Goal: Task Accomplishment & Management: Manage account settings

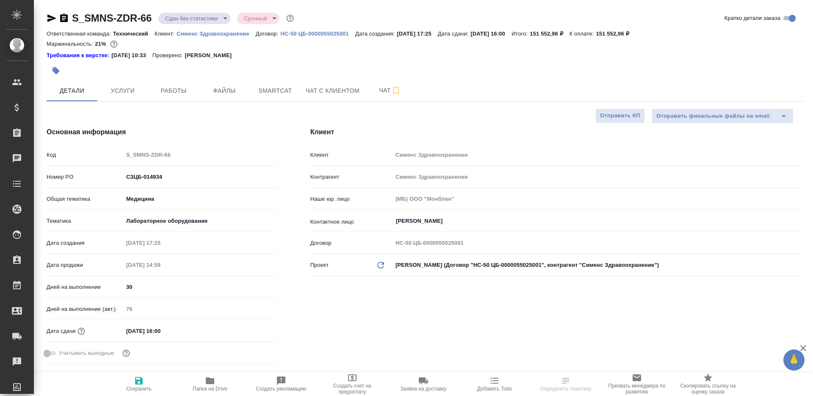
select select "RU"
type input "[PERSON_NAME]"
type input "Павлова Антонина a.pavlova"
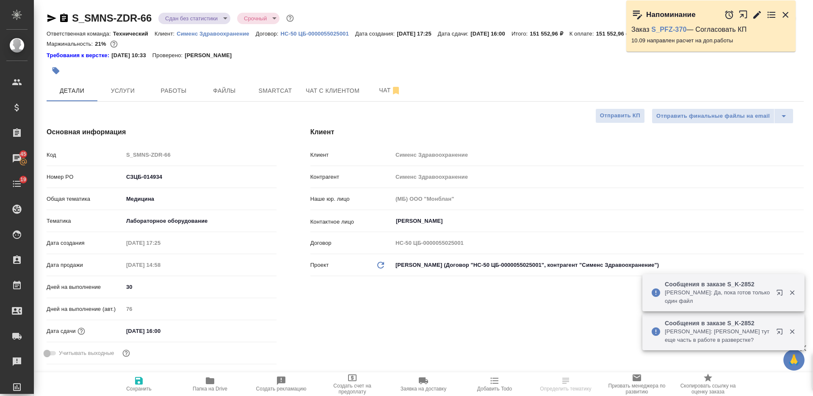
click at [64, 19] on icon "button" at bounding box center [64, 18] width 8 height 8
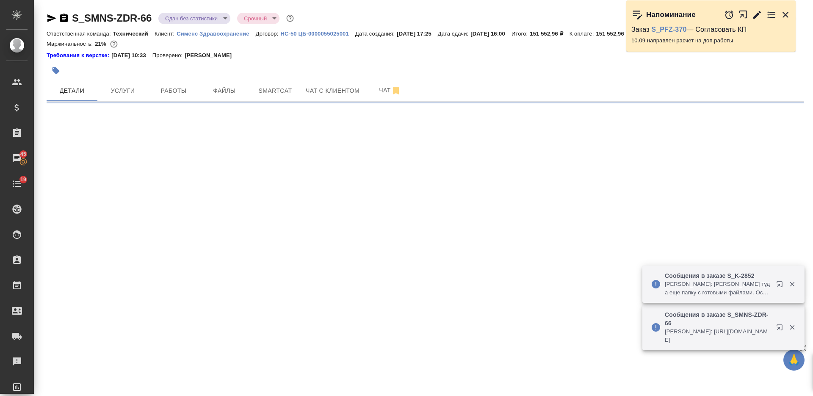
select select "RU"
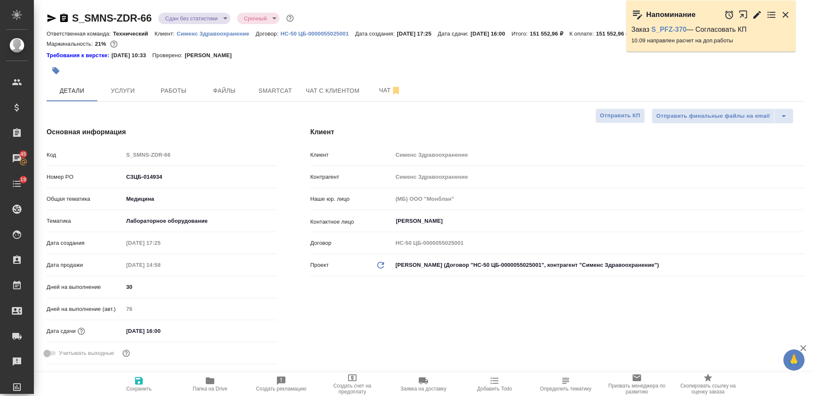
type textarea "x"
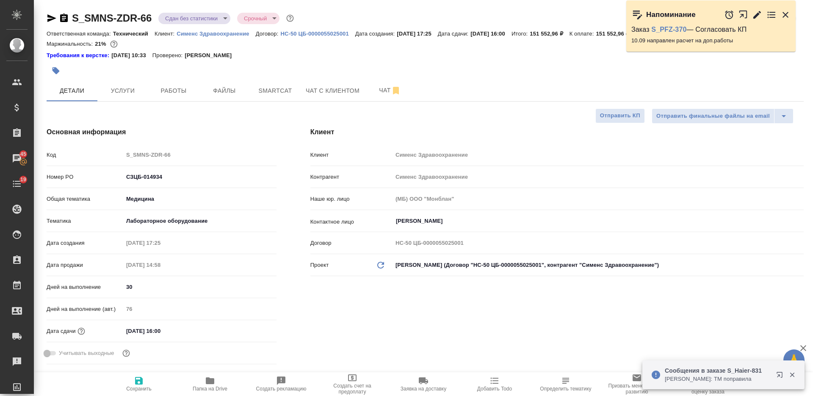
type textarea "x"
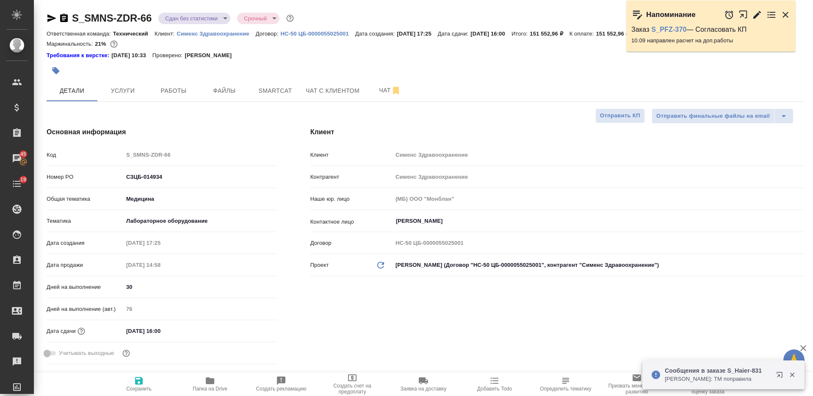
type textarea "x"
click at [50, 72] on button "button" at bounding box center [56, 70] width 19 height 19
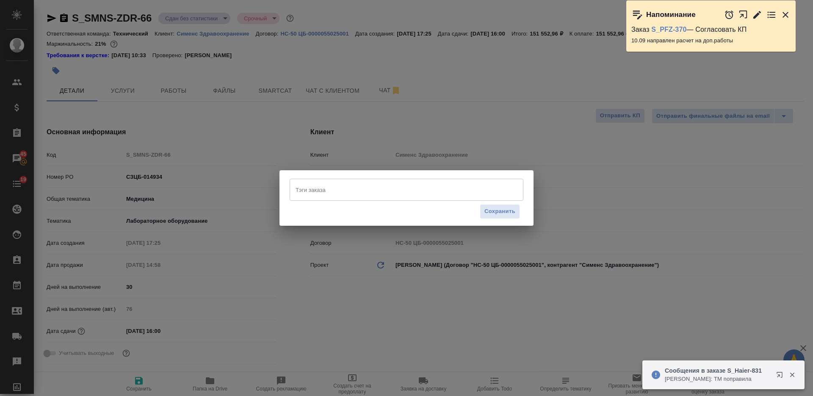
click at [415, 184] on input "Тэги заказа" at bounding box center [398, 189] width 210 height 14
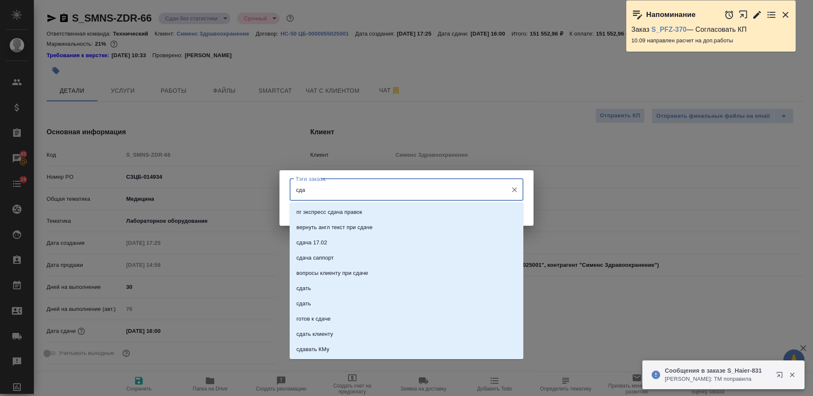
type input "сдан"
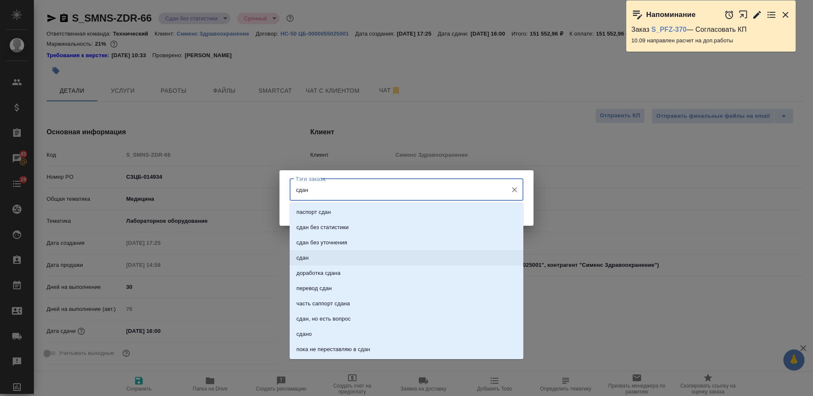
click at [465, 253] on li "сдан" at bounding box center [407, 257] width 234 height 15
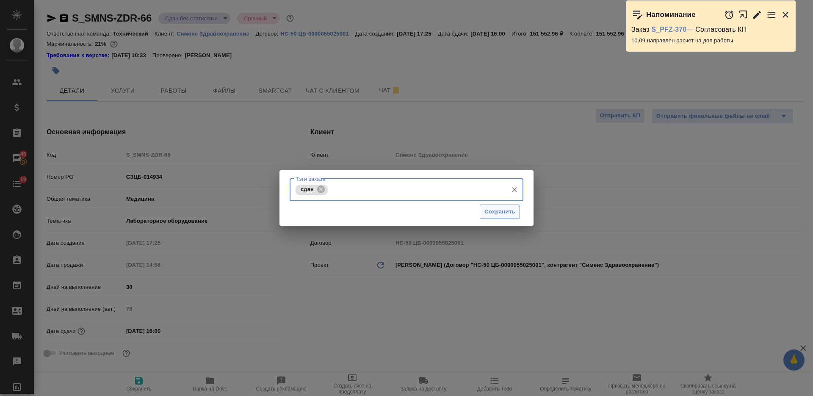
click at [494, 208] on span "Сохранить" at bounding box center [499, 212] width 31 height 10
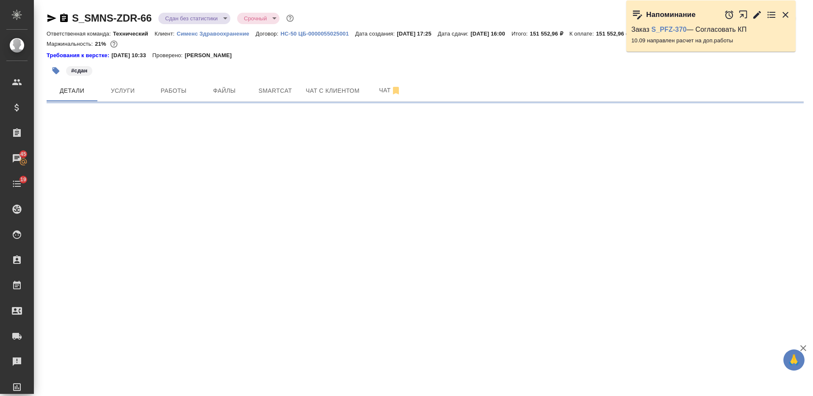
select select "RU"
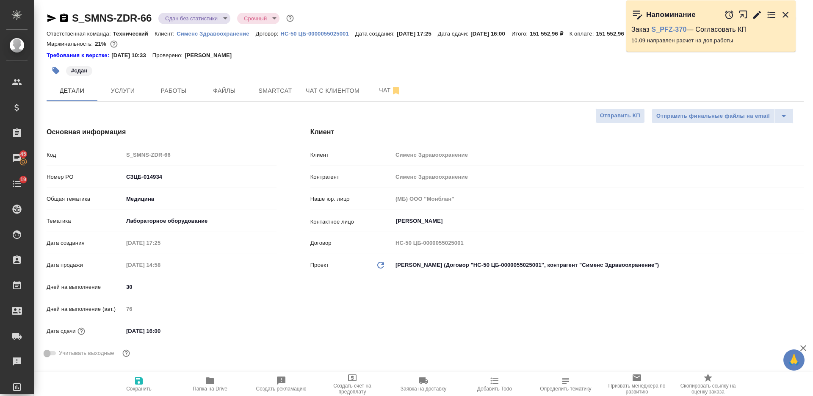
type textarea "x"
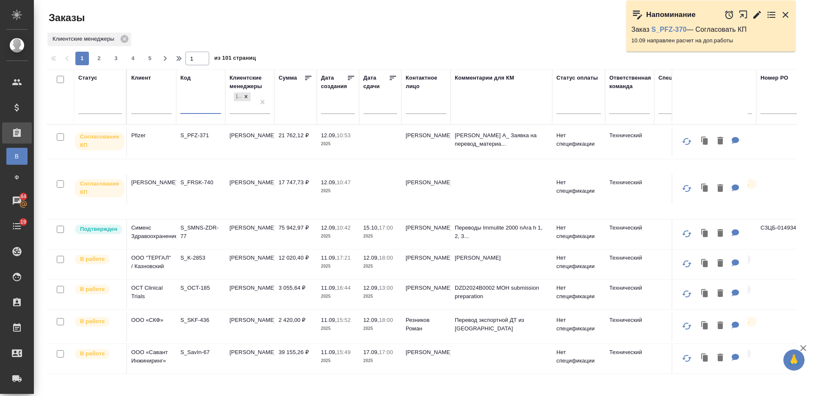
click at [199, 108] on input "text" at bounding box center [200, 108] width 41 height 11
paste input "S_OCT-185"
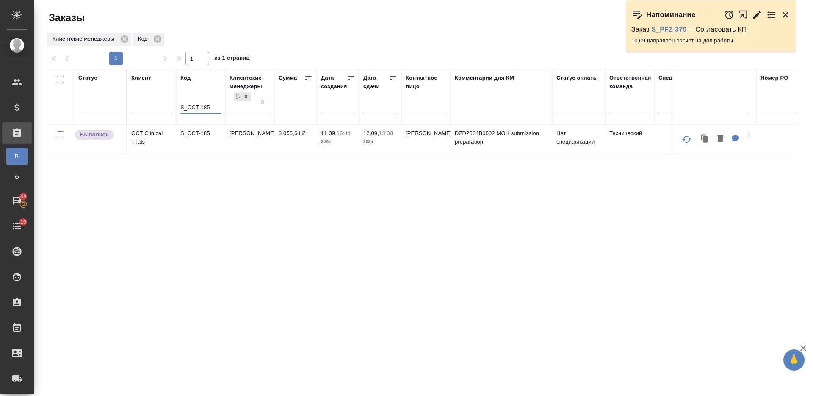
type input "S_OCT-185"
click at [197, 141] on td "S_OCT-185" at bounding box center [200, 140] width 49 height 30
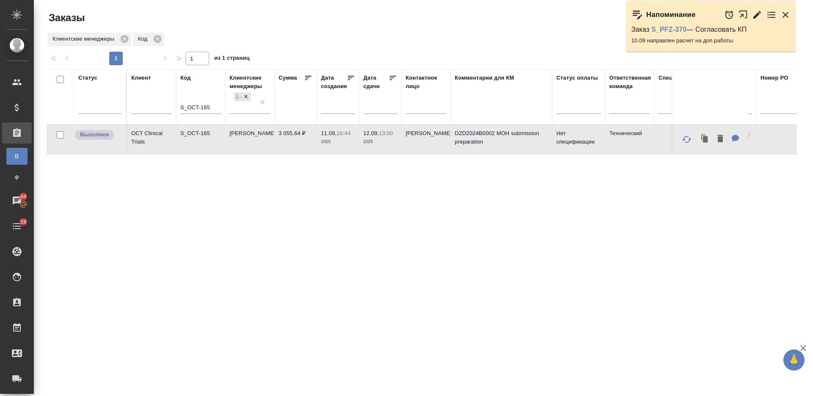
click at [197, 141] on td "S_OCT-185" at bounding box center [200, 140] width 49 height 30
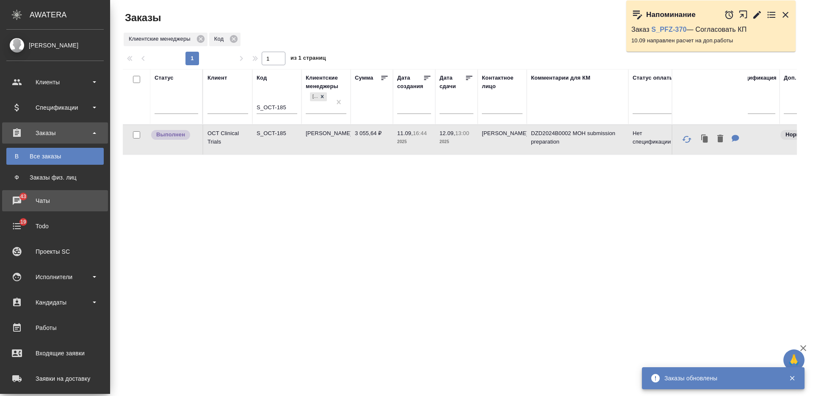
click at [43, 202] on div "Чаты" at bounding box center [54, 200] width 97 height 13
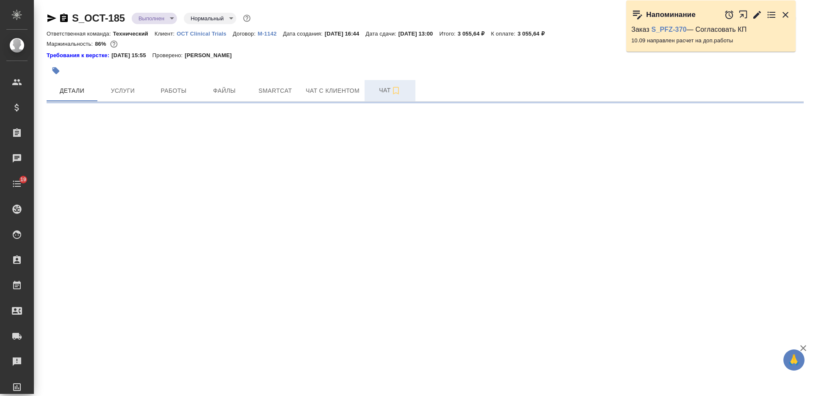
select select "RU"
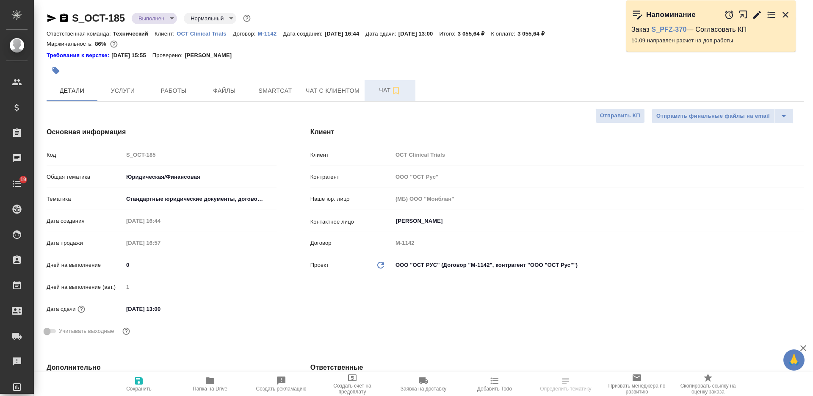
type textarea "x"
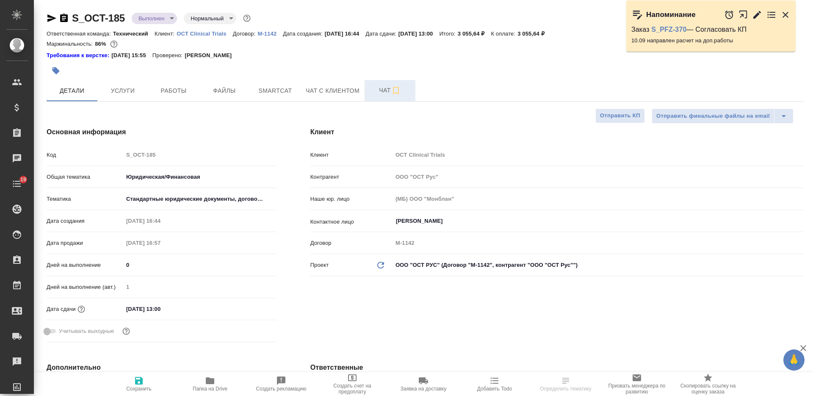
type textarea "x"
click at [384, 93] on span "Чат" at bounding box center [390, 90] width 41 height 11
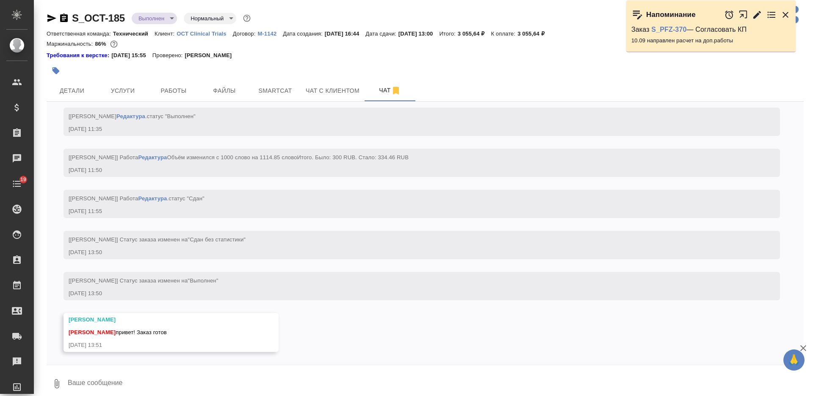
scroll to position [3916, 0]
click at [124, 93] on span "Услуги" at bounding box center [122, 91] width 41 height 11
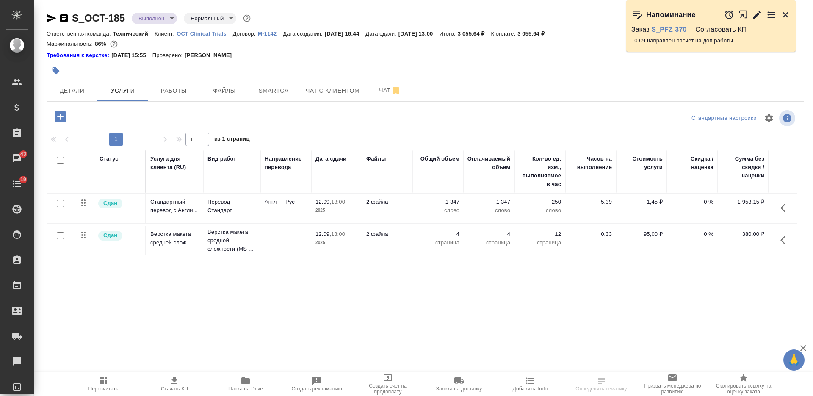
click at [244, 385] on icon "button" at bounding box center [245, 381] width 10 height 10
click at [58, 74] on icon "button" at bounding box center [56, 70] width 8 height 8
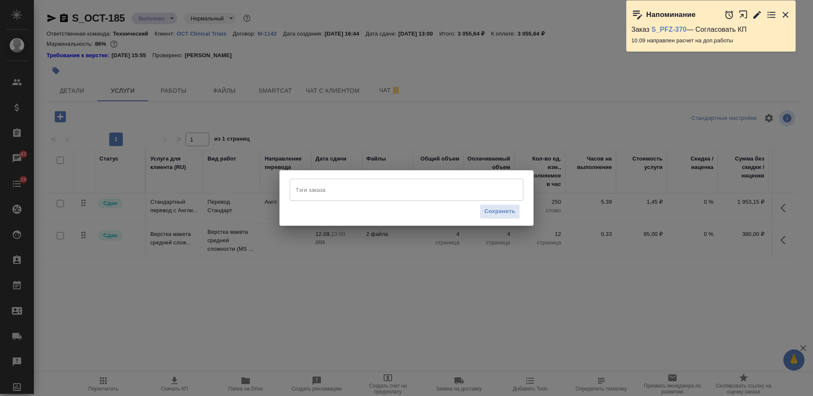
click at [327, 183] on input "Тэги заказа" at bounding box center [398, 189] width 210 height 14
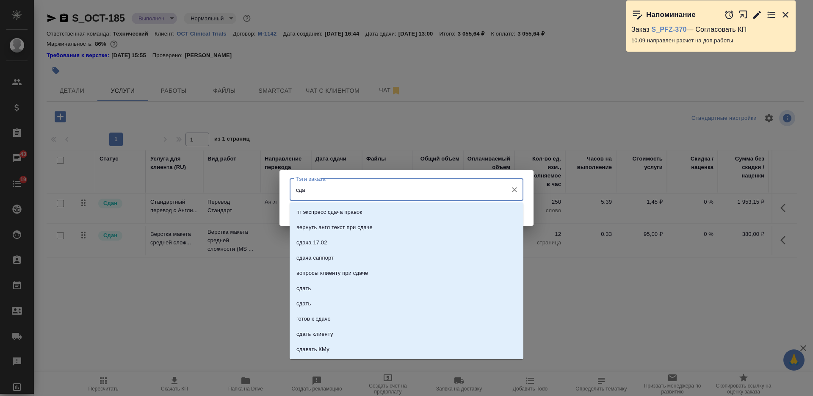
type input "сдан"
click at [371, 254] on li "сдан" at bounding box center [407, 257] width 234 height 15
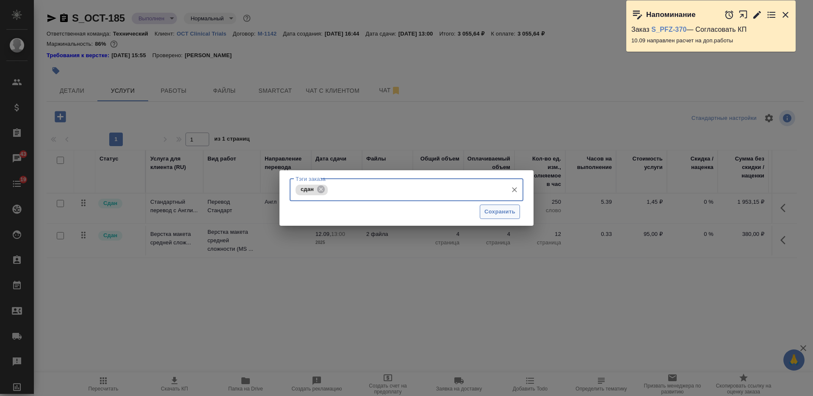
click at [497, 209] on span "Сохранить" at bounding box center [499, 212] width 31 height 10
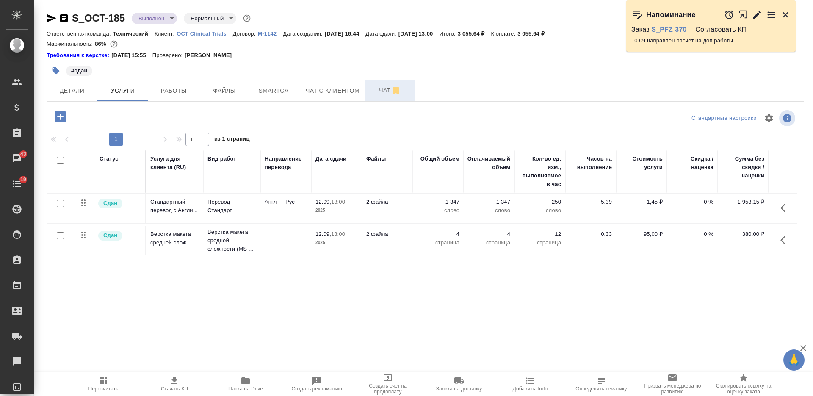
click at [370, 88] on span "Чат" at bounding box center [390, 90] width 41 height 11
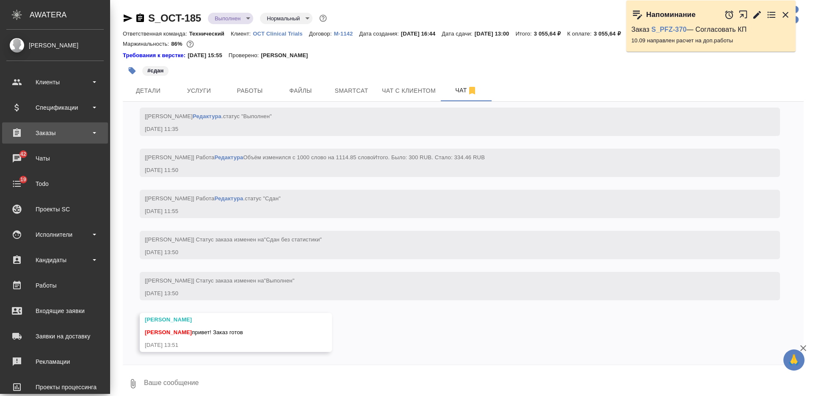
scroll to position [3945, 0]
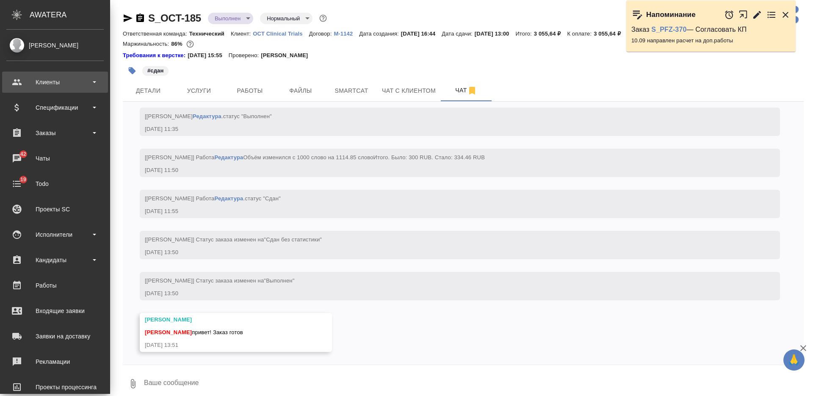
click at [63, 85] on div "Клиенты" at bounding box center [54, 82] width 97 height 13
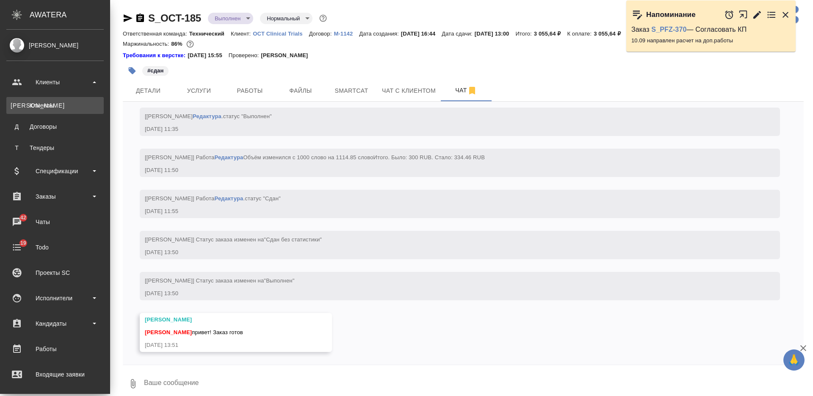
click at [63, 103] on div "Клиенты" at bounding box center [55, 105] width 89 height 8
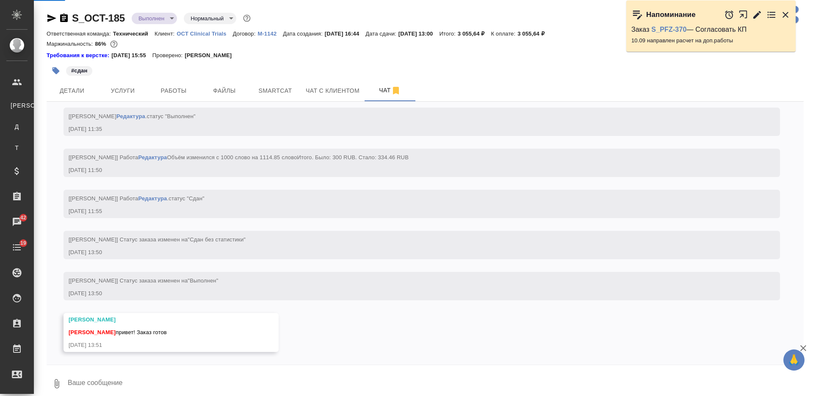
scroll to position [3916, 0]
select select "RU"
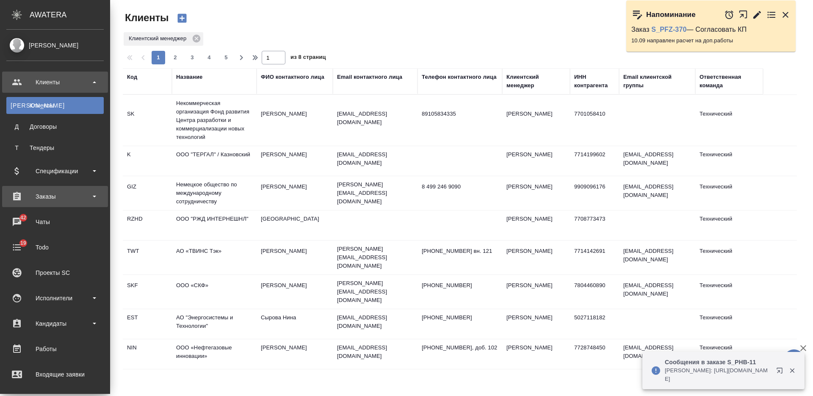
click at [44, 201] on div "Заказы" at bounding box center [54, 196] width 97 height 13
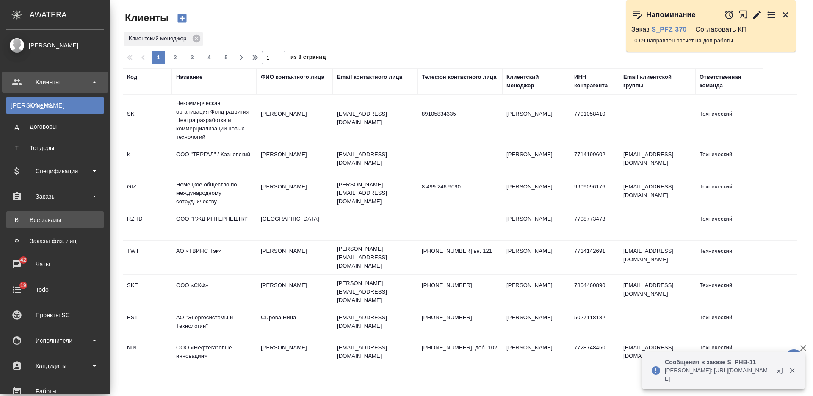
click at [57, 216] on div "Все заказы" at bounding box center [55, 220] width 89 height 8
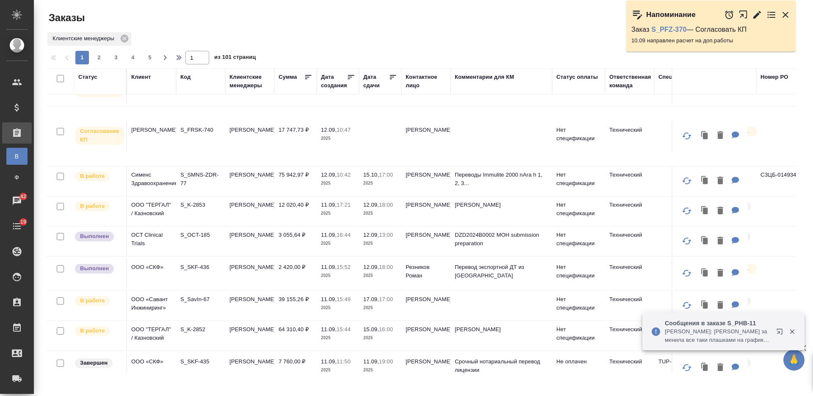
scroll to position [212, 0]
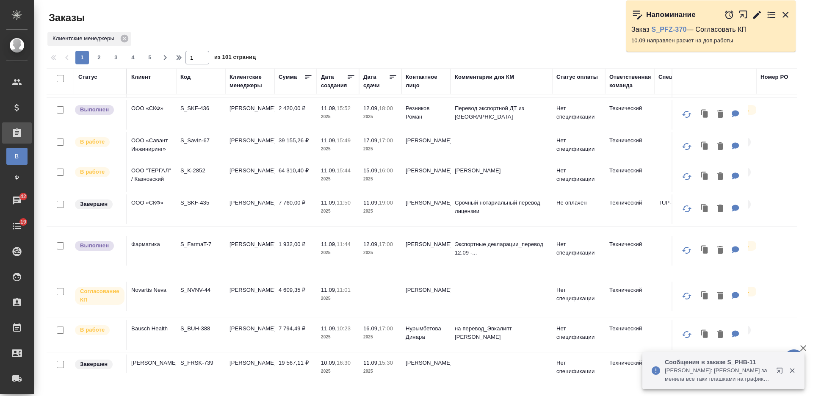
click at [266, 251] on td "[PERSON_NAME]" at bounding box center [249, 251] width 49 height 30
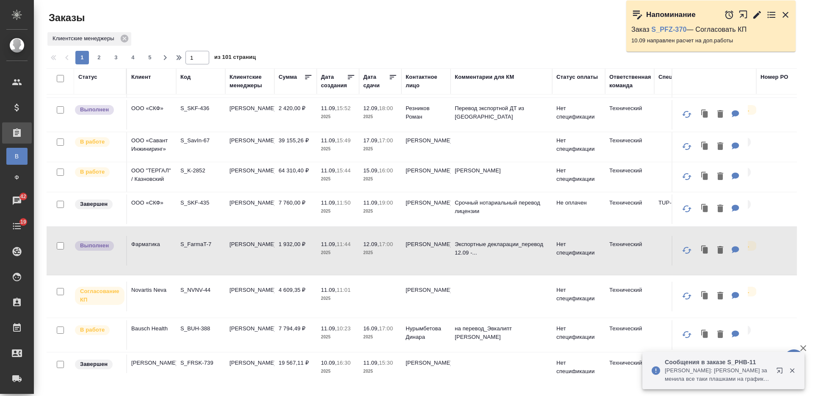
scroll to position [0, 0]
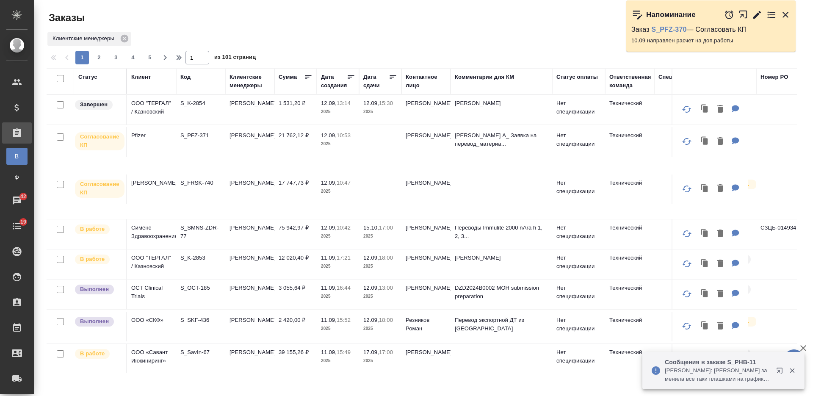
click at [254, 187] on td "[PERSON_NAME]" at bounding box center [249, 189] width 49 height 30
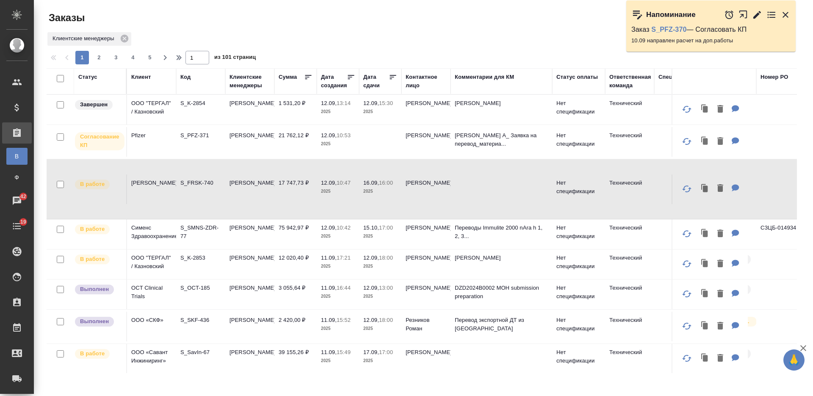
click at [568, 75] on div "Статус оплаты" at bounding box center [576, 77] width 41 height 8
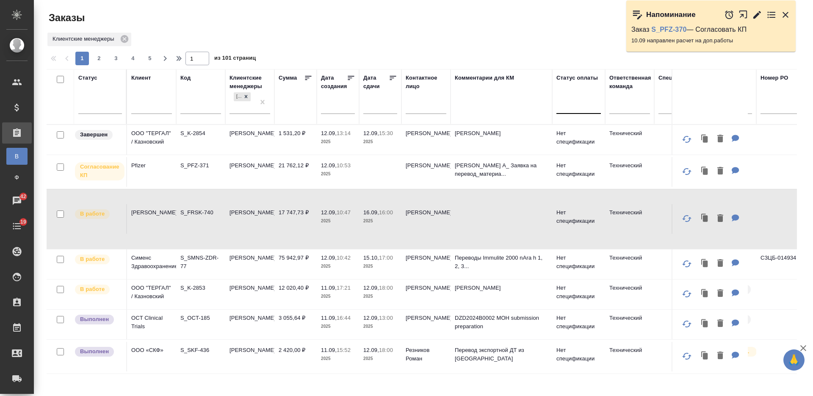
click at [566, 108] on div at bounding box center [578, 105] width 44 height 12
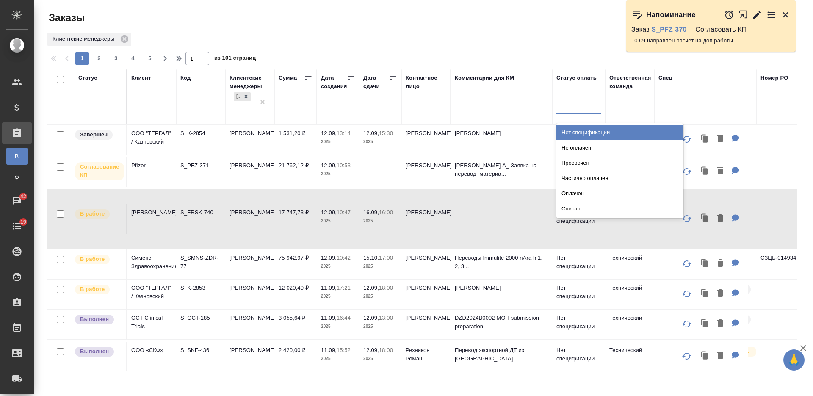
type input "н"
click at [577, 131] on div "Нет спецификации" at bounding box center [619, 132] width 127 height 15
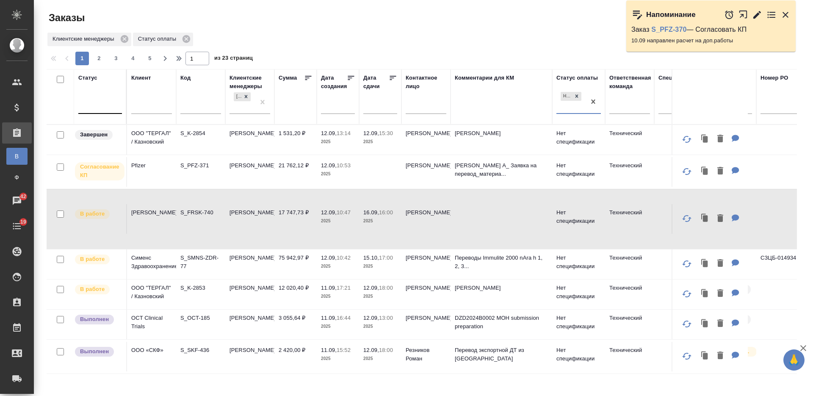
click at [111, 106] on div at bounding box center [100, 105] width 44 height 12
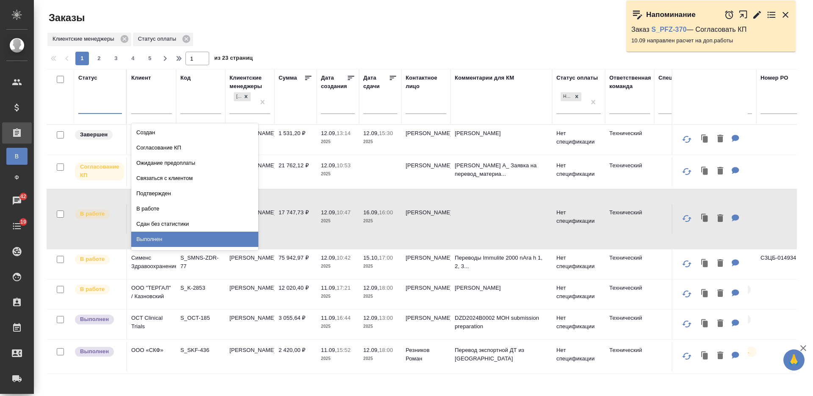
click at [228, 239] on div "Выполнен" at bounding box center [194, 239] width 127 height 15
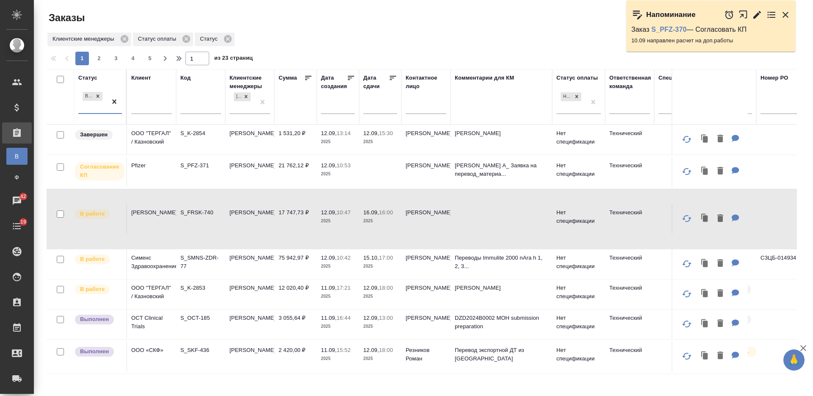
click at [99, 106] on div "Выполнен" at bounding box center [92, 101] width 28 height 23
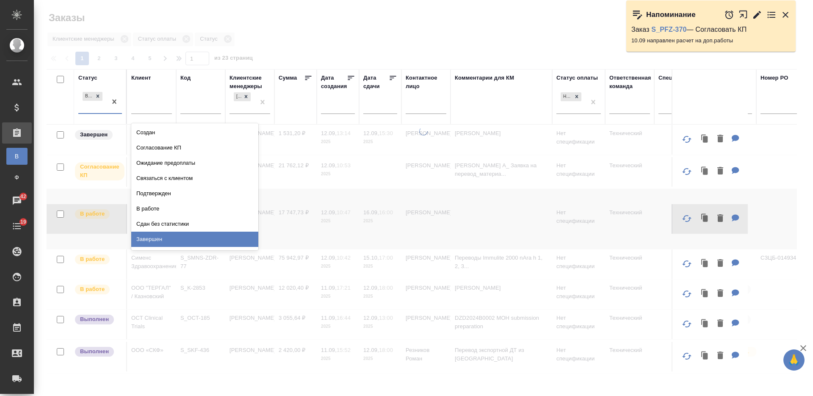
click at [232, 240] on div "Завершен" at bounding box center [194, 239] width 127 height 15
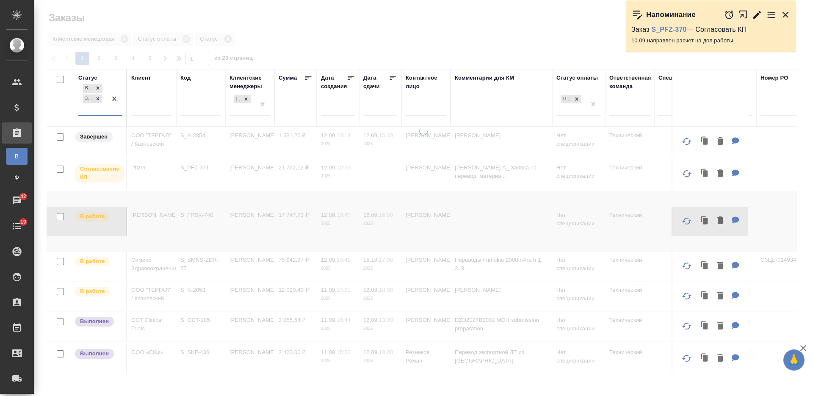
click at [337, 28] on div at bounding box center [423, 189] width 779 height 379
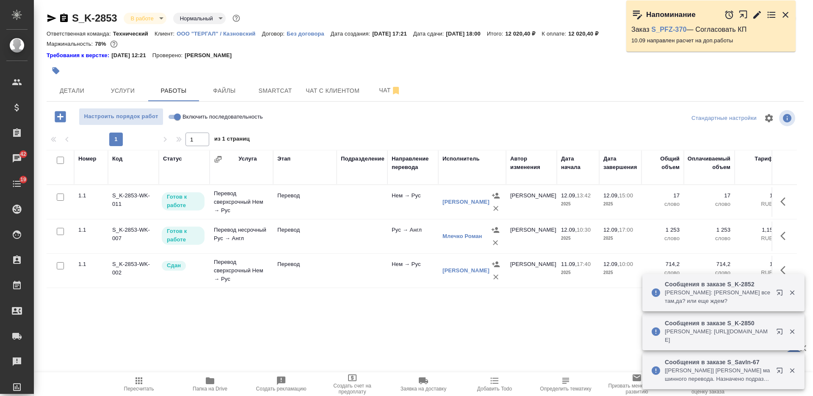
click at [207, 382] on icon "button" at bounding box center [210, 380] width 8 height 7
click at [137, 91] on span "Услуги" at bounding box center [122, 91] width 41 height 11
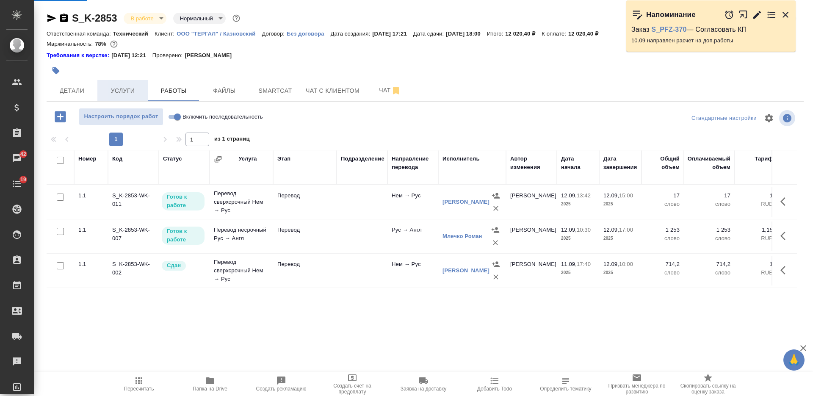
click at [130, 88] on span "Услуги" at bounding box center [122, 91] width 41 height 11
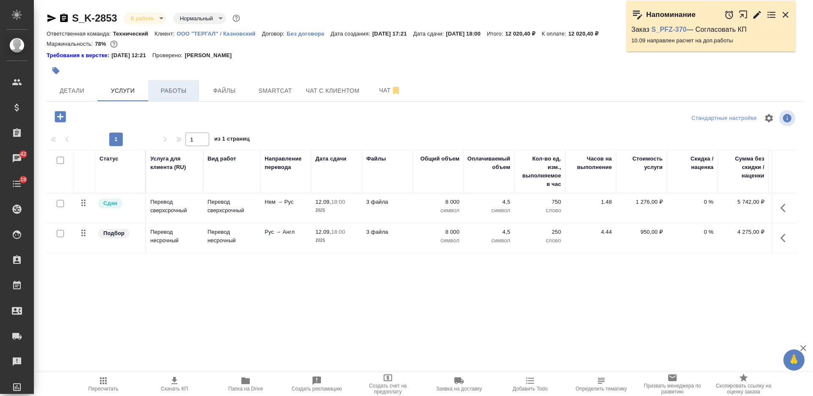
click at [194, 91] on button "Работы" at bounding box center [173, 90] width 51 height 21
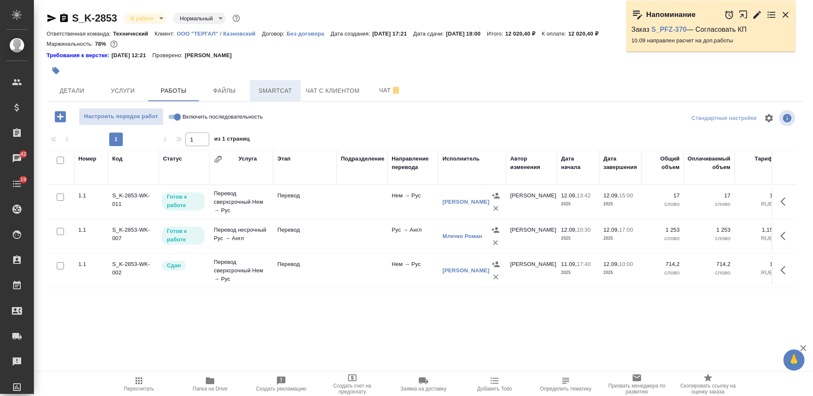
click at [280, 94] on span "Smartcat" at bounding box center [275, 91] width 41 height 11
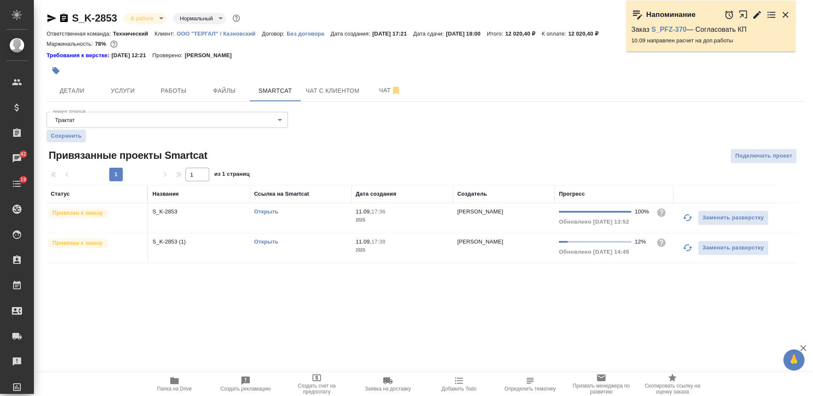
click at [267, 210] on link "Открыть" at bounding box center [266, 211] width 24 height 6
click at [183, 92] on span "Работы" at bounding box center [173, 91] width 41 height 11
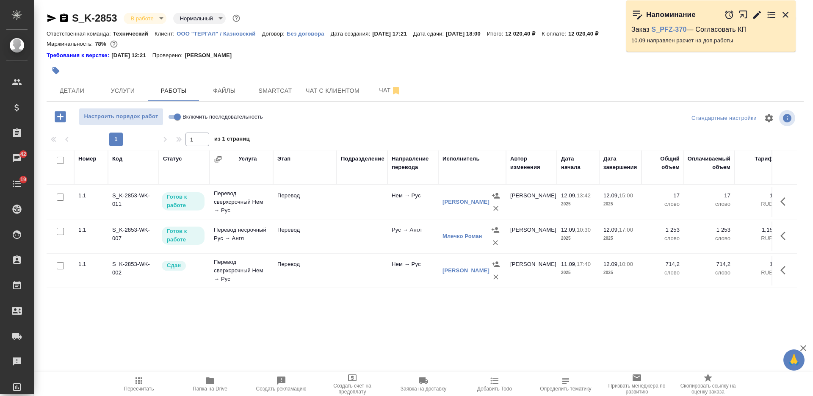
click at [785, 206] on icon "button" at bounding box center [782, 201] width 5 height 8
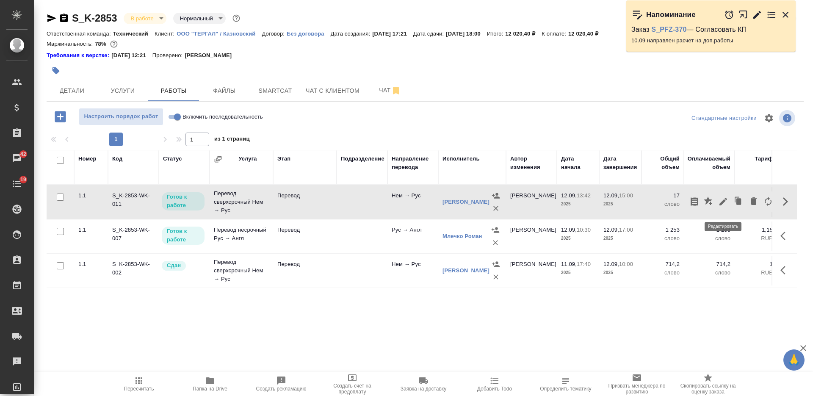
click at [724, 205] on icon "button" at bounding box center [723, 202] width 8 height 8
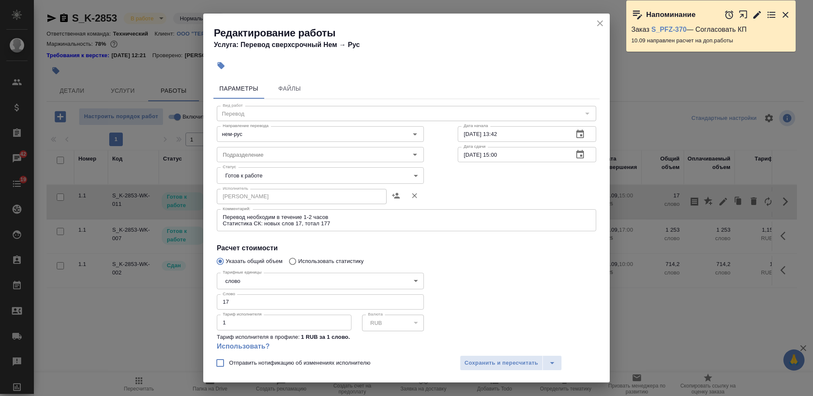
click at [297, 169] on body "🙏 .cls-1 fill:#fff; AWATERA Nikiforova Valeria Клиенты Спецификации Заказы 42 Ч…" at bounding box center [406, 198] width 813 height 396
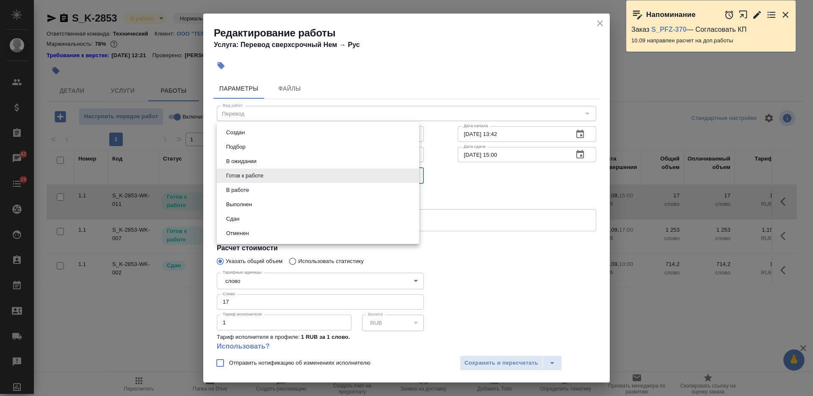
click at [260, 218] on li "Сдан" at bounding box center [318, 219] width 202 height 14
type input "closed"
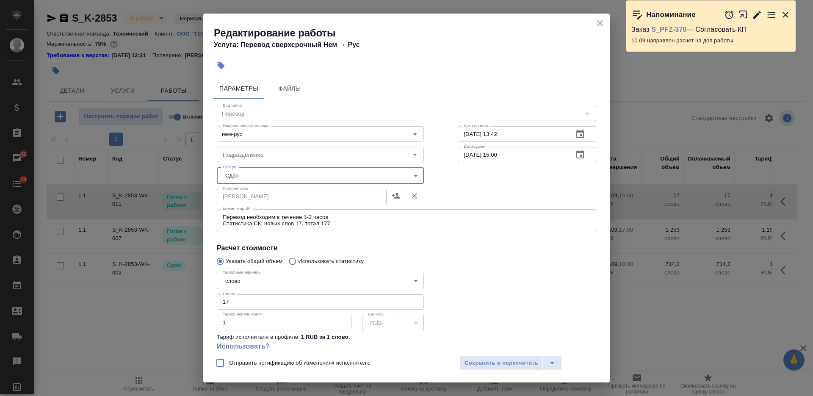
drag, startPoint x: 230, startPoint y: 307, endPoint x: 216, endPoint y: 302, distance: 15.1
click at [216, 302] on div "Тарифные единицы слово 5a8b1489cc6b4906c91bfd90 Тарифные единицы Слово 17 Слово…" at bounding box center [320, 315] width 241 height 126
type input "33.8"
click at [507, 369] on button "Сохранить и пересчитать" at bounding box center [501, 362] width 83 height 15
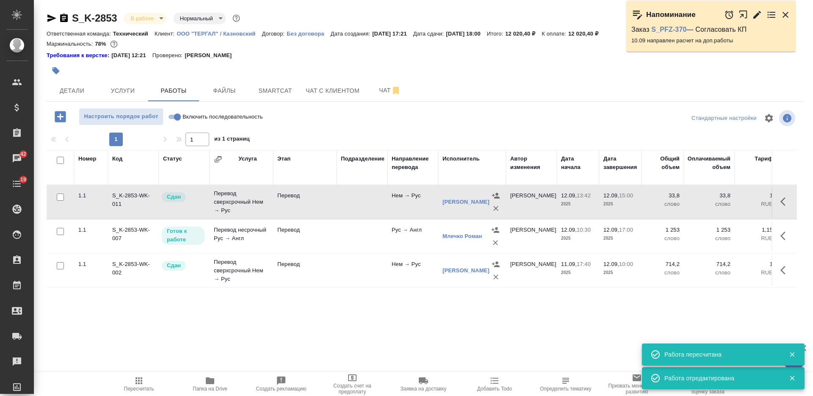
click at [65, 18] on icon "button" at bounding box center [64, 18] width 8 height 8
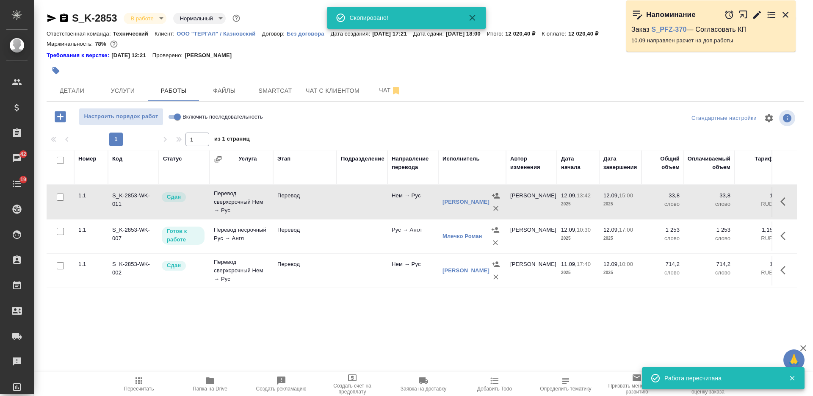
click at [221, 383] on span "Папка на Drive" at bounding box center [210, 384] width 61 height 16
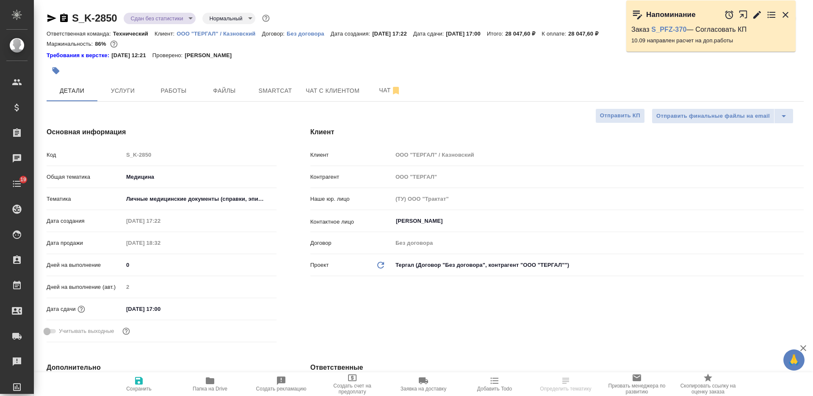
select select "RU"
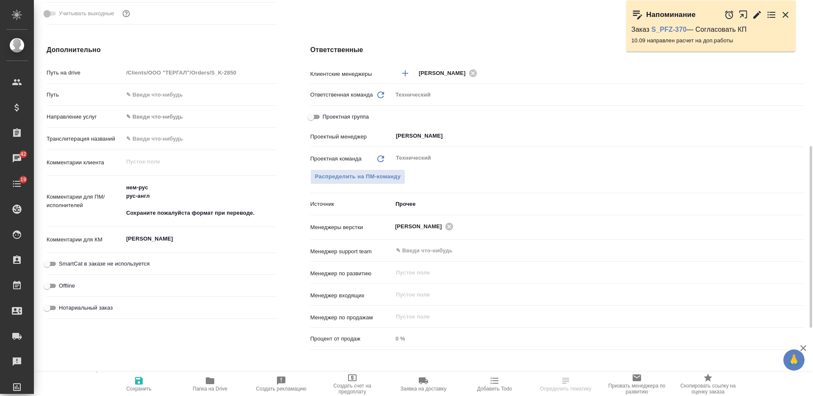
select select "RU"
type textarea "x"
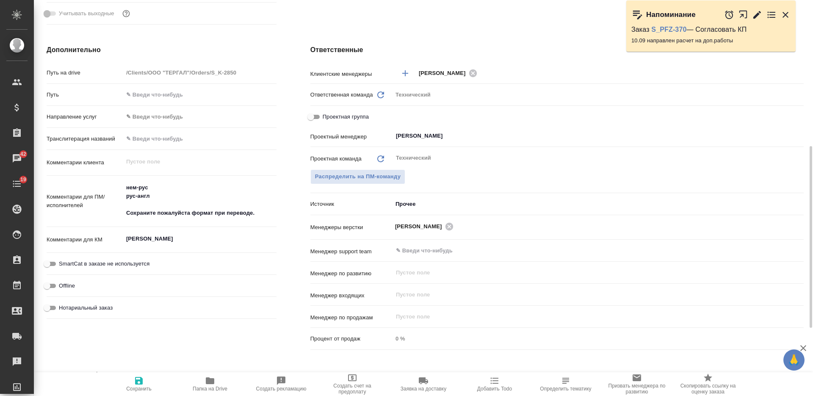
type textarea "x"
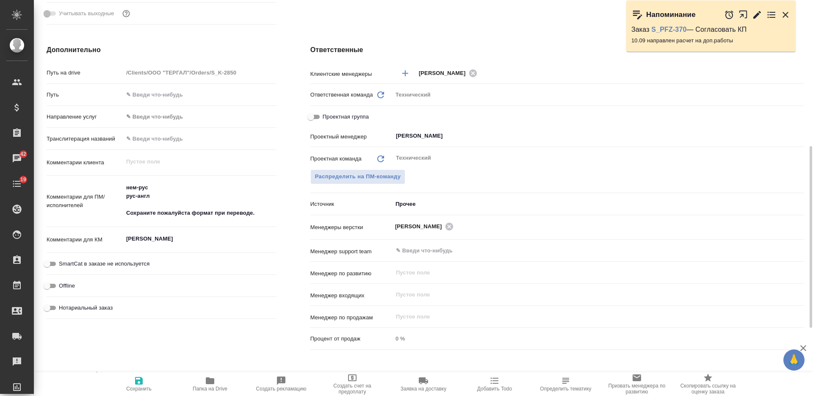
type textarea "x"
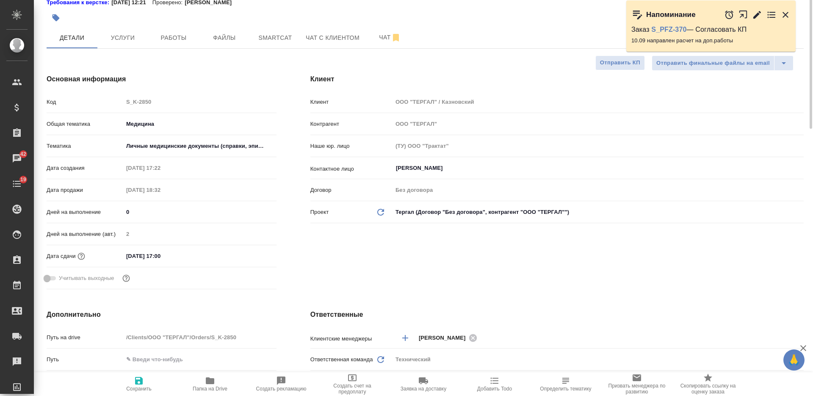
scroll to position [0, 0]
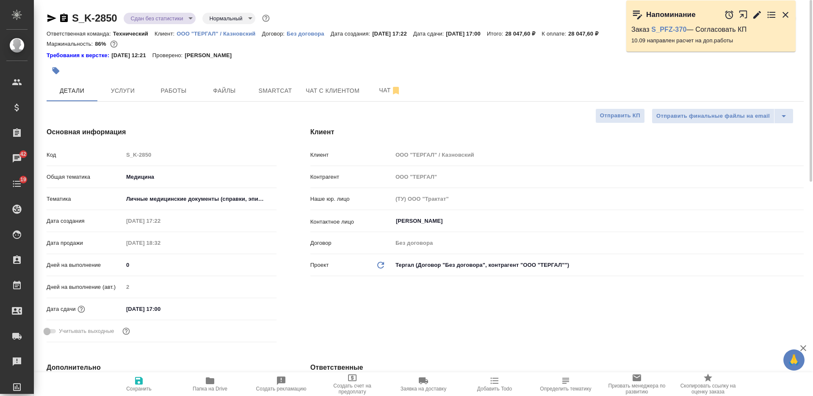
click at [58, 73] on icon "button" at bounding box center [56, 70] width 7 height 7
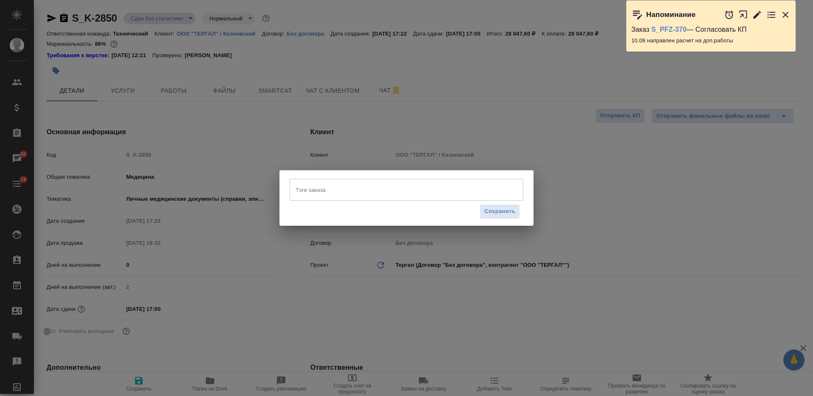
click at [327, 193] on input "Тэги заказа" at bounding box center [398, 189] width 210 height 14
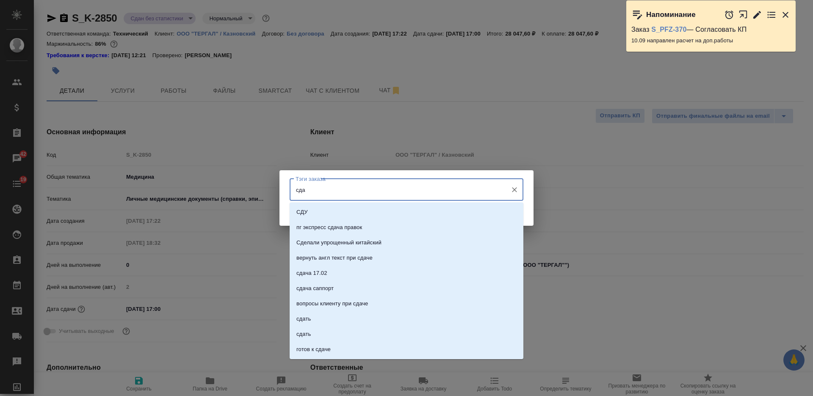
type input "сдан"
click at [379, 251] on li "сдан" at bounding box center [407, 257] width 234 height 15
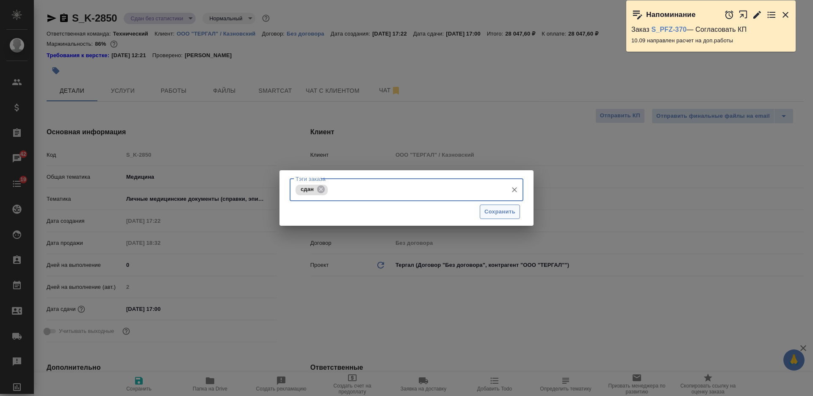
click at [492, 214] on span "Сохранить" at bounding box center [499, 212] width 31 height 10
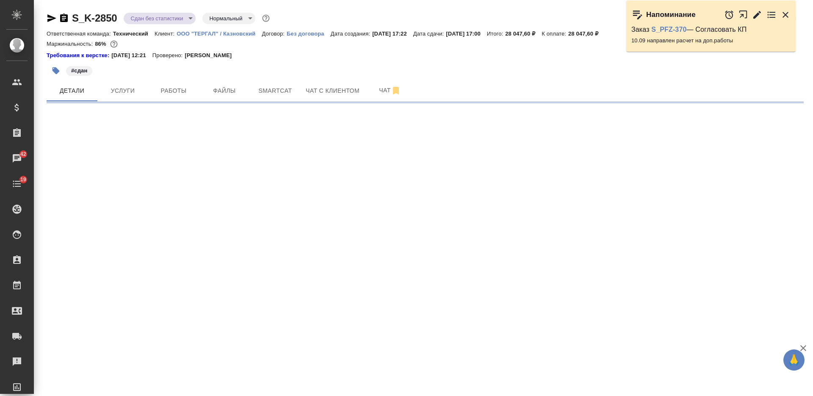
select select "RU"
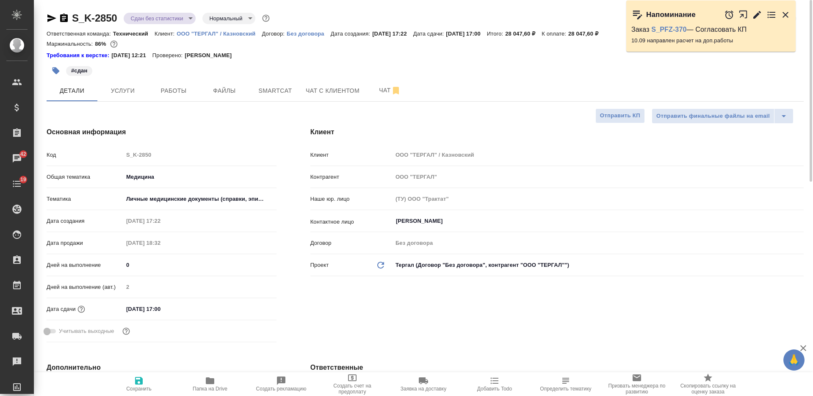
type textarea "x"
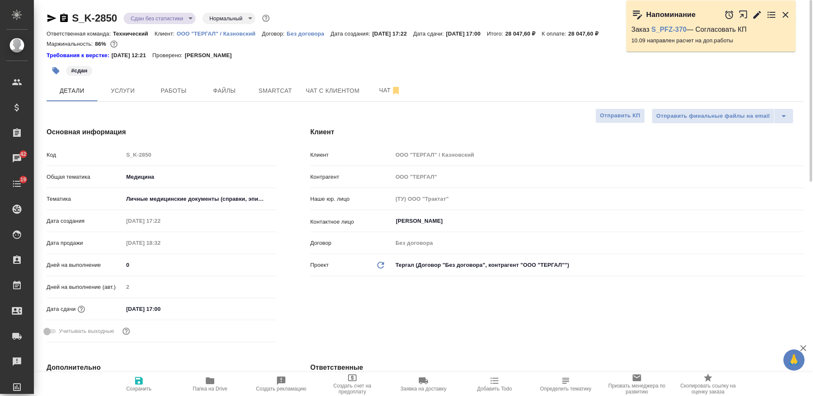
type textarea "x"
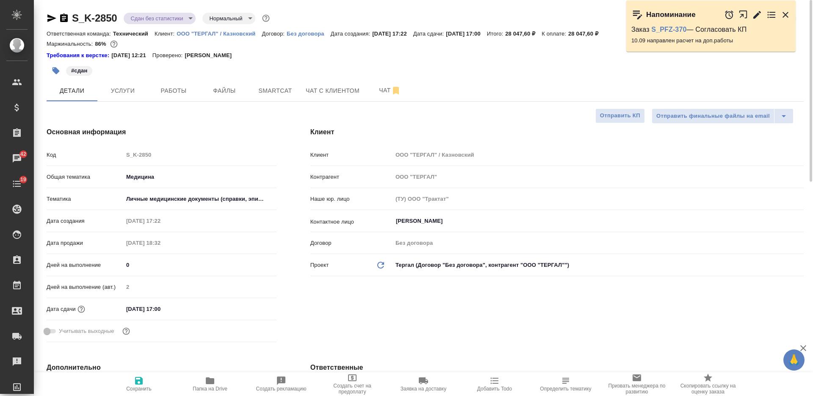
type textarea "x"
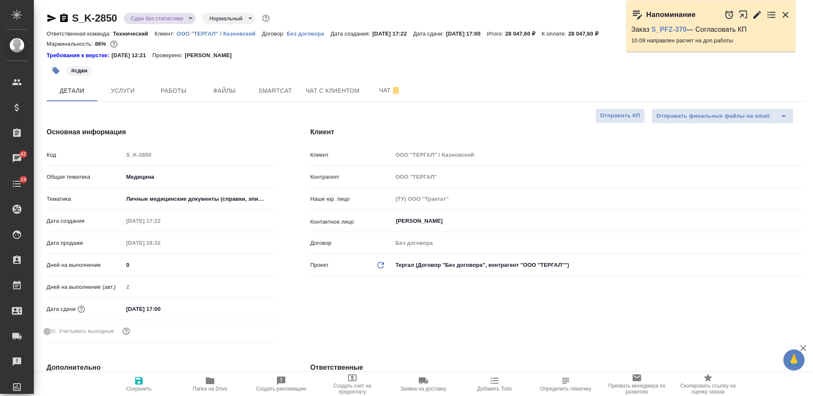
type textarea "x"
click at [146, 77] on div "#сдан" at bounding box center [299, 70] width 505 height 19
click at [132, 83] on button "Услуги" at bounding box center [122, 90] width 51 height 21
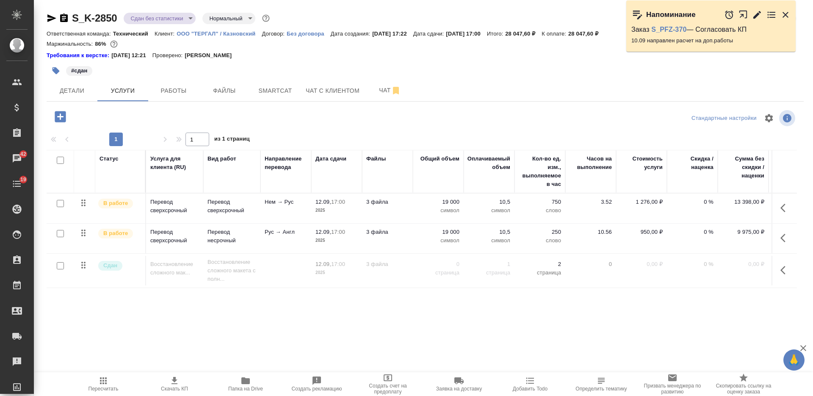
click at [589, 57] on div "Требования к верстке: [DATE] 12:21 Проверено: [PERSON_NAME]" at bounding box center [425, 55] width 757 height 8
click at [406, 237] on td "3 файла" at bounding box center [387, 239] width 51 height 30
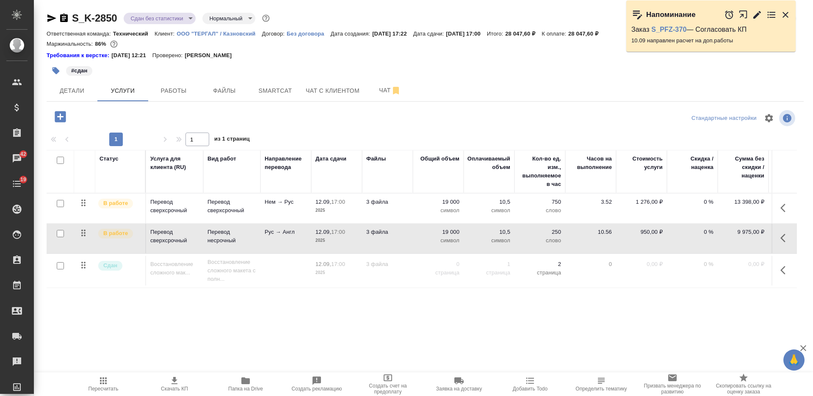
click at [406, 237] on td "3 файла" at bounding box center [387, 239] width 51 height 30
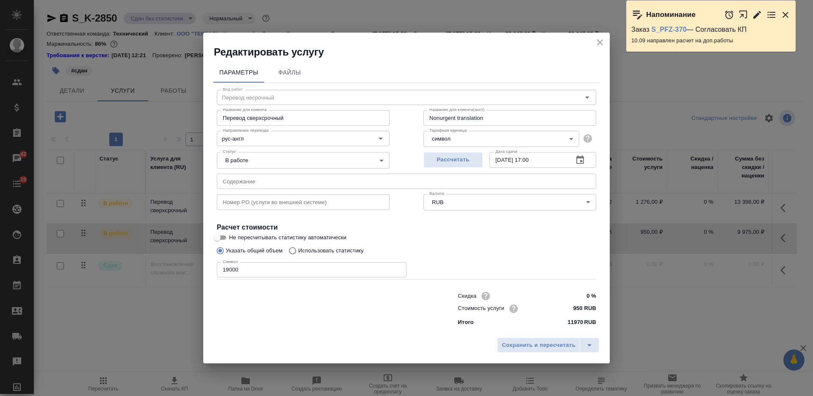
click at [232, 268] on input "19000" at bounding box center [312, 269] width 190 height 15
click at [232, 267] on input "19000" at bounding box center [312, 269] width 190 height 15
type input "20331"
click at [505, 340] on span "Сохранить и пересчитать" at bounding box center [539, 345] width 74 height 10
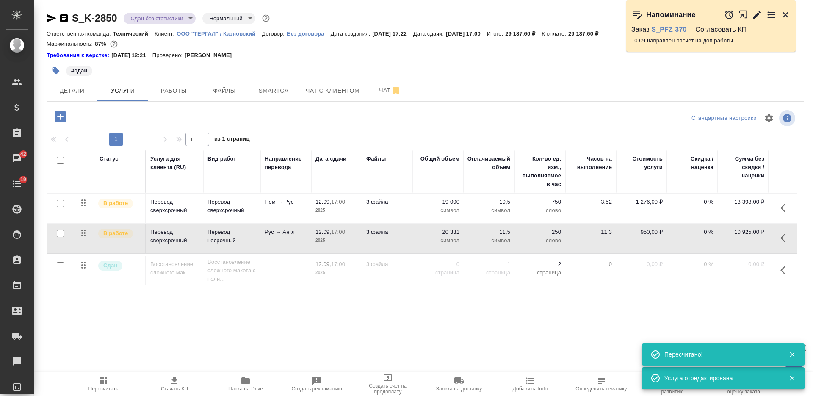
drag, startPoint x: 491, startPoint y: 48, endPoint x: 464, endPoint y: 63, distance: 30.1
click at [491, 48] on div "Маржинальность: 87%" at bounding box center [425, 44] width 757 height 11
click at [412, 205] on td "3 файла" at bounding box center [387, 208] width 51 height 30
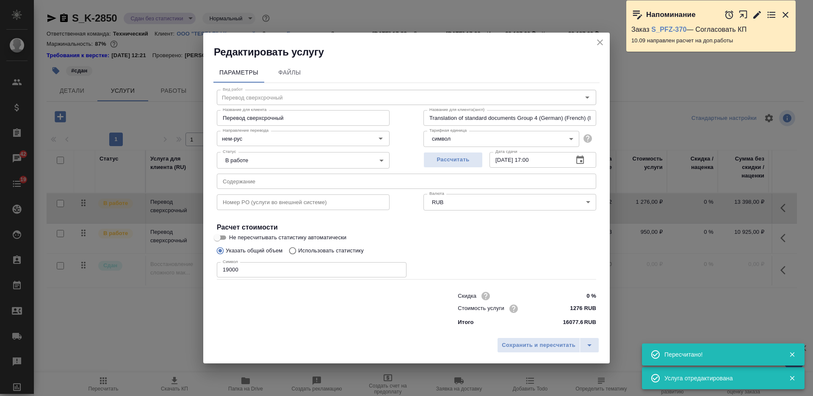
click at [224, 268] on input "19000" at bounding box center [312, 269] width 190 height 15
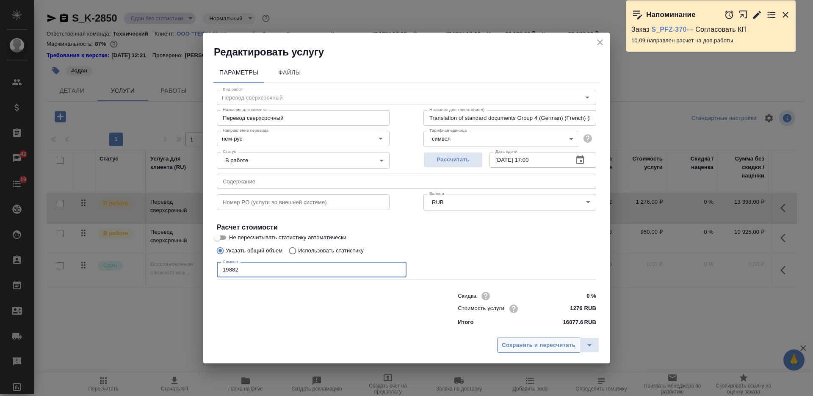
type input "19882"
click at [529, 340] on span "Сохранить и пересчитать" at bounding box center [539, 345] width 74 height 10
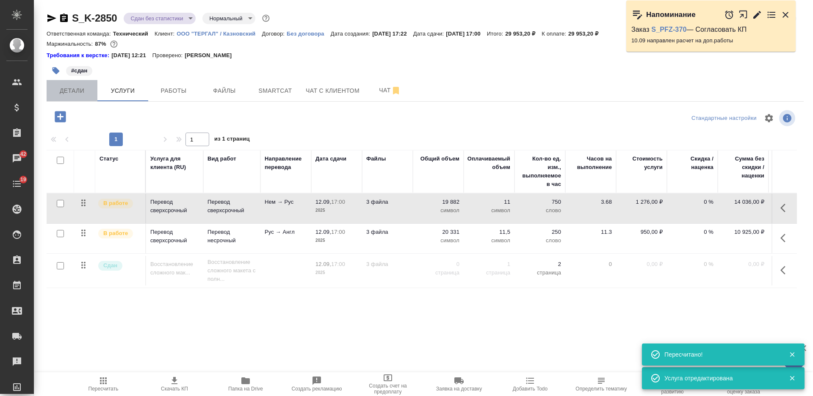
click at [91, 91] on span "Детали" at bounding box center [72, 91] width 41 height 11
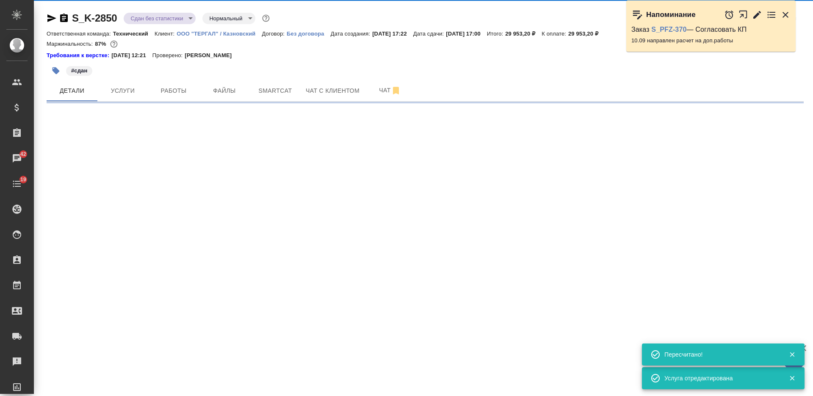
select select "RU"
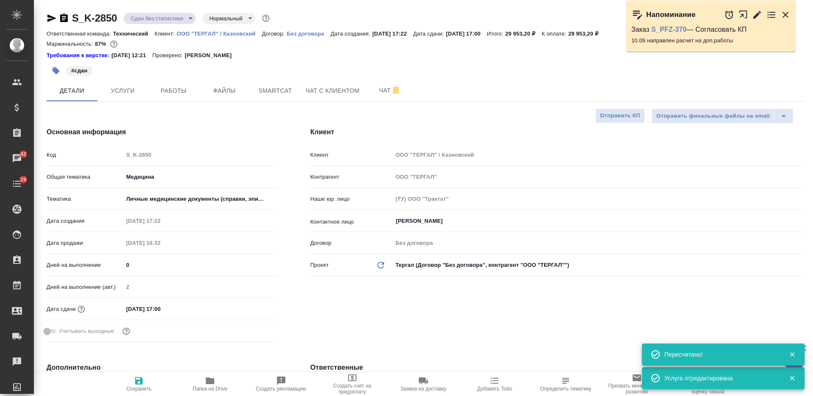
type textarea "x"
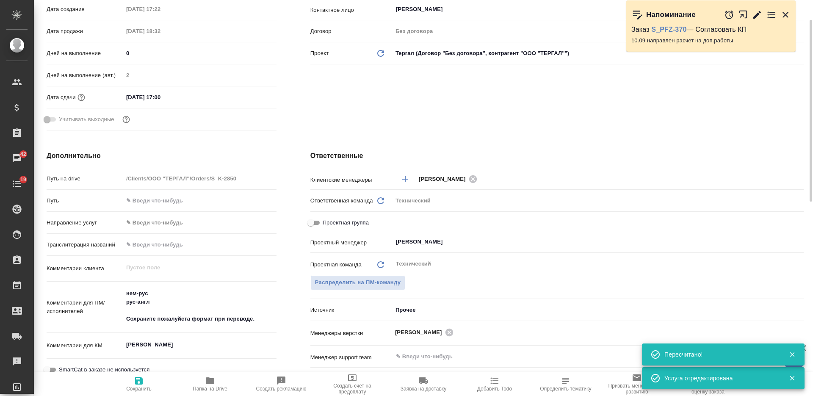
scroll to position [318, 0]
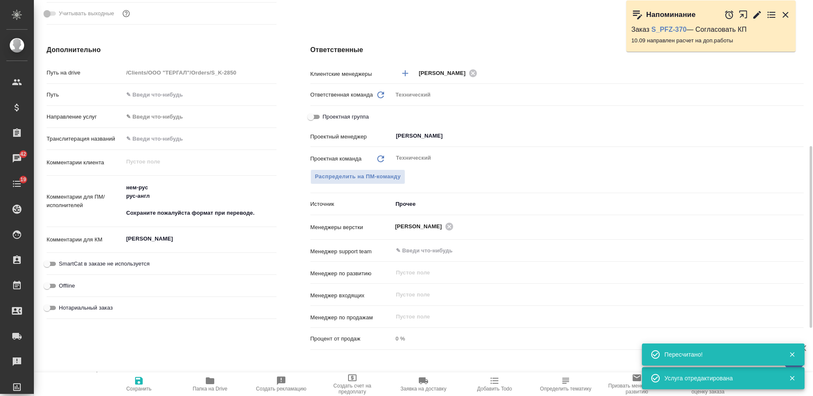
click at [189, 240] on textarea "[PERSON_NAME]" at bounding box center [199, 239] width 153 height 14
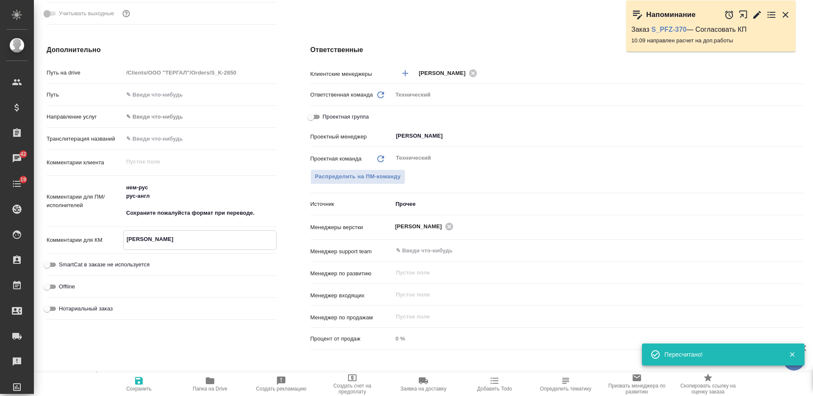
scroll to position [0, 0]
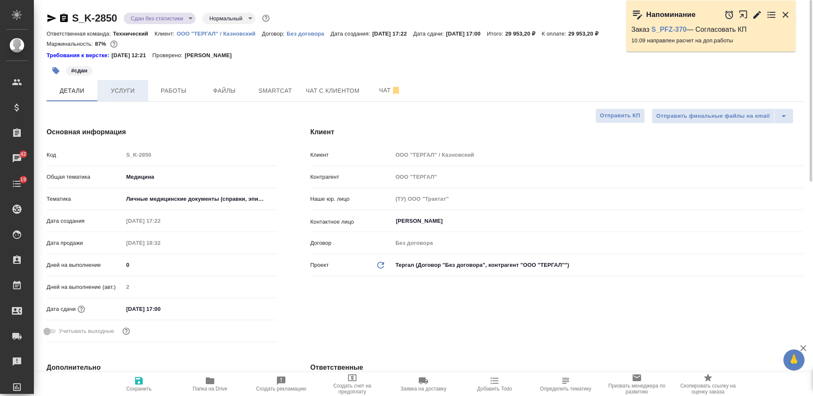
click at [129, 97] on button "Услуги" at bounding box center [122, 90] width 51 height 21
type textarea "x"
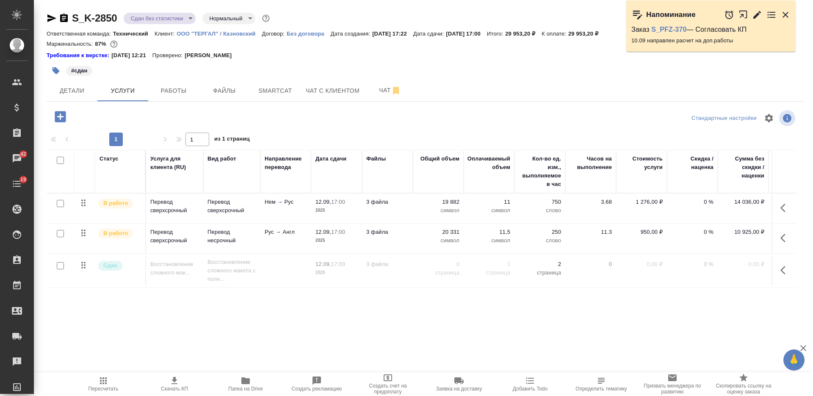
click at [61, 162] on input "checkbox" at bounding box center [60, 160] width 7 height 7
checkbox input "true"
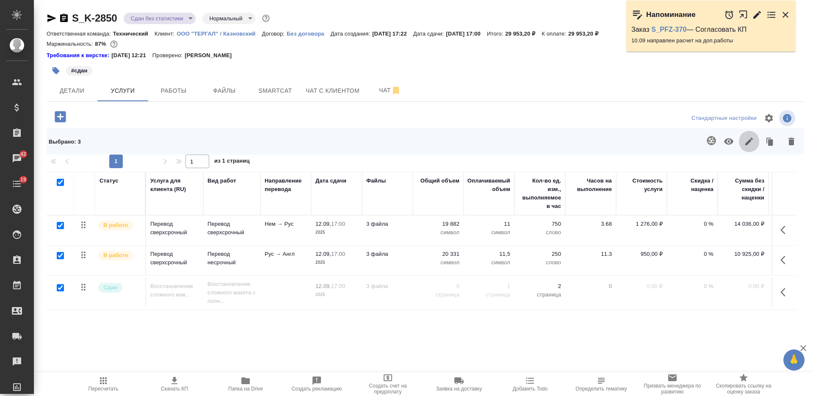
click at [744, 144] on icon "button" at bounding box center [749, 141] width 10 height 10
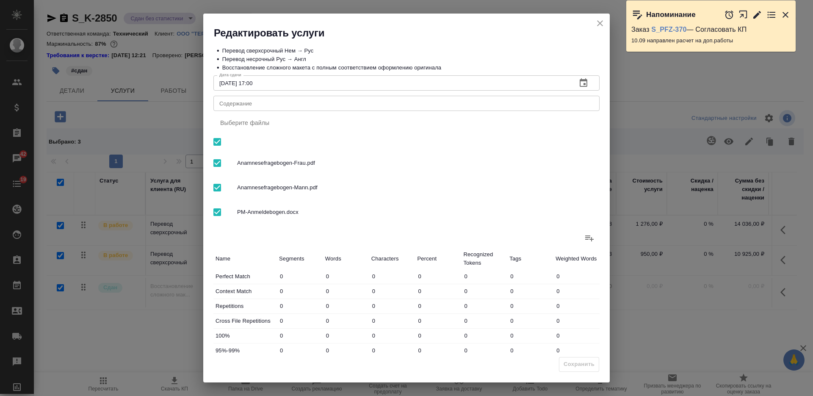
click at [392, 104] on textarea "Содержание" at bounding box center [406, 103] width 374 height 6
paste textarea "Закусило Ганна"
type textarea "Закусило Ганна"
click at [573, 364] on span "Сохранить" at bounding box center [579, 364] width 31 height 10
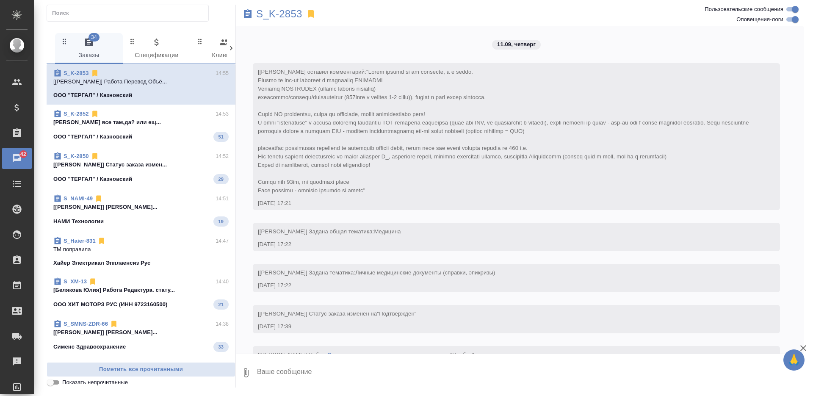
scroll to position [1822, 0]
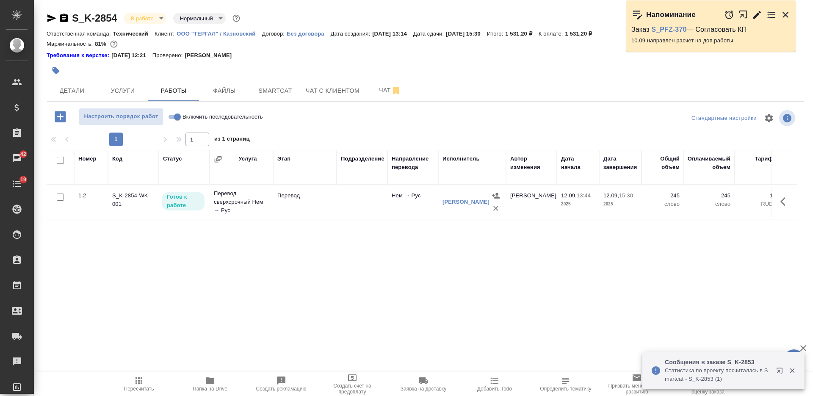
click at [66, 14] on icon "button" at bounding box center [64, 18] width 8 height 8
click at [786, 199] on button "button" at bounding box center [785, 201] width 20 height 20
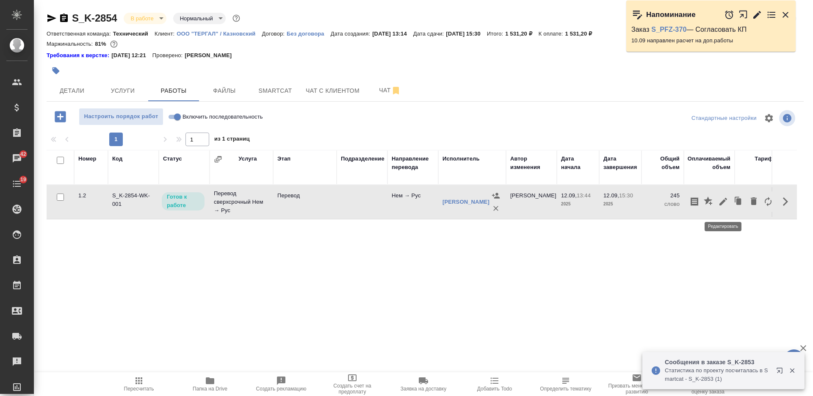
click at [723, 200] on button "button" at bounding box center [723, 201] width 14 height 20
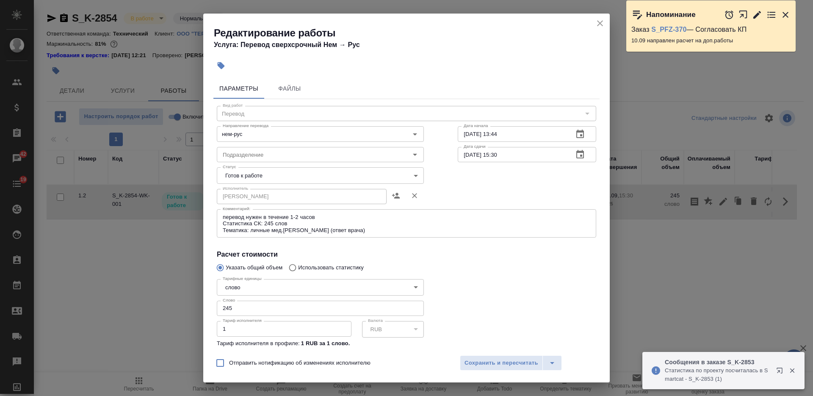
click at [312, 176] on body "🙏 .cls-1 fill:#fff; AWATERA [PERSON_NAME] Спецификации Заказы 42 Чаты 19 Todo П…" at bounding box center [406, 198] width 813 height 396
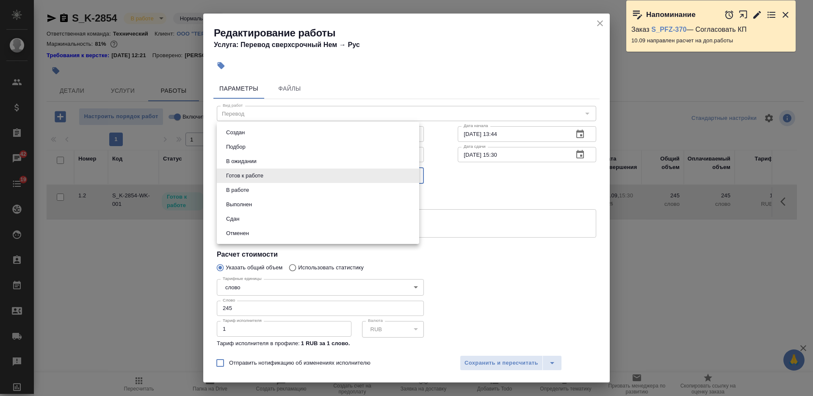
click at [267, 214] on li "Сдан" at bounding box center [318, 219] width 202 height 14
type input "closed"
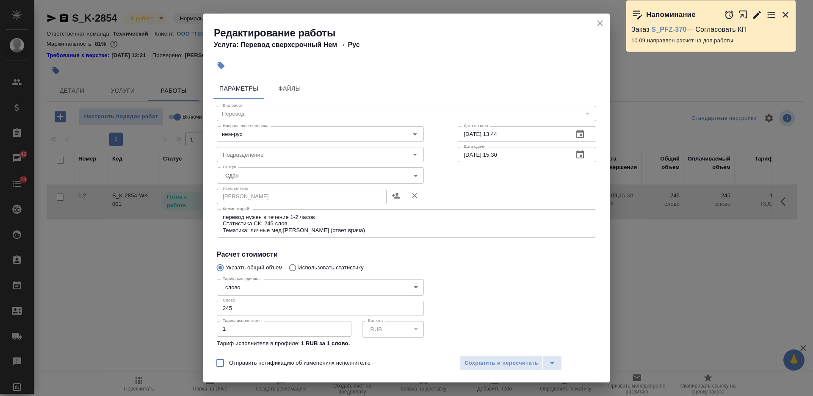
drag, startPoint x: 241, startPoint y: 298, endPoint x: 213, endPoint y: 303, distance: 29.2
click at [213, 303] on div "Параметры Файлы Вид работ Перевод Вид работ Направление перевода нем-рус Направ…" at bounding box center [406, 212] width 406 height 275
paste input "4.1"
type input "244.1"
click at [479, 365] on span "Сохранить и пересчитать" at bounding box center [501, 363] width 74 height 10
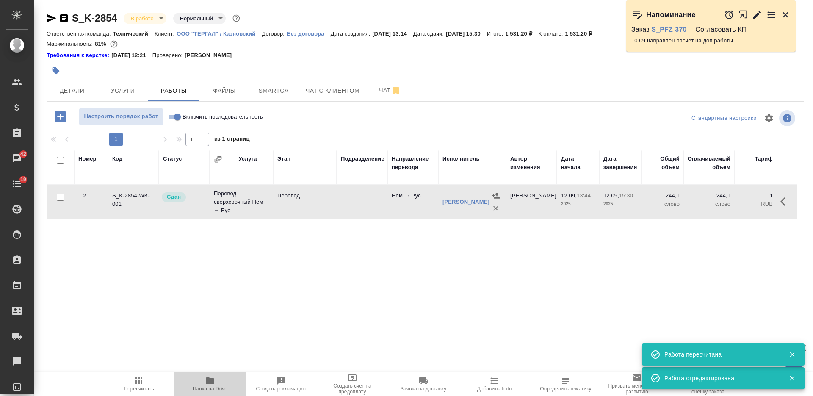
click at [213, 384] on icon "button" at bounding box center [210, 381] width 10 height 10
click at [129, 89] on span "Услуги" at bounding box center [122, 91] width 41 height 11
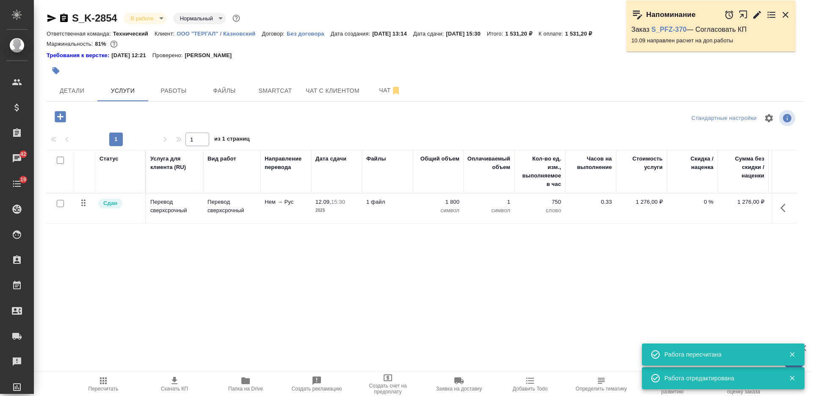
click at [158, 259] on div "Статус Услуга для клиента (RU) Вид работ Направление перевода Дата сдачи Файлы …" at bounding box center [422, 241] width 750 height 182
click at [243, 207] on p "Перевод сверхсрочный" at bounding box center [231, 206] width 49 height 17
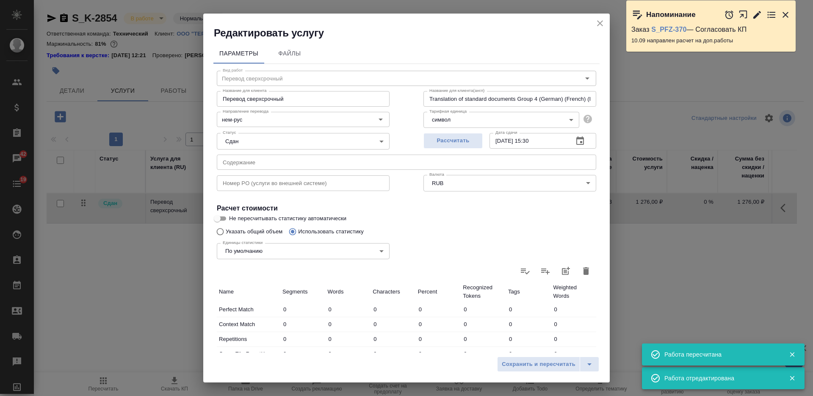
click at [584, 269] on button "button" at bounding box center [586, 271] width 20 height 20
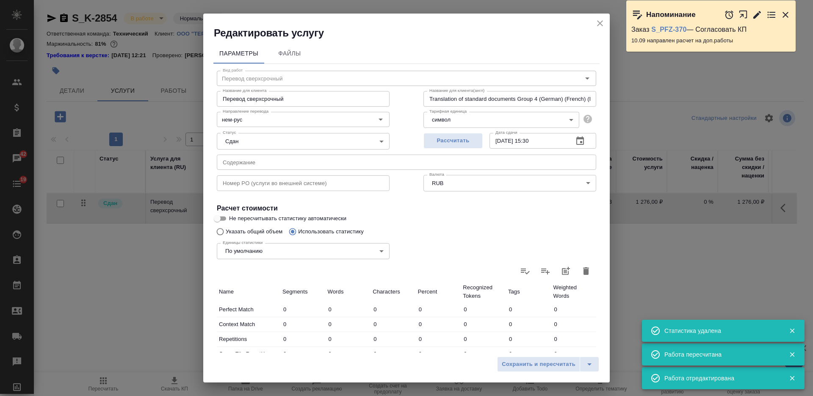
type input "0"
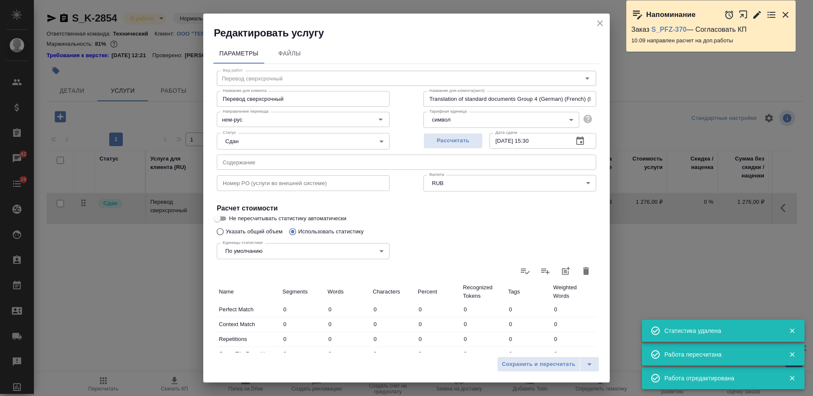
type input "0"
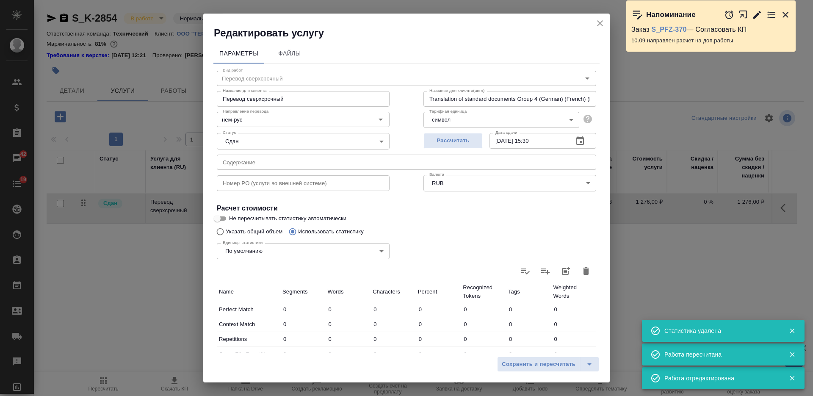
type input "0"
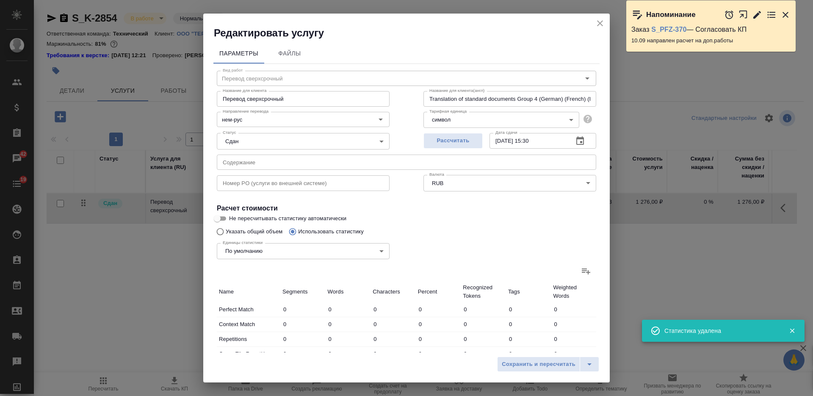
click at [221, 233] on input "Указать общий объем" at bounding box center [219, 232] width 14 height 16
radio input "true"
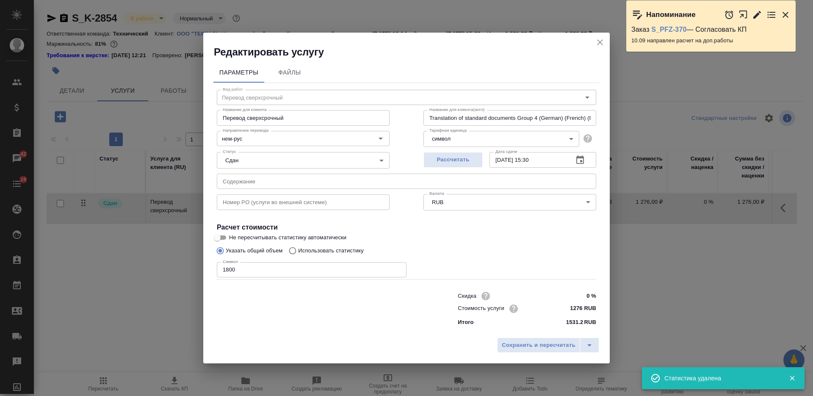
radio input "false"
click at [228, 270] on input "1800" at bounding box center [312, 269] width 190 height 15
click at [228, 269] on input "1800" at bounding box center [312, 269] width 190 height 15
type input "1921"
click at [385, 182] on input "text" at bounding box center [406, 181] width 379 height 15
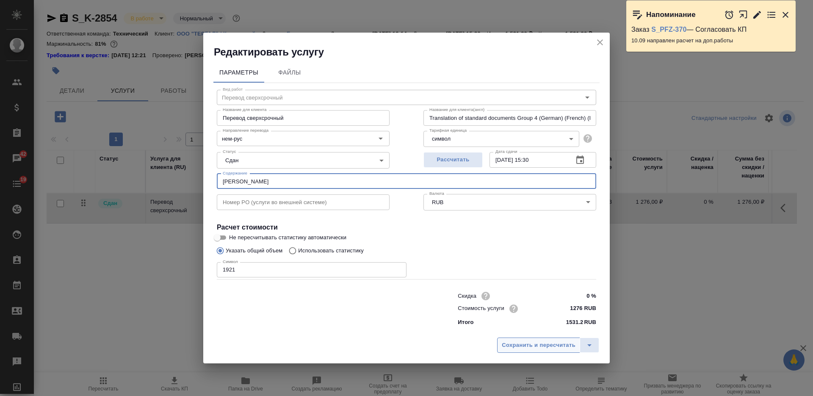
type input "Березкина"
click at [522, 340] on span "Сохранить и пересчитать" at bounding box center [539, 345] width 74 height 10
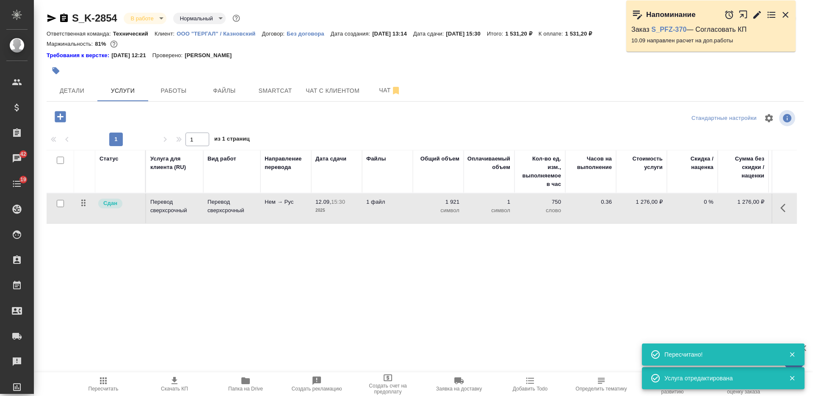
type input "urgent"
click at [141, 20] on body "🙏 .cls-1 fill:#fff; AWATERA Nikiforova Valeria Клиенты Спецификации Заказы 42 Ч…" at bounding box center [406, 198] width 813 height 396
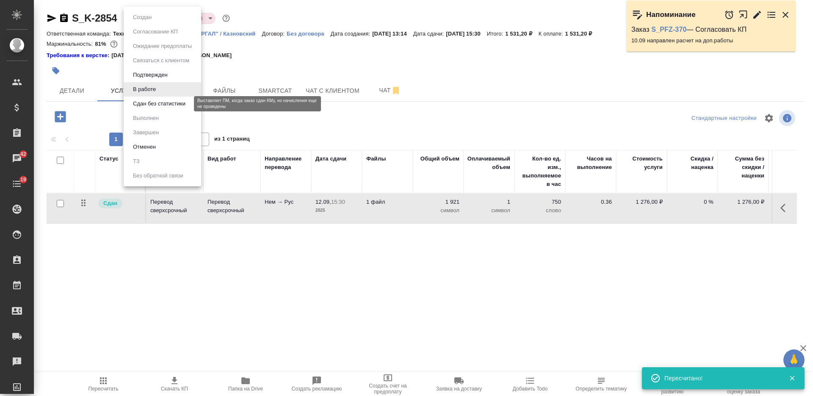
click at [147, 107] on button "Сдан без статистики" at bounding box center [159, 103] width 58 height 9
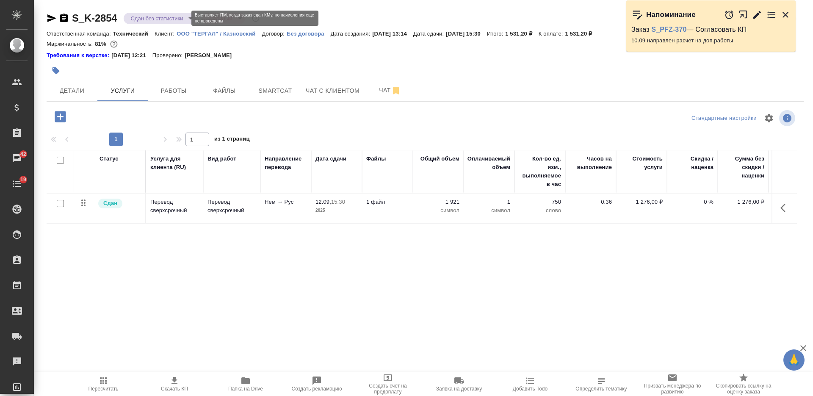
click at [146, 19] on body "🙏 .cls-1 fill:#fff; AWATERA Nikiforova Valeria Клиенты Спецификации Заказы 42 Ч…" at bounding box center [406, 198] width 813 height 396
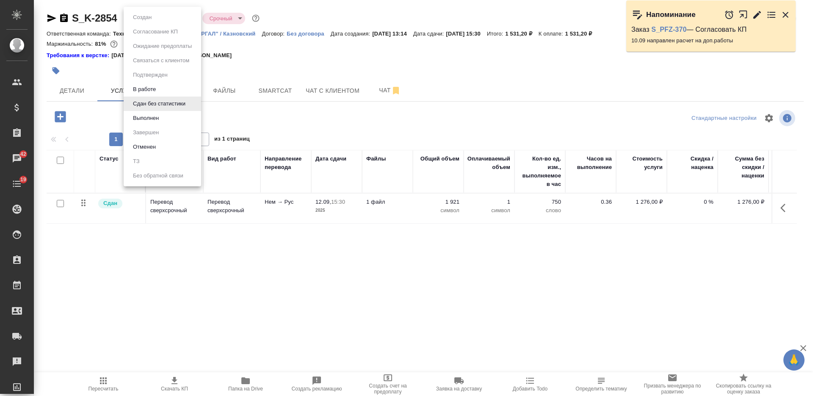
click at [168, 115] on li "Выполнен" at bounding box center [162, 118] width 77 height 14
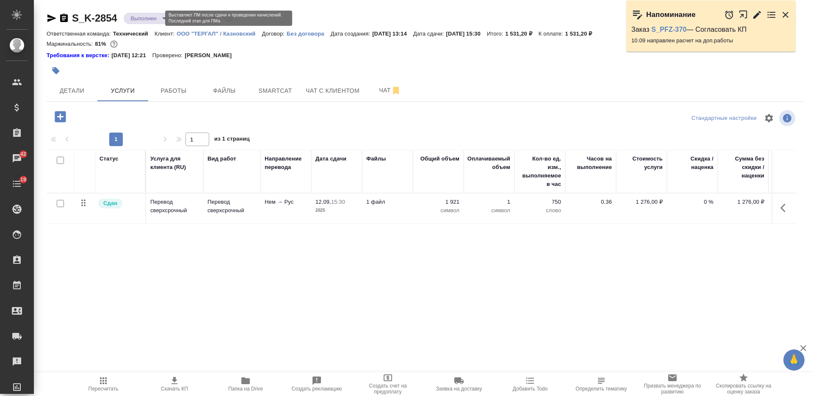
click at [146, 19] on body "🙏 .cls-1 fill:#fff; AWATERA Nikiforova Valeria Клиенты Спецификации Заказы 42 Ч…" at bounding box center [406, 198] width 813 height 396
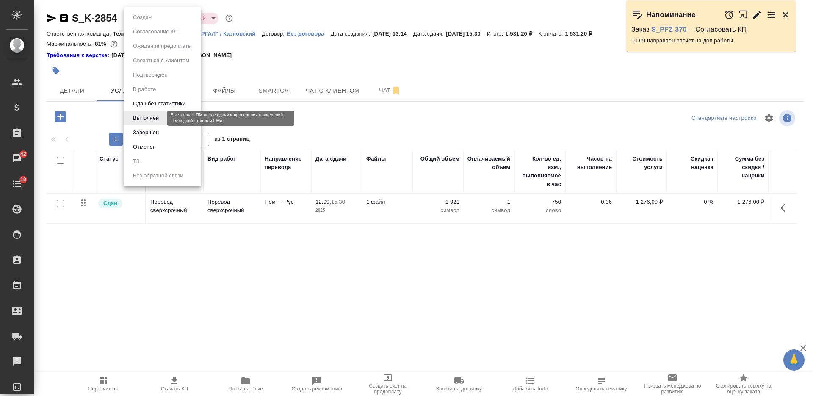
click at [162, 130] on li "Завершен" at bounding box center [162, 132] width 77 height 14
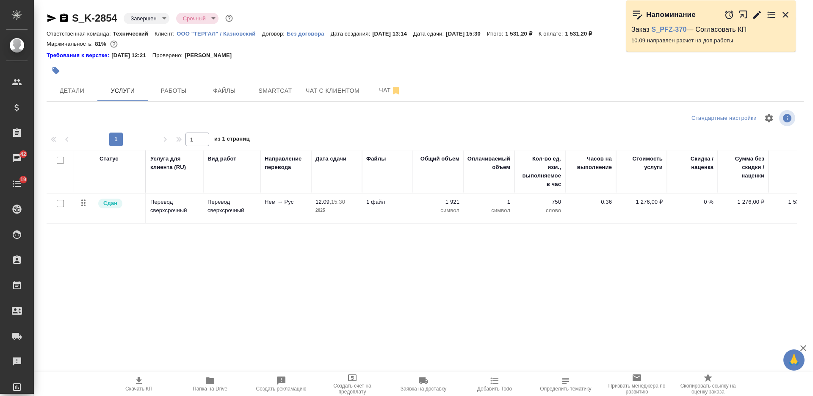
click at [64, 17] on icon "button" at bounding box center [64, 18] width 10 height 10
click at [565, 33] on p "К оплате:" at bounding box center [552, 33] width 27 height 6
click at [565, 34] on p "К оплате:" at bounding box center [552, 33] width 27 height 6
drag, startPoint x: 587, startPoint y: 33, endPoint x: 608, endPoint y: 34, distance: 20.4
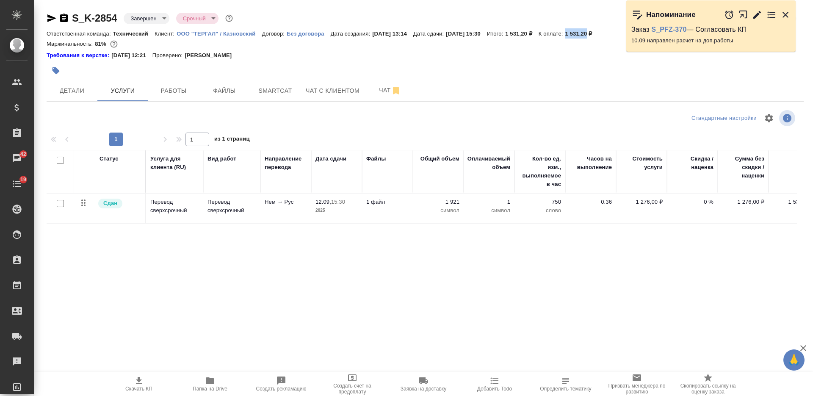
click at [599, 34] on p "1 531,20 ₽" at bounding box center [581, 33] width 33 height 6
copy p "1 531,20"
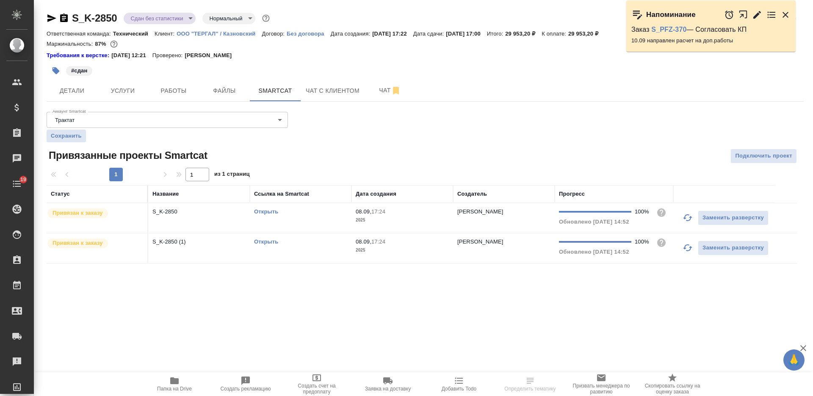
click at [568, 33] on p "К оплате:" at bounding box center [555, 33] width 27 height 6
click at [594, 34] on p "29 953,20 ₽" at bounding box center [586, 33] width 36 height 6
drag, startPoint x: 589, startPoint y: 31, endPoint x: 615, endPoint y: 34, distance: 26.0
click at [615, 35] on div "Ответственная команда: Технический Клиент: ООО "ТЕРГАЛ" / Казновский Договор: Б…" at bounding box center [425, 33] width 757 height 10
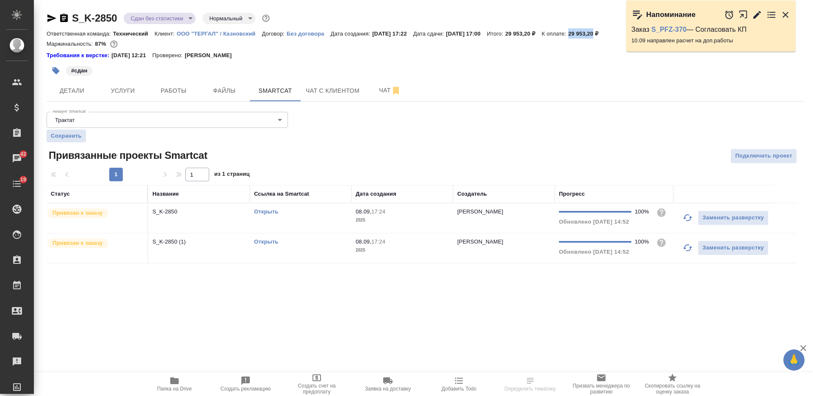
copy p "29 953,20"
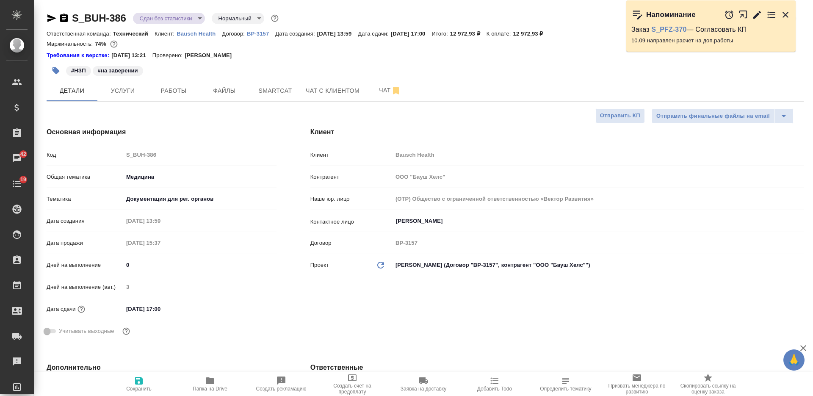
select select "RU"
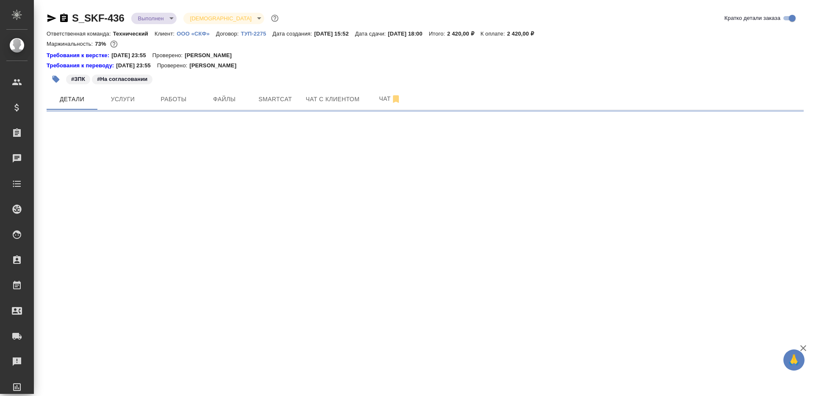
select select "RU"
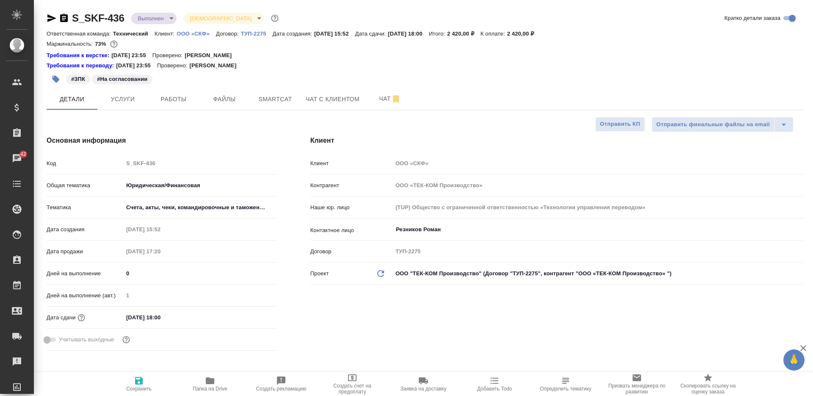
type textarea "x"
select select "RU"
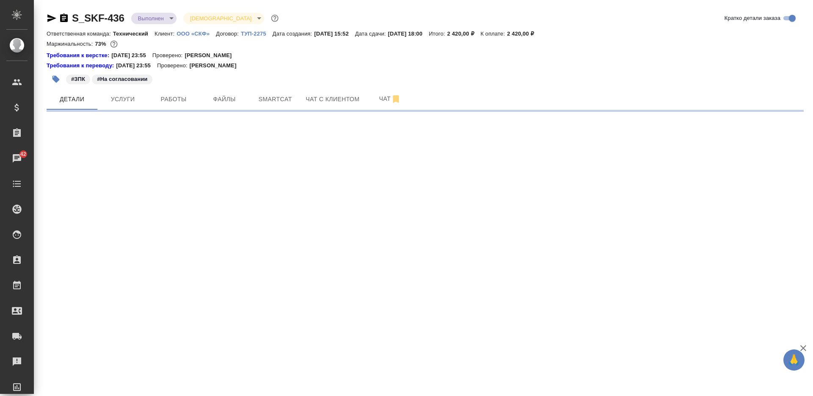
select select "RU"
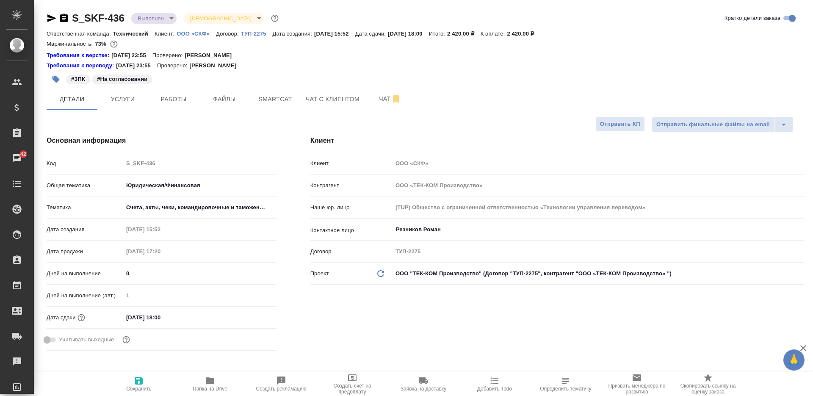
type textarea "x"
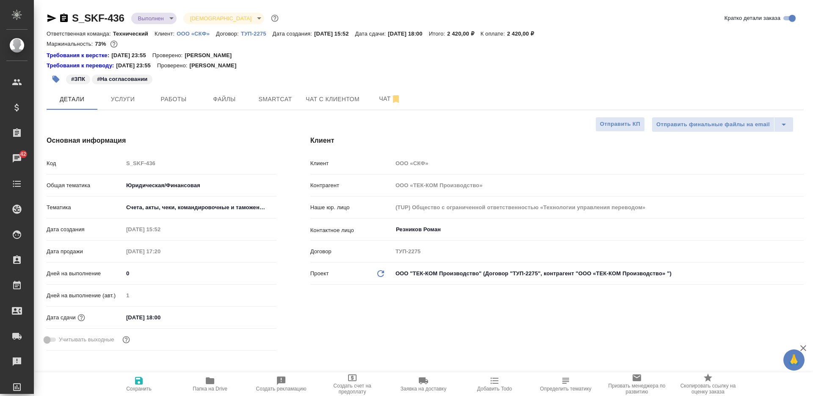
type textarea "x"
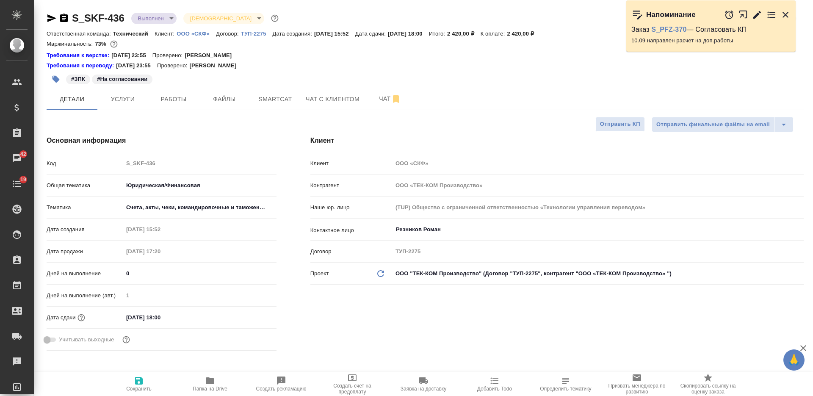
type textarea "x"
click at [47, 80] on button "button" at bounding box center [56, 79] width 19 height 19
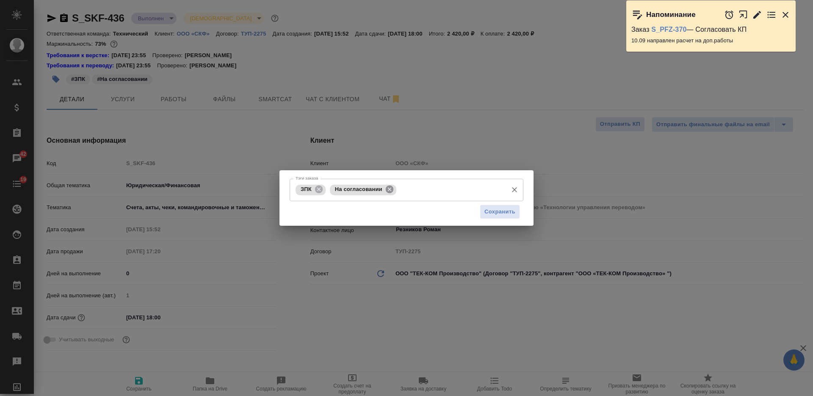
click at [388, 188] on icon at bounding box center [389, 189] width 9 height 9
click at [485, 216] on button "Сохранить" at bounding box center [500, 212] width 40 height 15
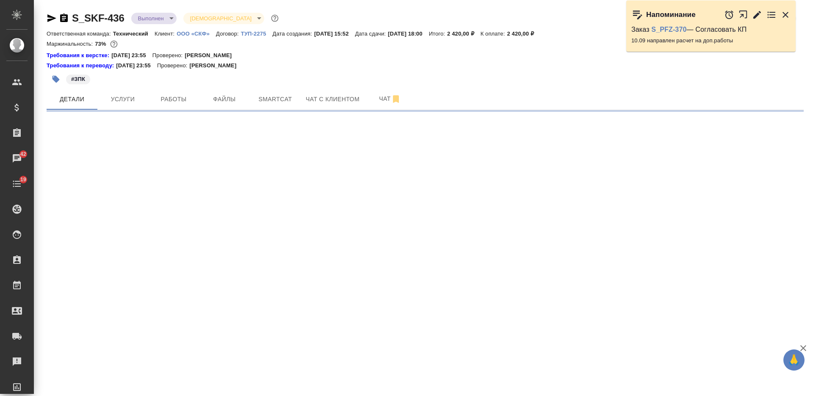
select select "RU"
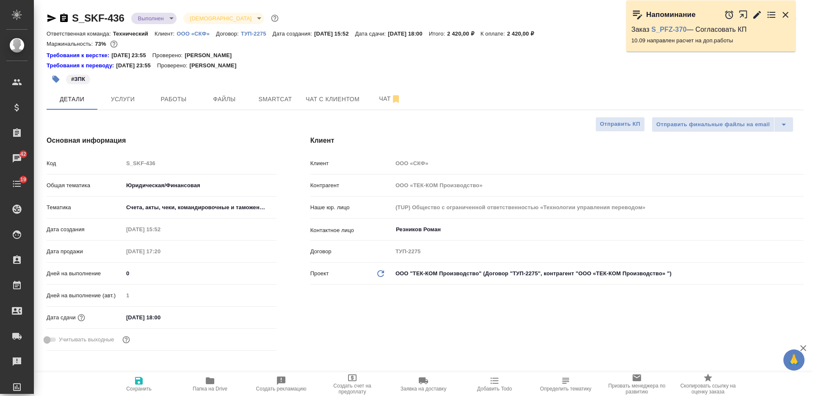
type textarea "x"
click at [211, 385] on icon "button" at bounding box center [210, 381] width 10 height 10
type textarea "x"
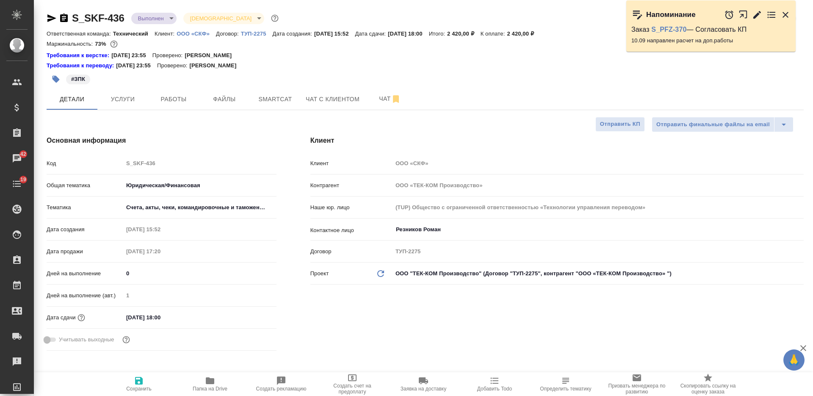
type textarea "x"
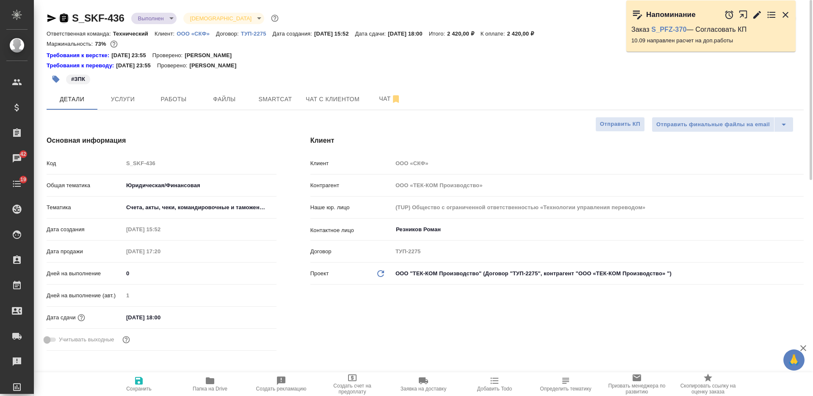
click at [62, 20] on icon "button" at bounding box center [64, 18] width 8 height 8
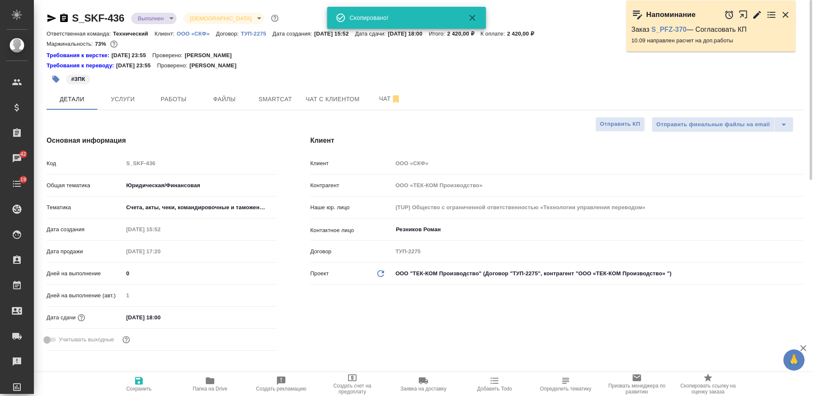
type textarea "x"
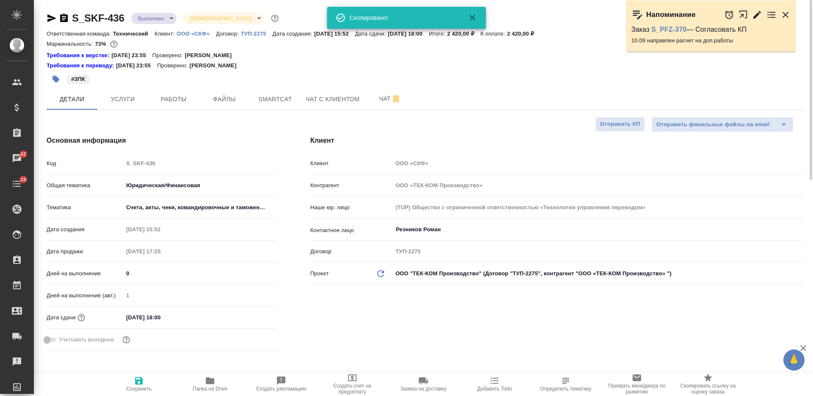
type textarea "x"
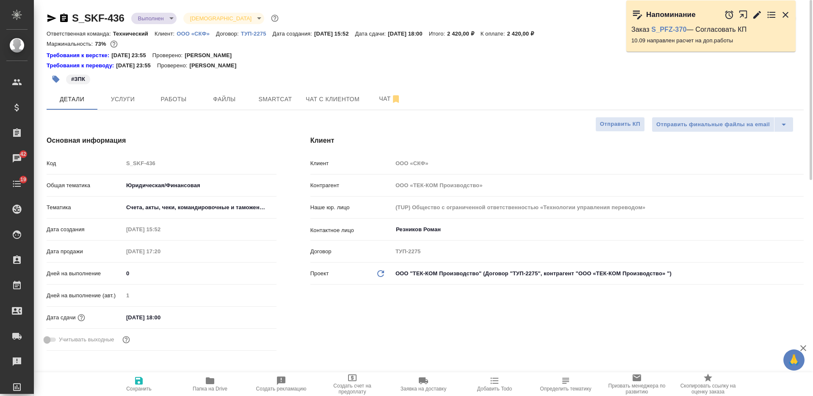
type textarea "x"
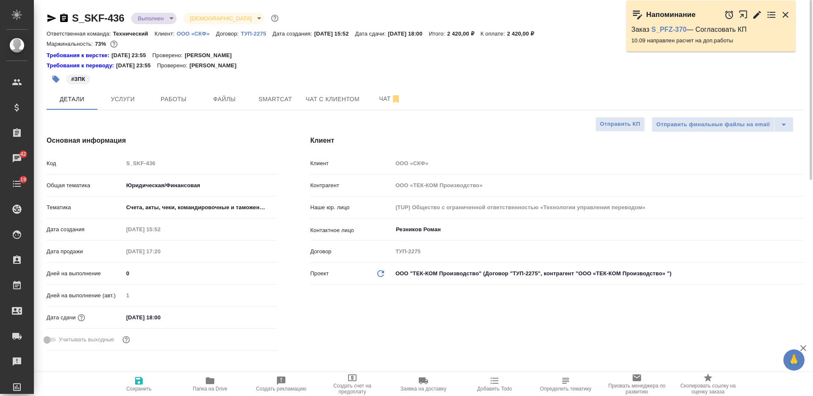
type textarea "x"
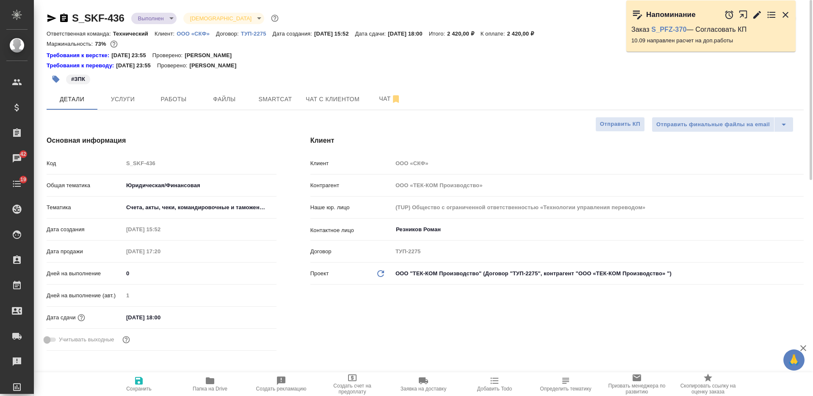
type textarea "x"
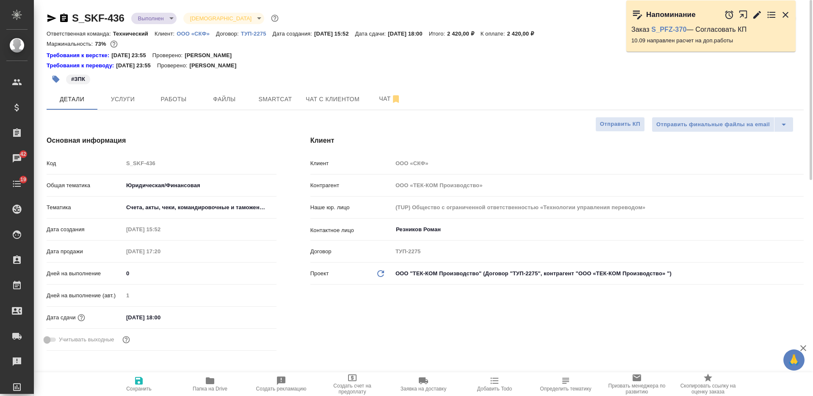
type textarea "x"
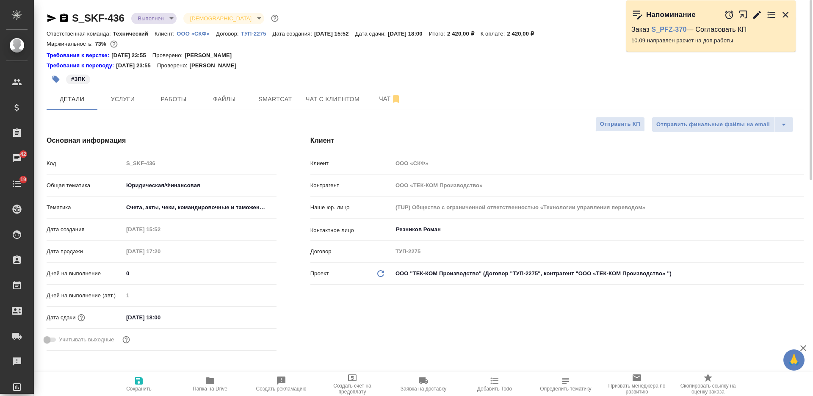
type textarea "x"
click at [49, 81] on button "button" at bounding box center [56, 79] width 19 height 19
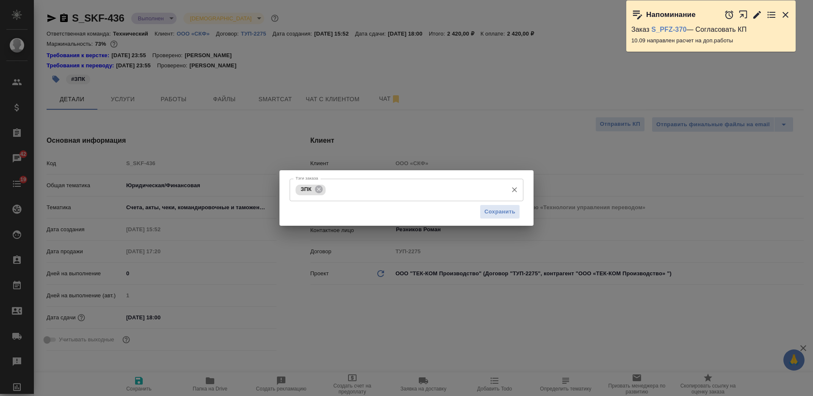
click at [403, 184] on input "Тэги заказа" at bounding box center [416, 189] width 176 height 14
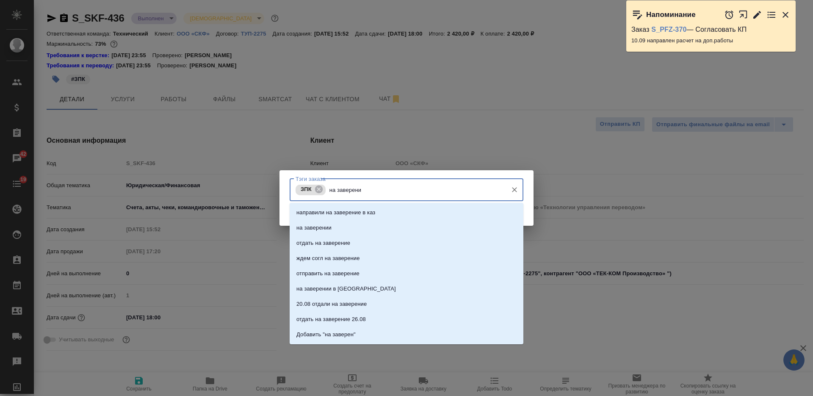
type input "на заверении"
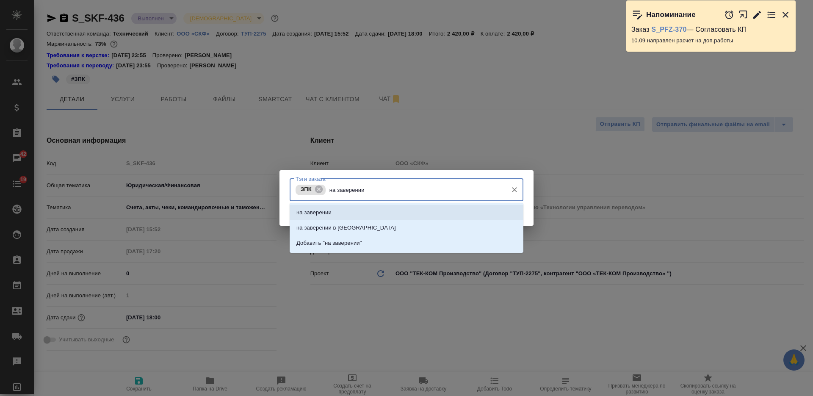
click at [416, 214] on li "на заверении" at bounding box center [407, 212] width 234 height 15
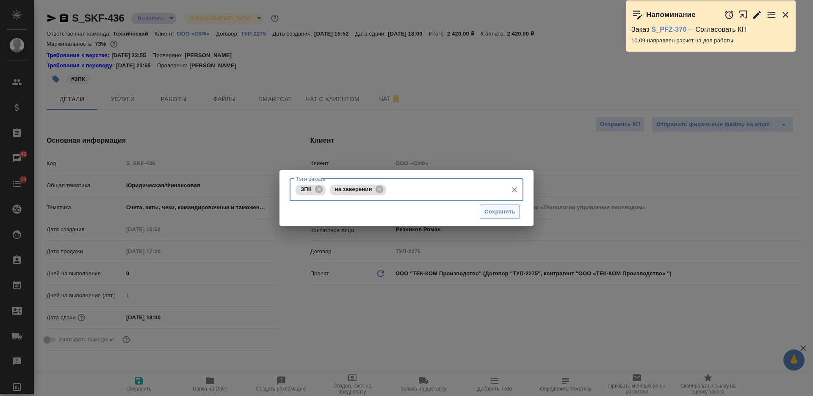
click at [497, 207] on span "Сохранить" at bounding box center [499, 212] width 31 height 10
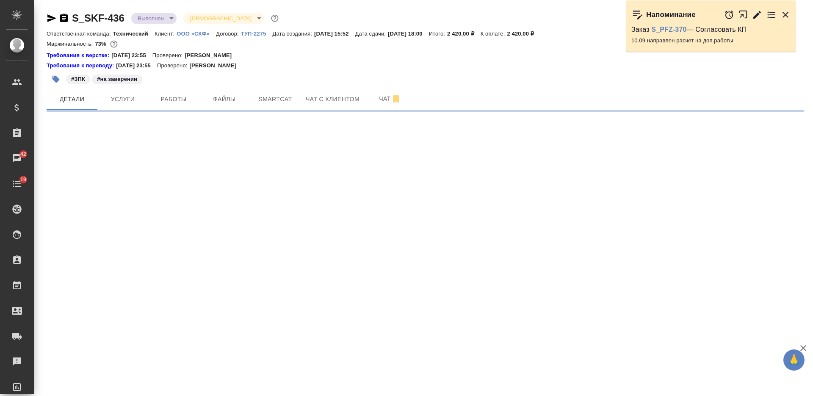
select select "RU"
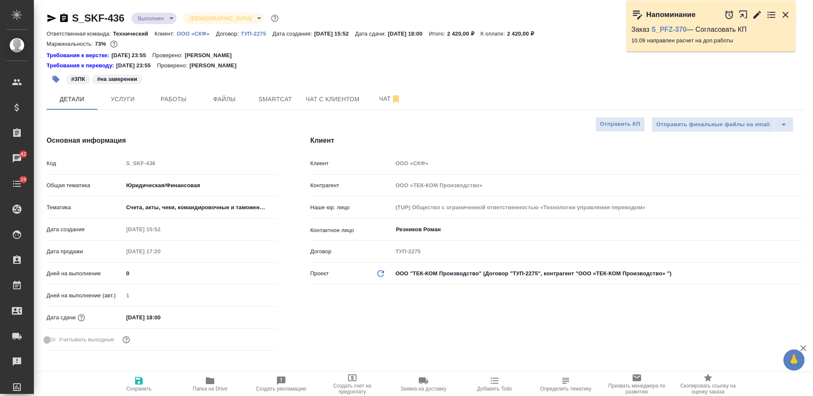
type textarea "x"
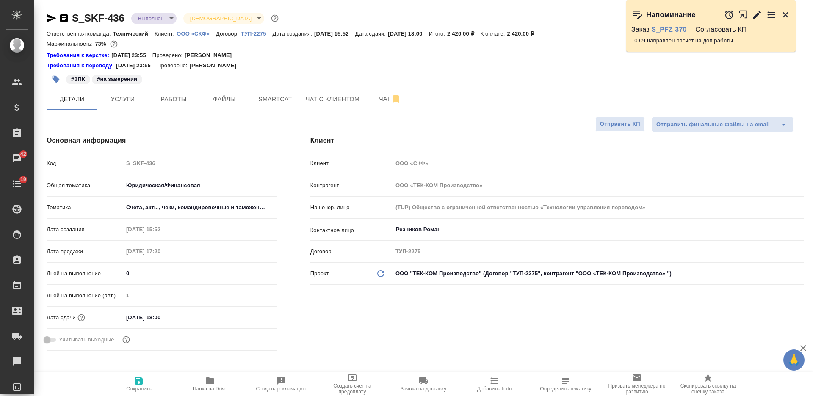
type textarea "x"
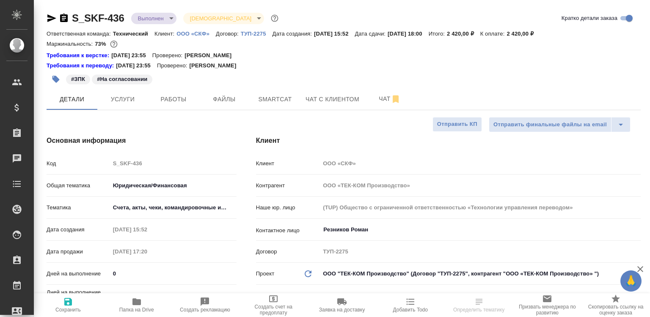
select select "RU"
type textarea "x"
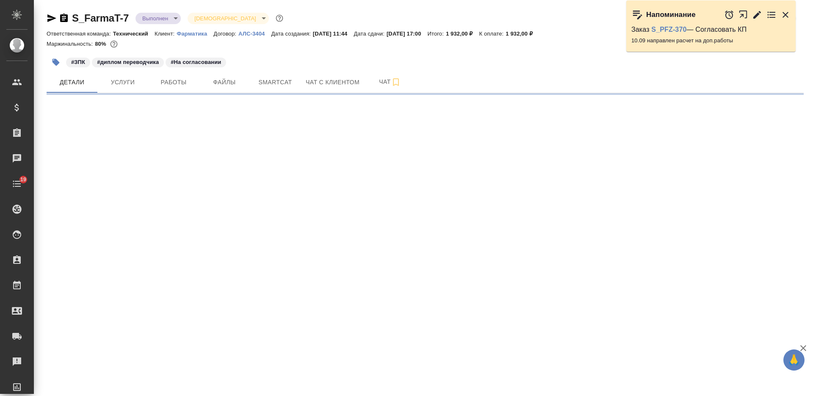
select select "RU"
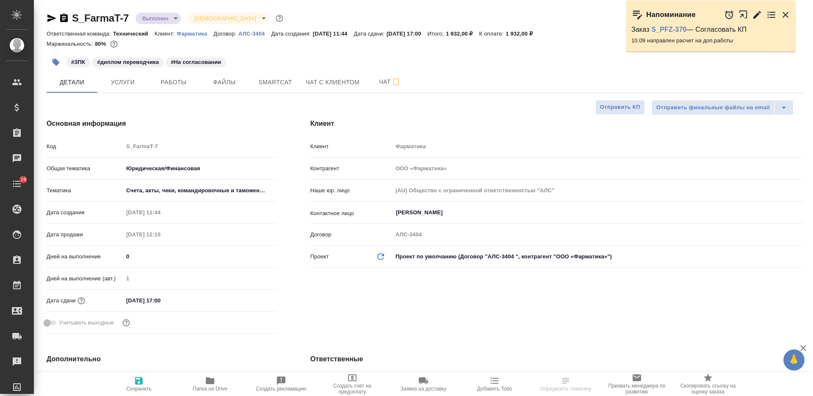
type textarea "x"
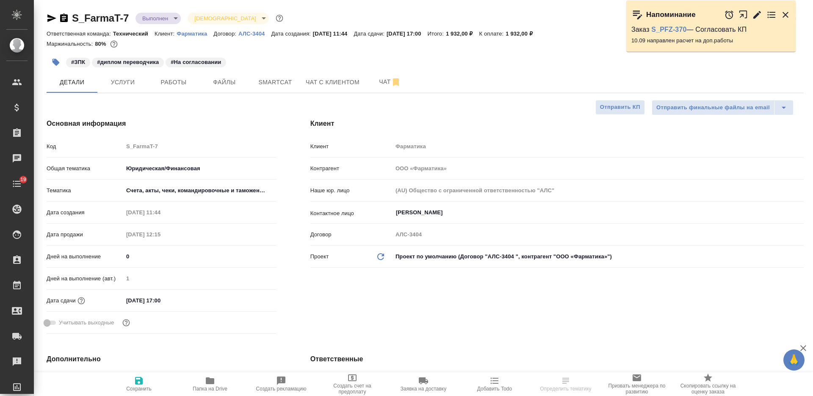
type textarea "x"
select select "RU"
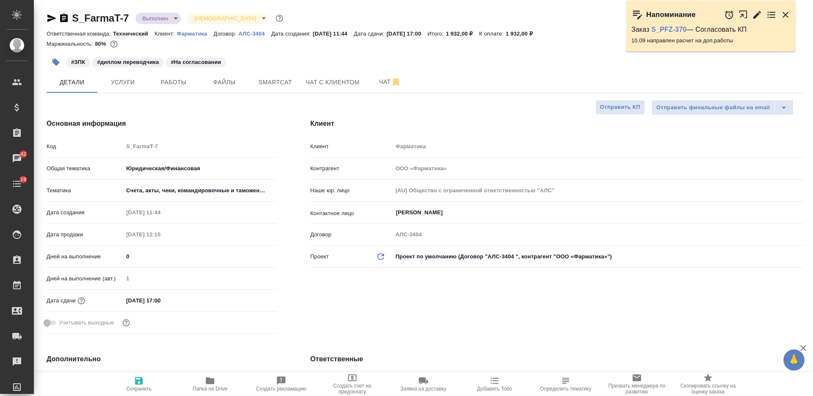
type textarea "x"
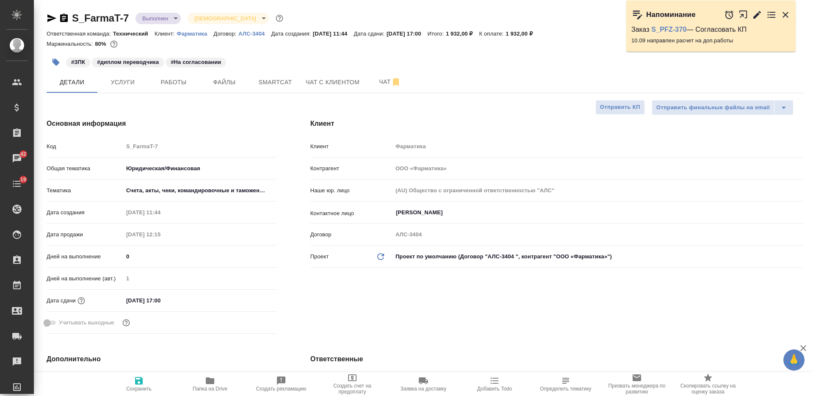
type textarea "x"
click at [210, 382] on icon "button" at bounding box center [210, 380] width 8 height 7
type textarea "x"
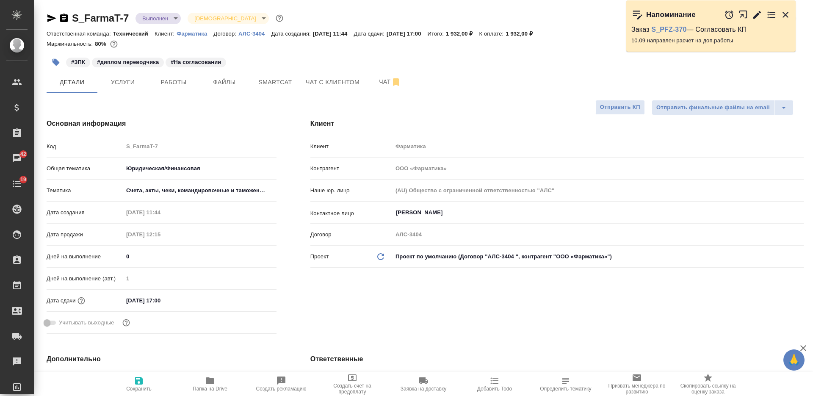
click at [62, 20] on icon "button" at bounding box center [64, 18] width 8 height 8
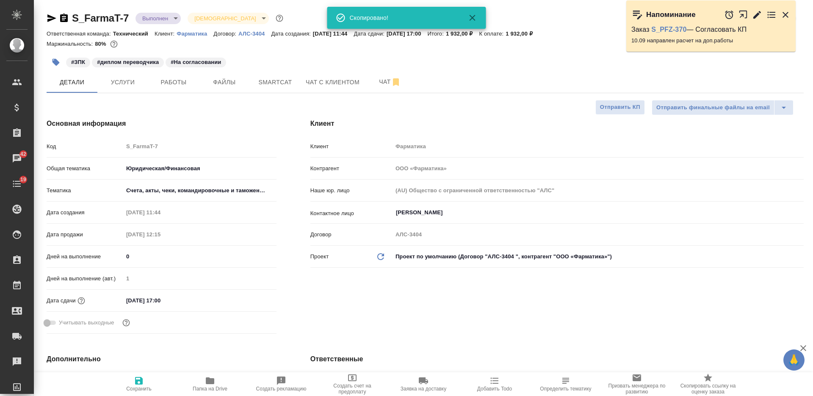
type textarea "x"
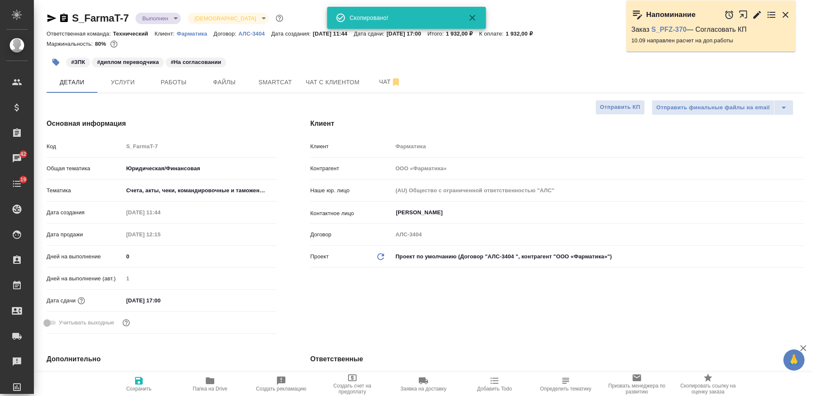
type textarea "x"
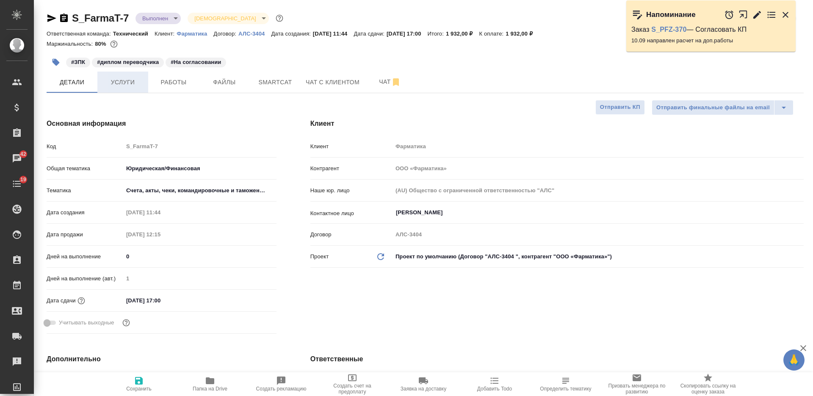
click at [132, 84] on span "Услуги" at bounding box center [122, 82] width 41 height 11
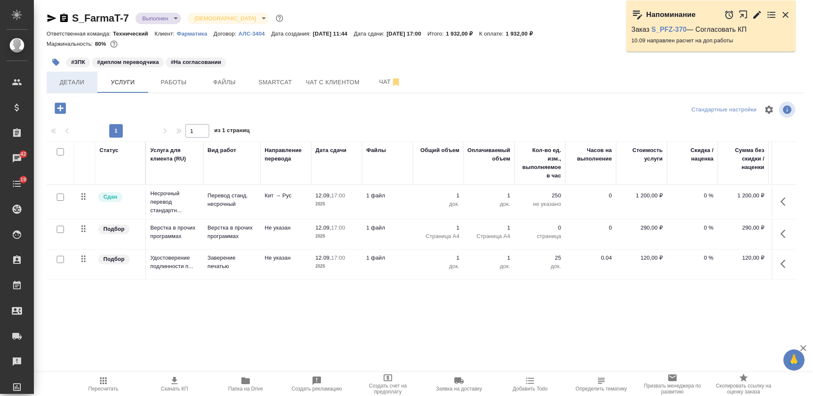
click at [74, 79] on span "Детали" at bounding box center [72, 82] width 41 height 11
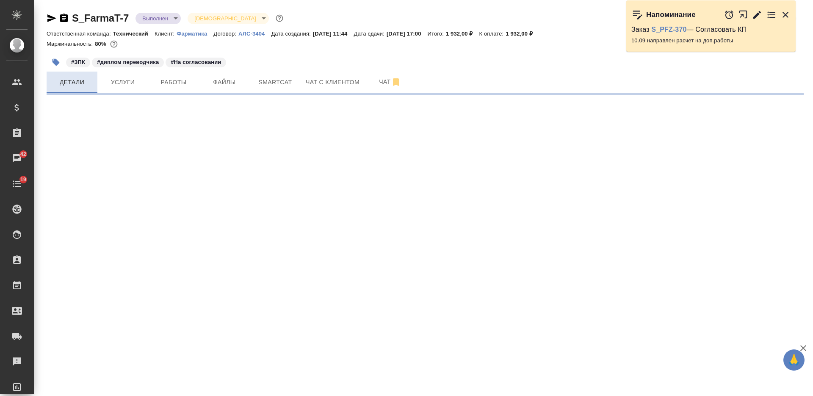
select select "RU"
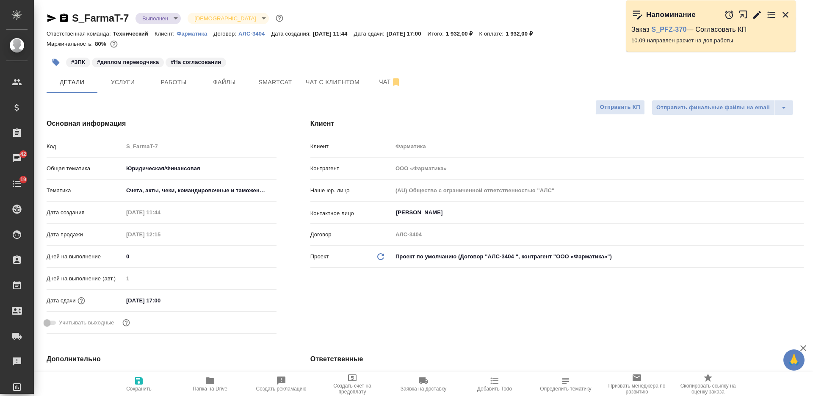
type textarea "x"
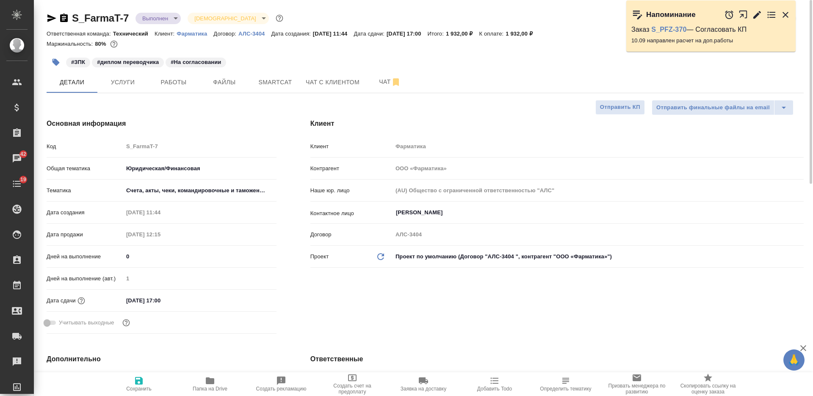
type textarea "x"
click at [53, 61] on icon "button" at bounding box center [56, 62] width 8 height 8
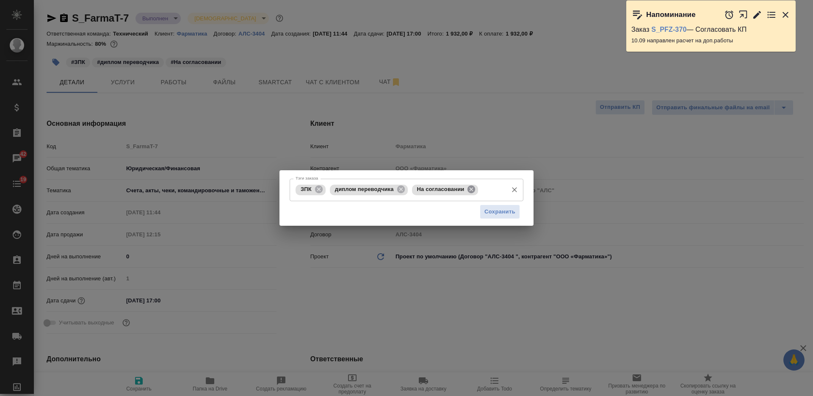
click at [476, 189] on icon at bounding box center [471, 189] width 9 height 9
click at [462, 189] on input "Тэги заказа" at bounding box center [457, 189] width 94 height 14
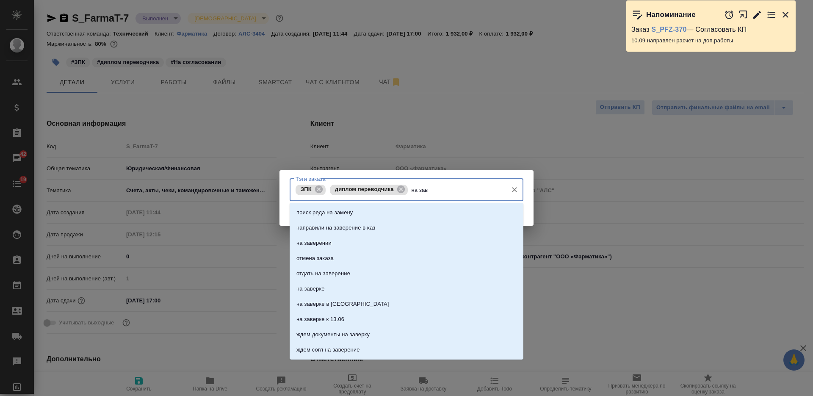
type input "на заве"
click at [428, 225] on li "на заверении" at bounding box center [407, 227] width 234 height 15
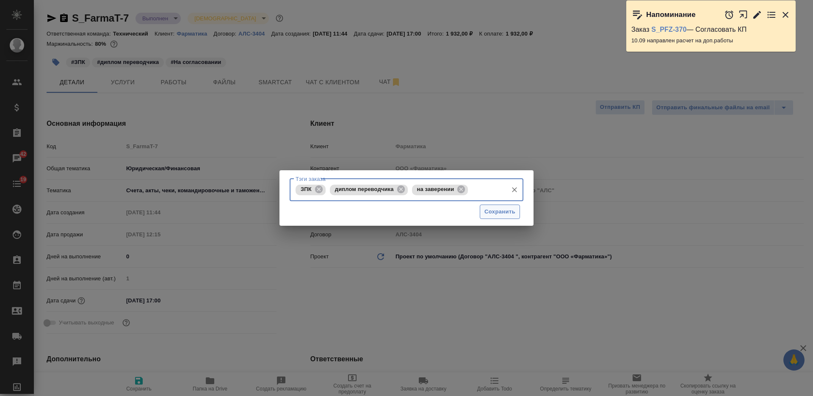
click at [490, 208] on span "Сохранить" at bounding box center [499, 212] width 31 height 10
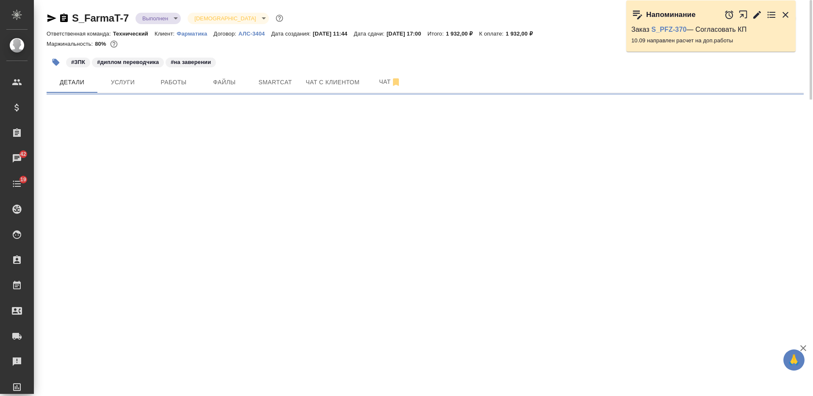
select select "RU"
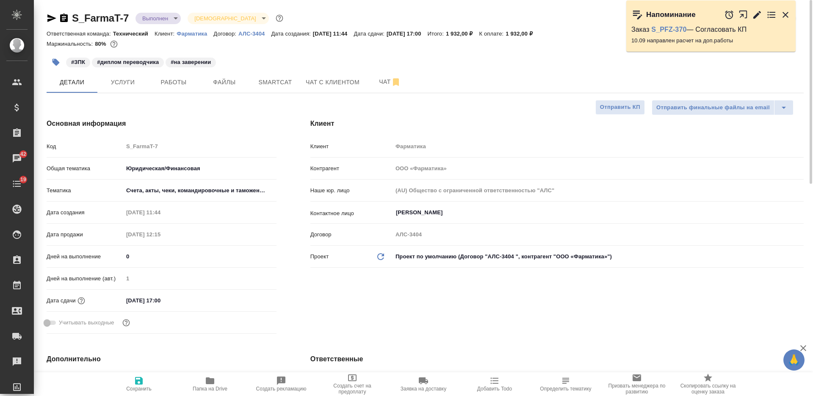
type textarea "x"
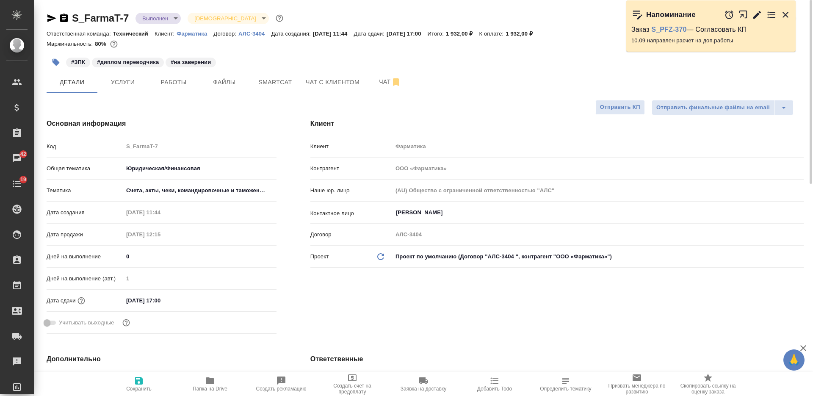
type textarea "x"
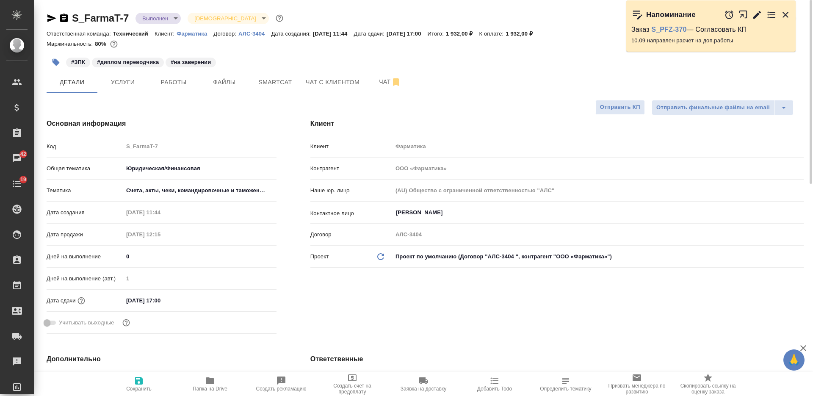
type textarea "x"
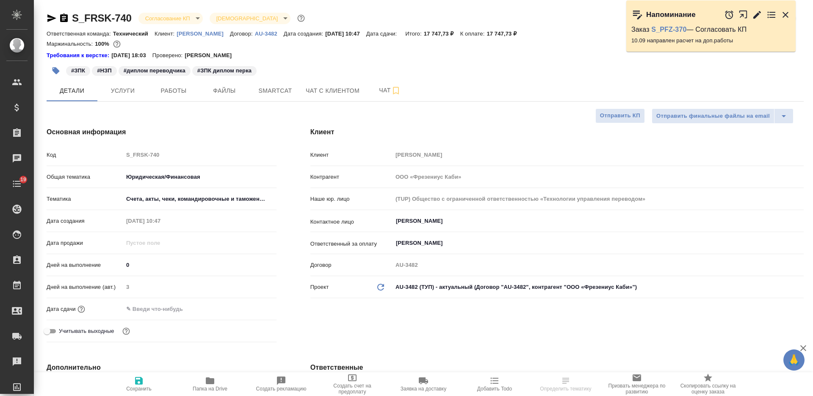
select select "RU"
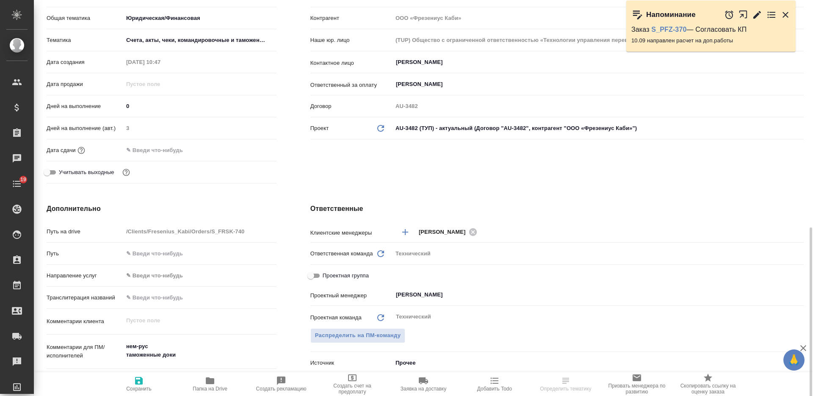
scroll to position [265, 0]
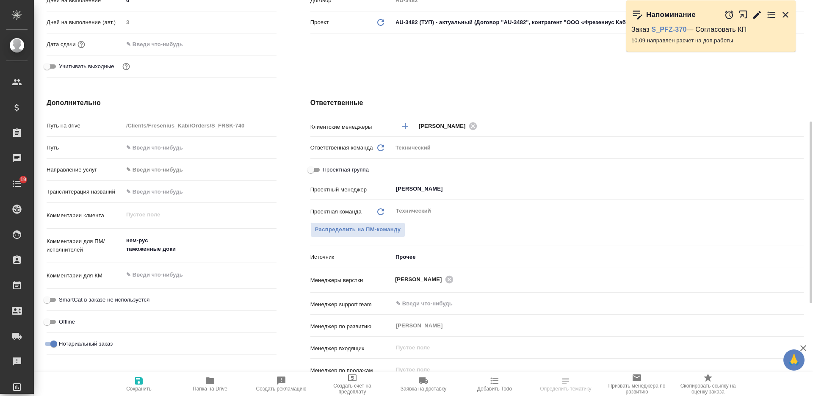
click at [155, 277] on textarea at bounding box center [199, 275] width 153 height 14
click at [191, 246] on textarea "нем-рус таможенные доки" at bounding box center [199, 244] width 153 height 23
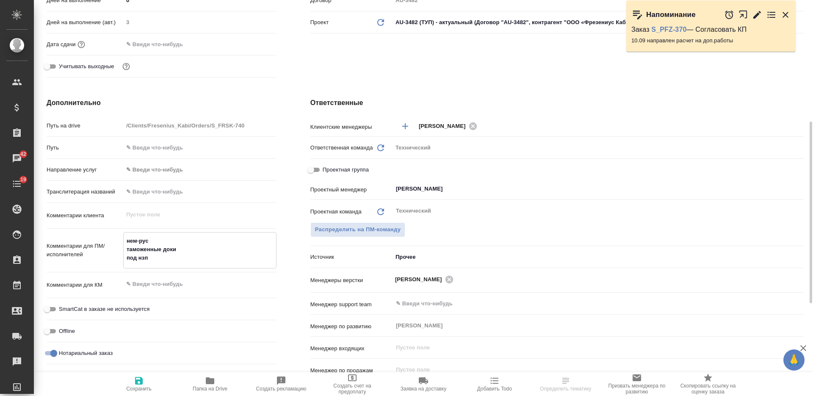
type textarea "нем-рус таможенные доки под нзп"
click at [139, 385] on icon "button" at bounding box center [139, 381] width 10 height 10
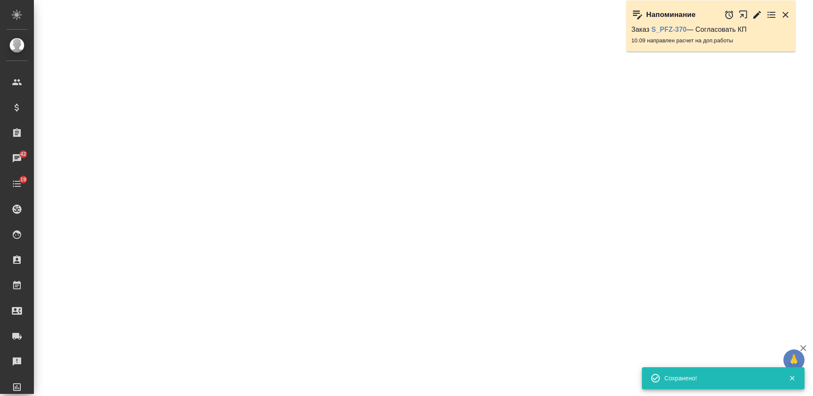
select select "RU"
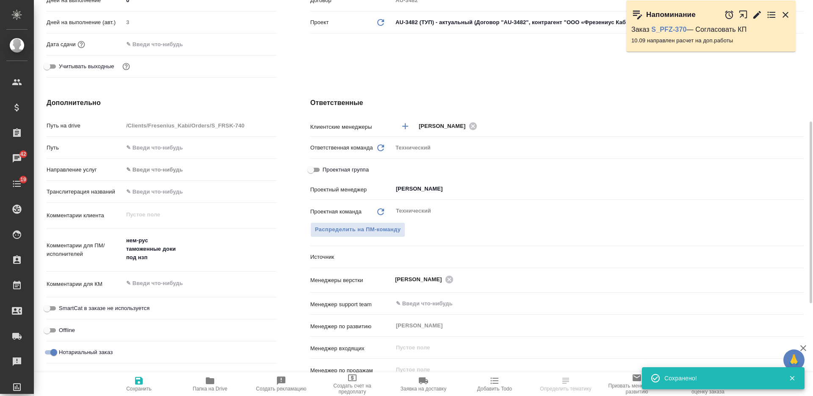
type textarea "x"
click at [793, 193] on icon "Очистить" at bounding box center [794, 189] width 8 height 8
type textarea "x"
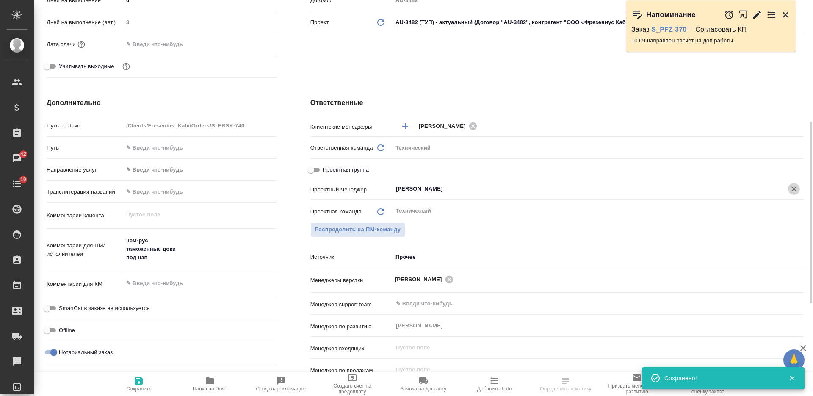
type textarea "x"
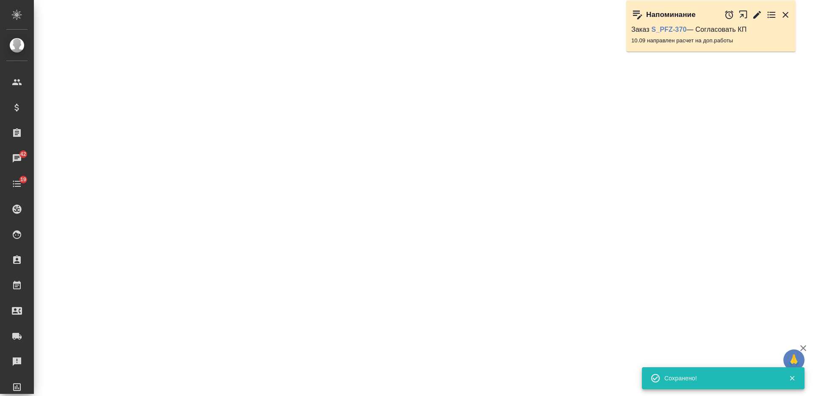
select select "RU"
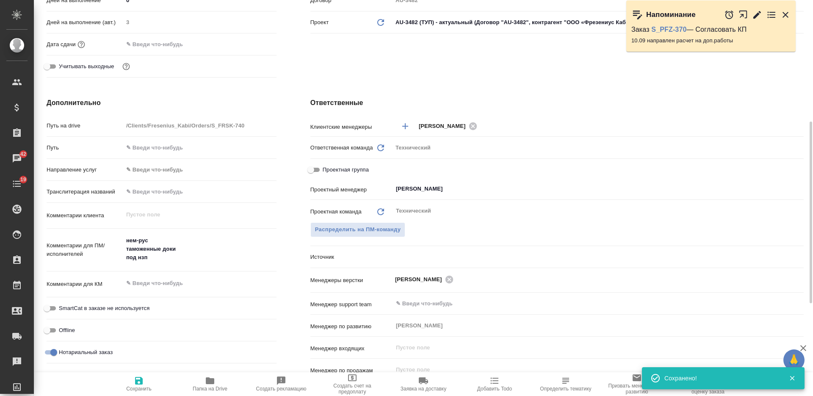
type textarea "x"
click at [793, 190] on icon "Очистить" at bounding box center [794, 189] width 8 height 8
type textarea "x"
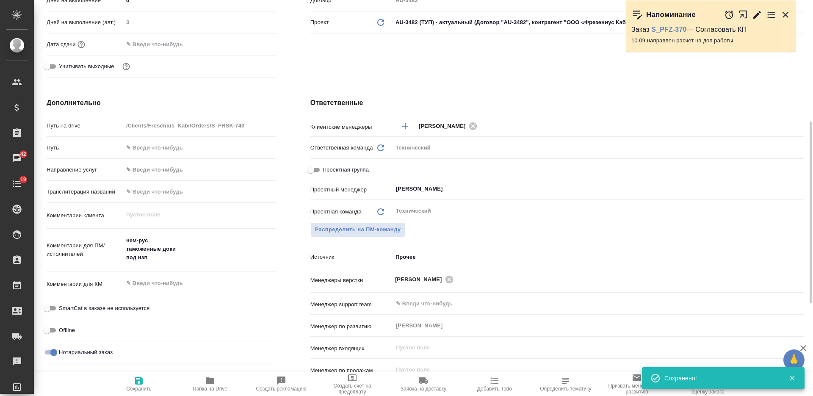
type textarea "x"
drag, startPoint x: 149, startPoint y: 392, endPoint x: 152, endPoint y: 387, distance: 5.5
click at [149, 392] on button "Сохранить" at bounding box center [138, 384] width 71 height 24
type textarea "x"
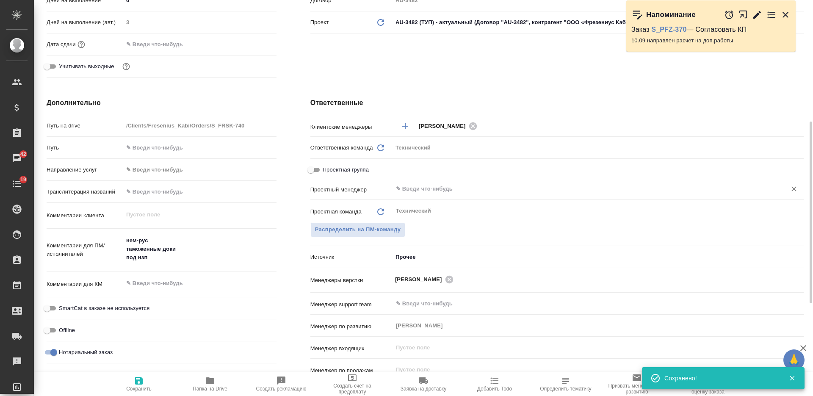
type textarea "x"
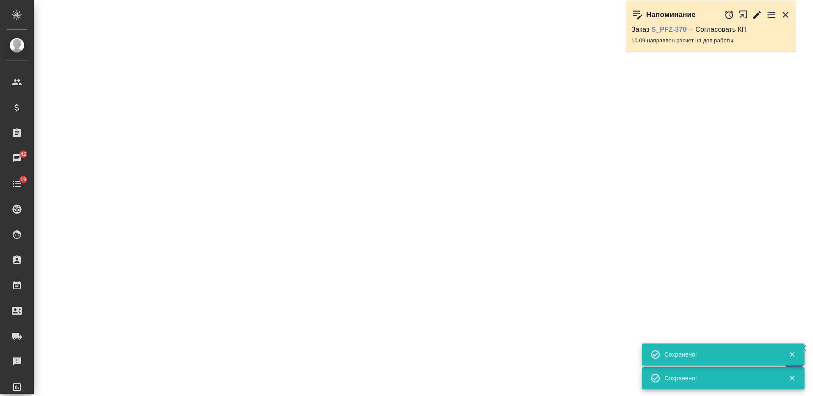
select select "RU"
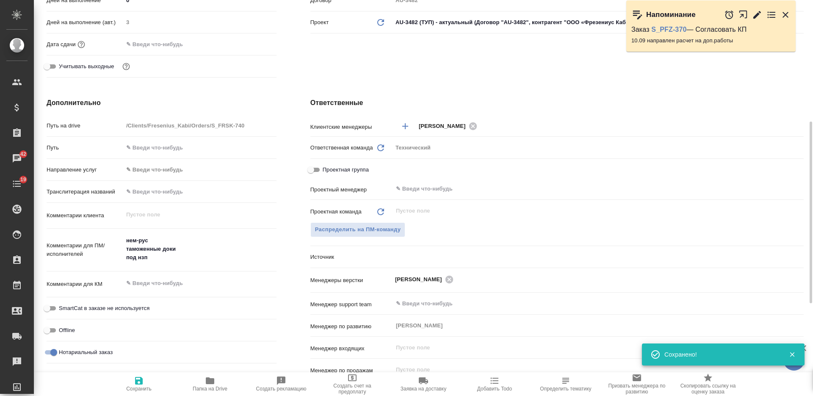
type textarea "x"
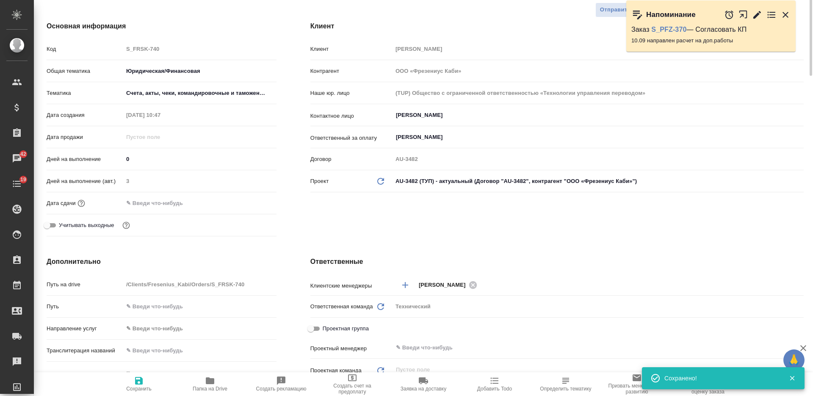
scroll to position [0, 0]
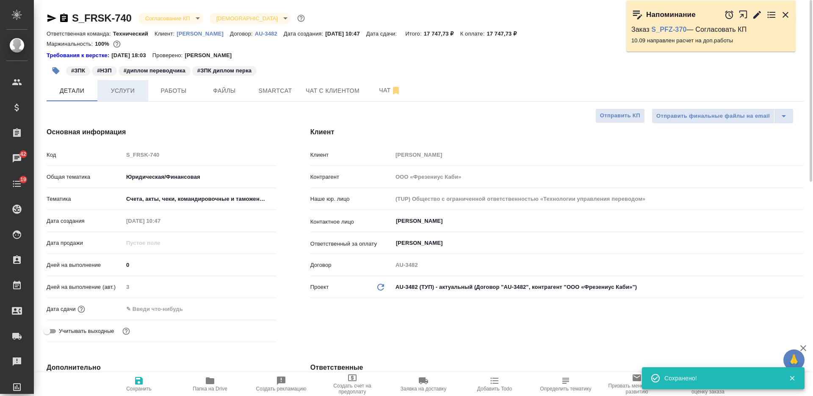
click at [110, 92] on span "Услуги" at bounding box center [122, 91] width 41 height 11
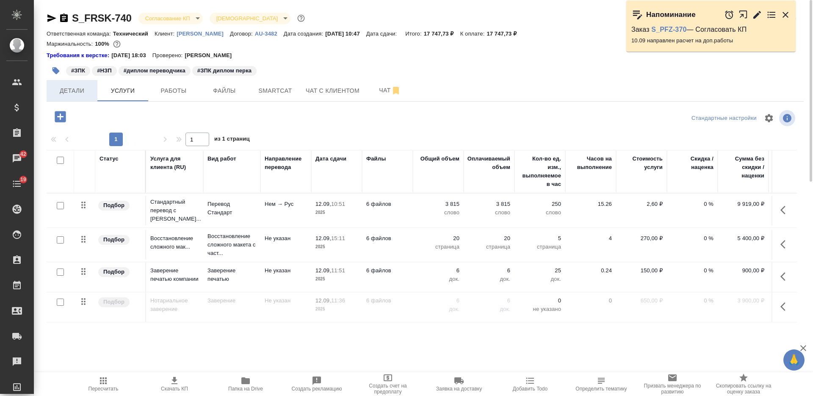
click at [83, 94] on span "Детали" at bounding box center [72, 91] width 41 height 11
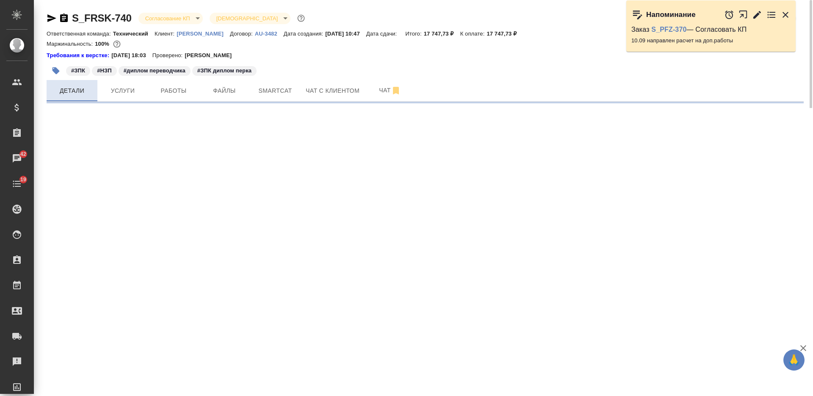
select select "RU"
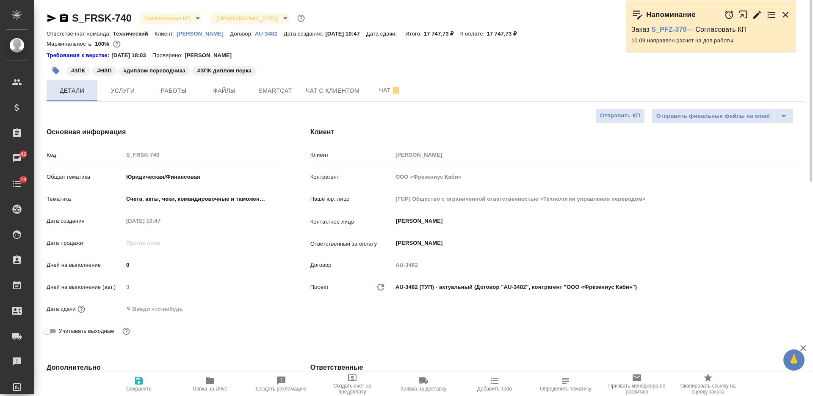
type textarea "x"
click at [169, 311] on input "text" at bounding box center [160, 309] width 74 height 12
click at [249, 307] on icon "button" at bounding box center [252, 308] width 10 height 10
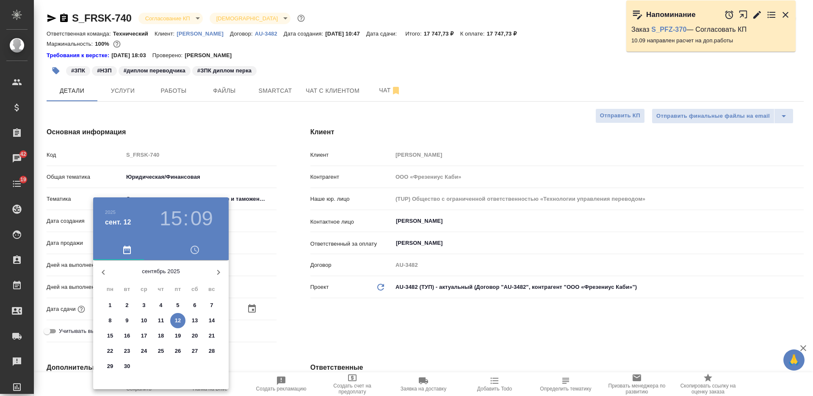
click at [122, 337] on span "16" at bounding box center [126, 336] width 15 height 8
type input "16.09.2025 15:09"
type textarea "x"
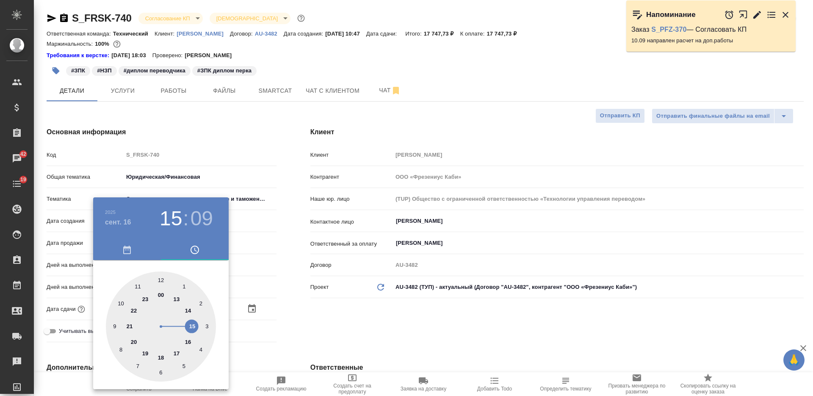
click at [186, 342] on div at bounding box center [161, 326] width 110 height 110
type input "16.09.2025 16:09"
type textarea "x"
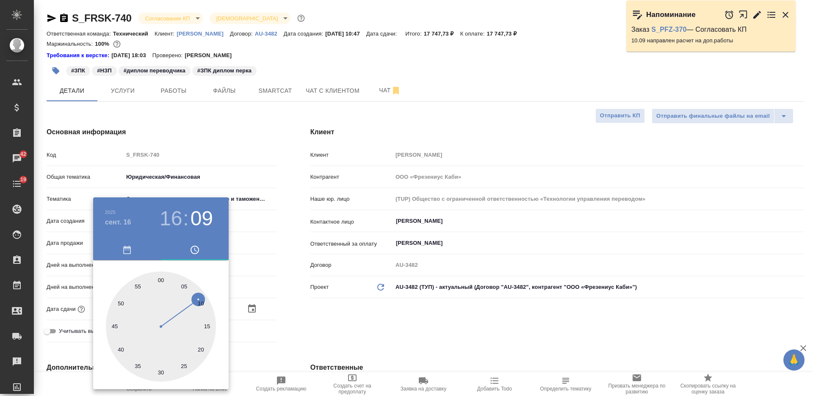
click at [161, 282] on div at bounding box center [161, 326] width 110 height 110
type input "16.09.2025 16:00"
type textarea "x"
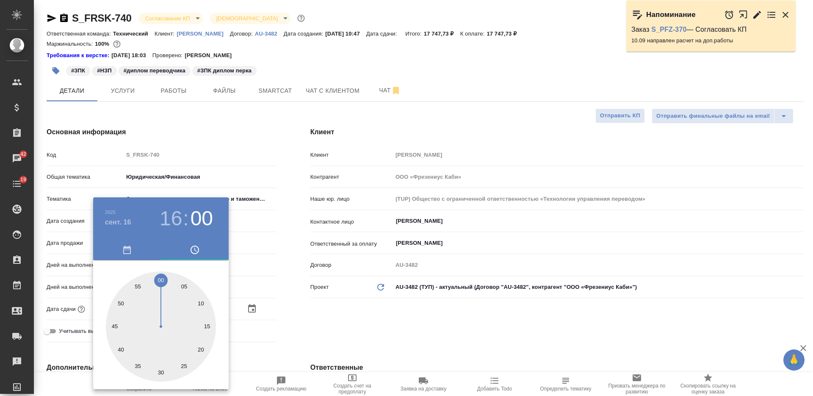
click at [315, 312] on div at bounding box center [406, 198] width 813 height 396
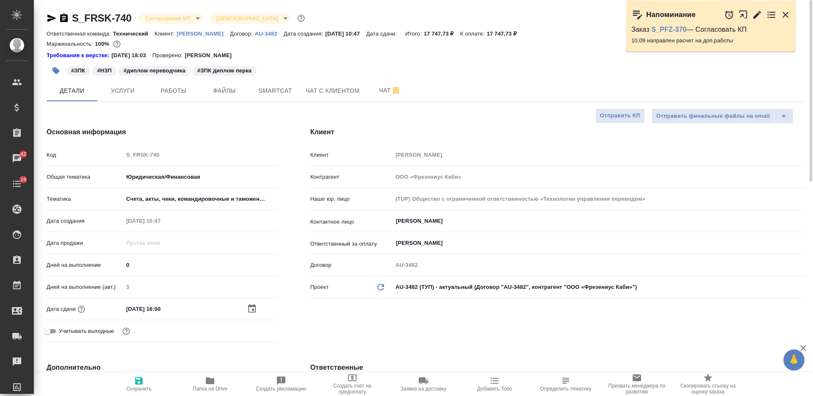
click at [137, 378] on icon "button" at bounding box center [139, 381] width 10 height 10
type textarea "x"
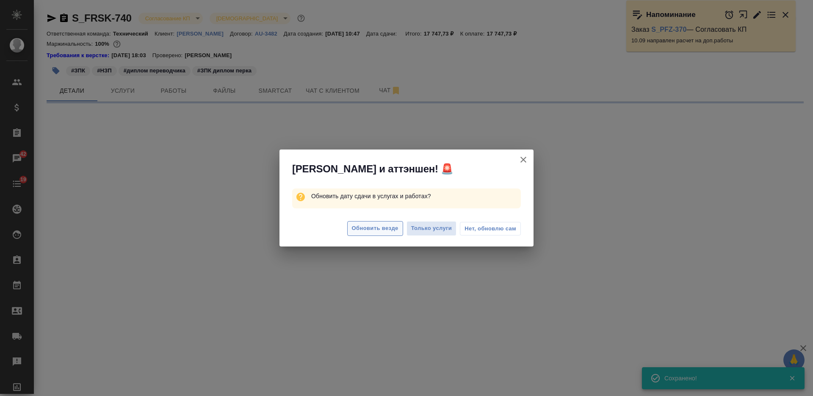
click at [370, 222] on button "Обновить везде" at bounding box center [375, 228] width 56 height 15
select select "RU"
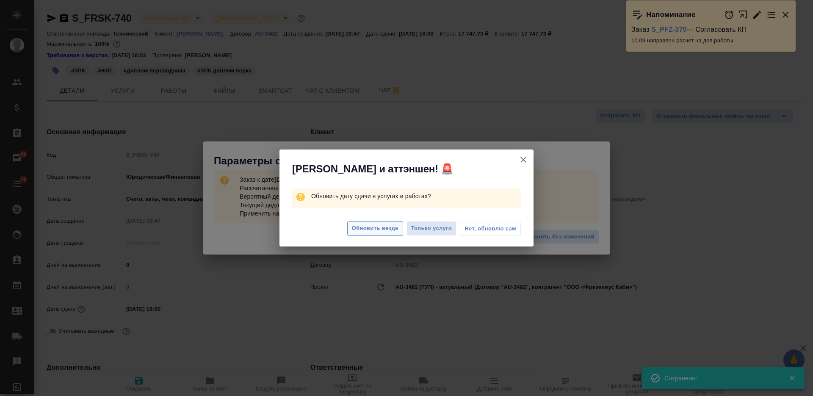
type textarea "x"
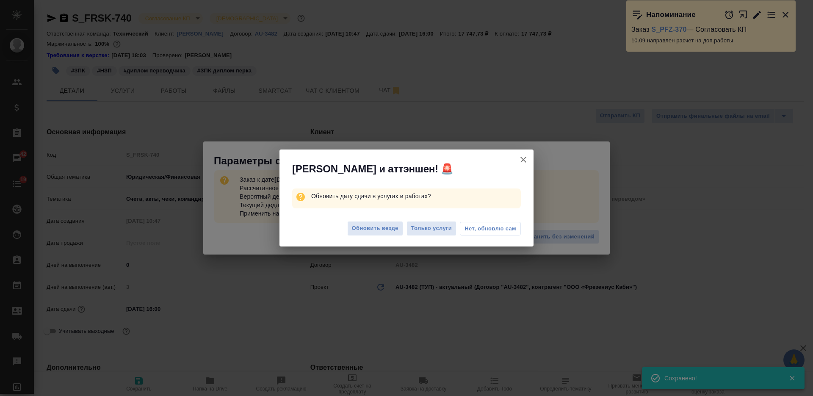
type textarea "x"
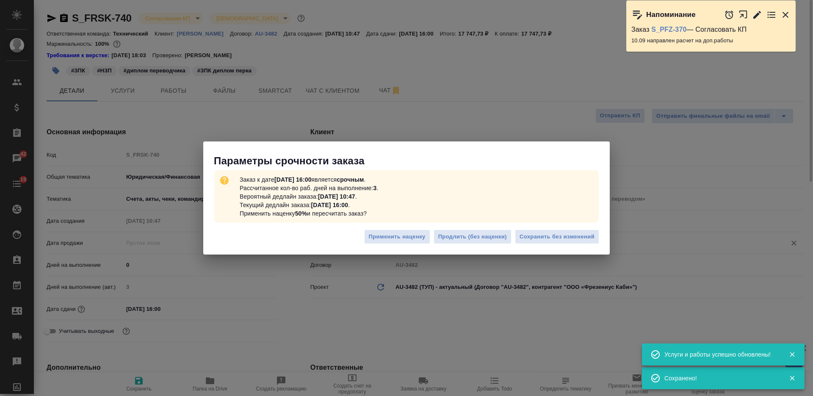
click at [542, 236] on span "Сохранить без изменений" at bounding box center [557, 237] width 75 height 10
type textarea "x"
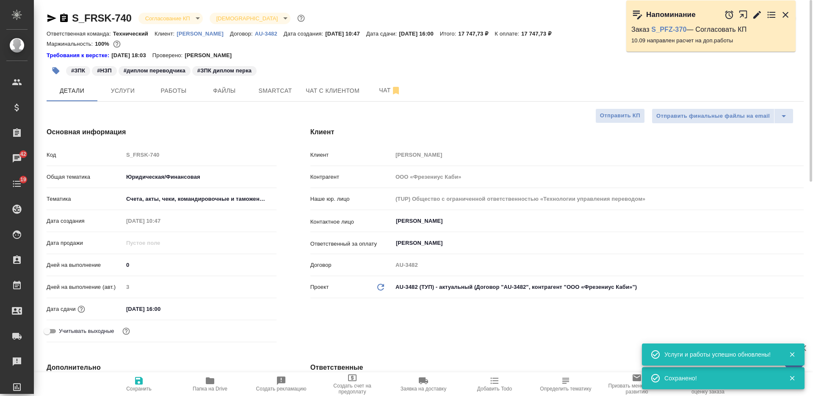
type textarea "x"
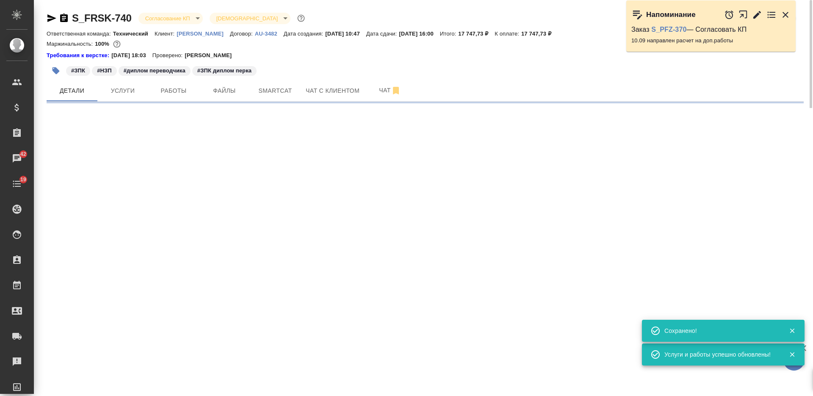
type input "urgent"
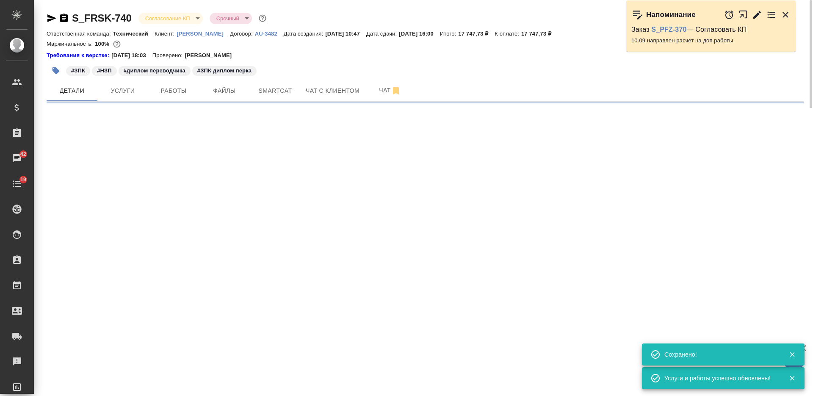
select select "RU"
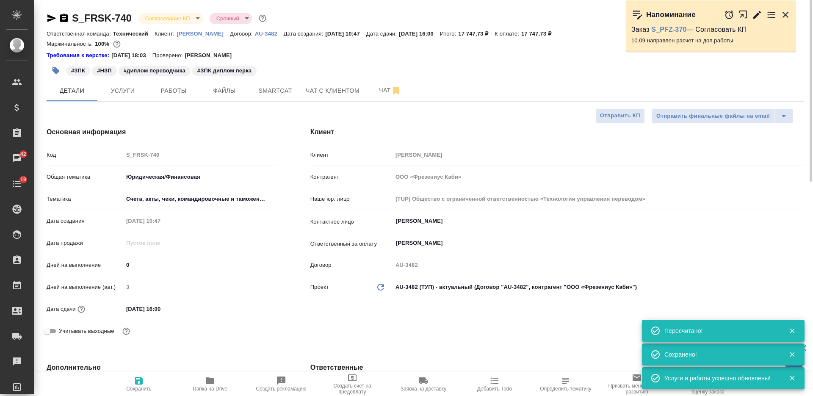
type textarea "x"
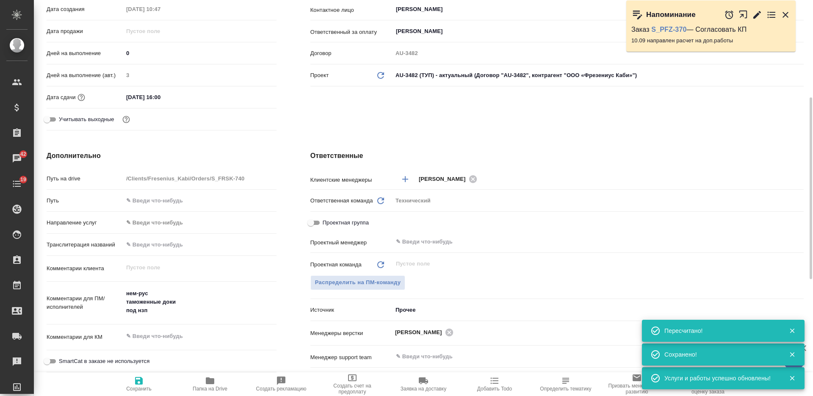
scroll to position [265, 0]
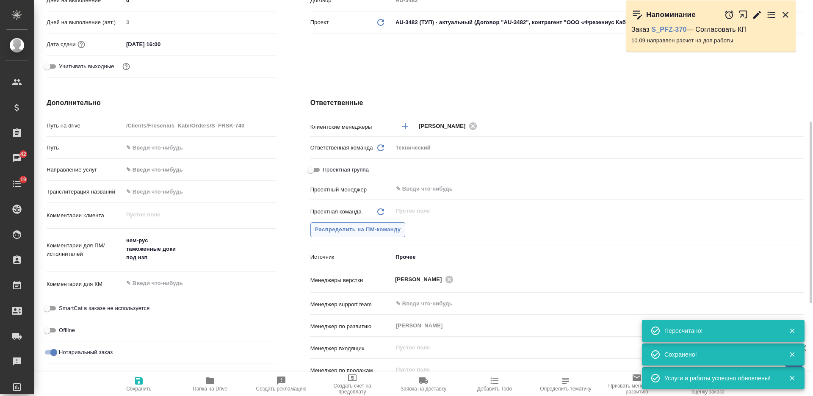
click at [339, 227] on span "Распределить на ПМ-команду" at bounding box center [358, 230] width 86 height 10
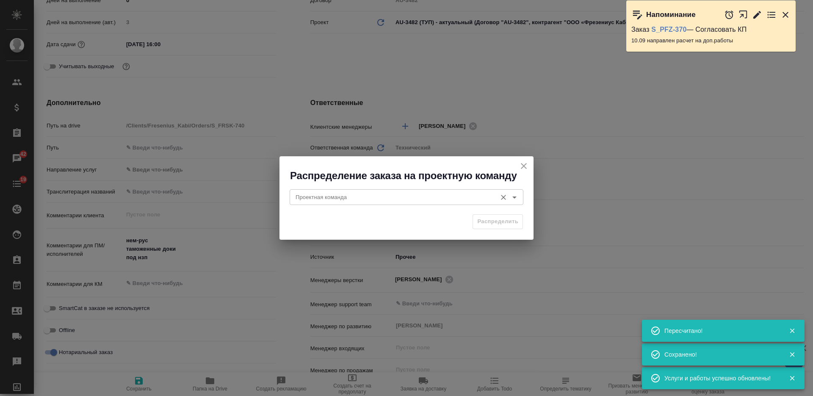
click at [335, 196] on input "Проектная команда" at bounding box center [392, 197] width 200 height 10
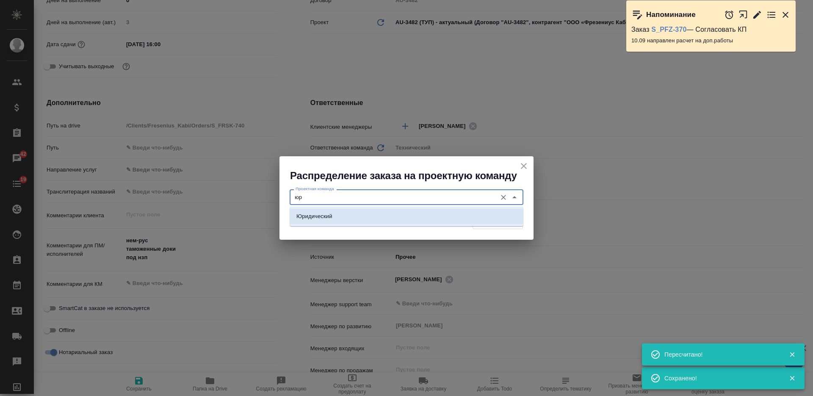
click at [354, 219] on li "Юридический" at bounding box center [407, 216] width 234 height 15
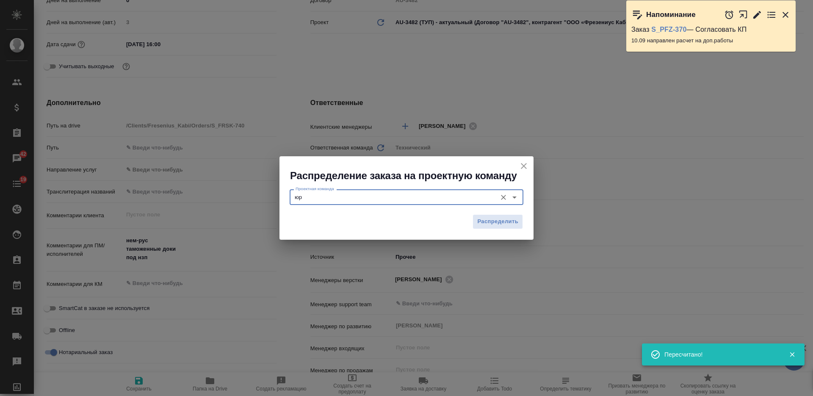
type input "Юридический"
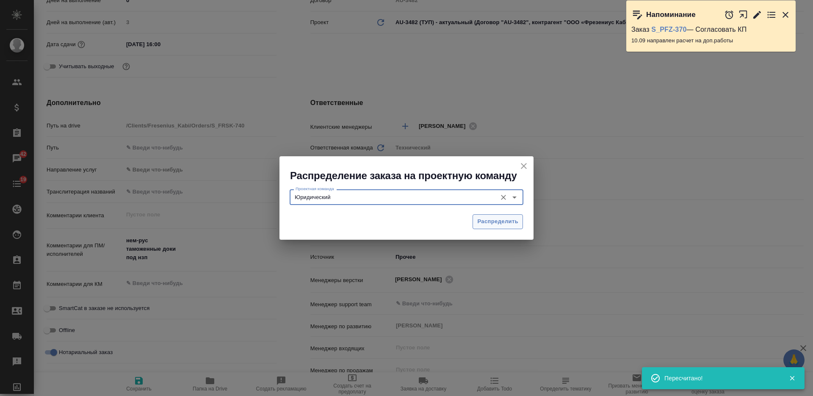
click at [482, 226] on span "Распределить" at bounding box center [497, 222] width 41 height 10
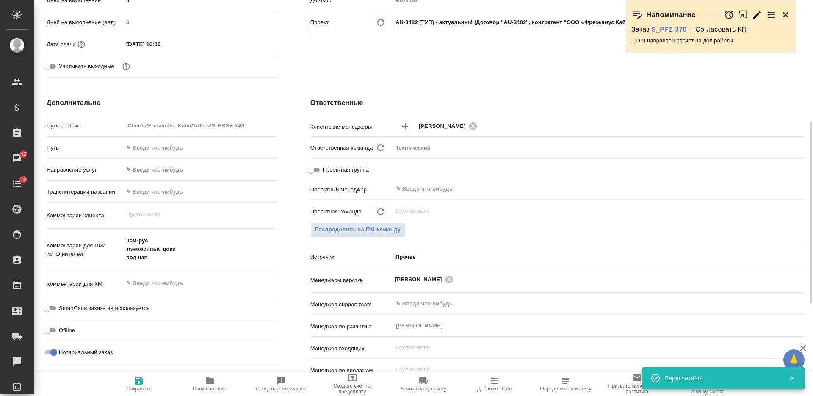
type textarea "x"
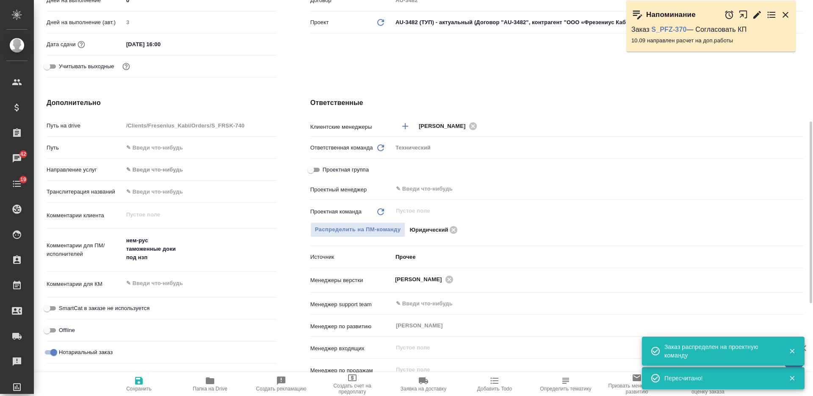
click at [138, 383] on icon "button" at bounding box center [139, 381] width 10 height 10
type textarea "x"
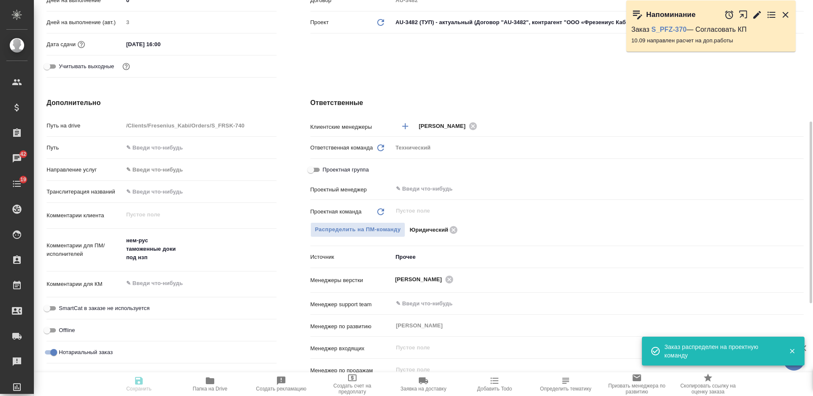
type textarea "x"
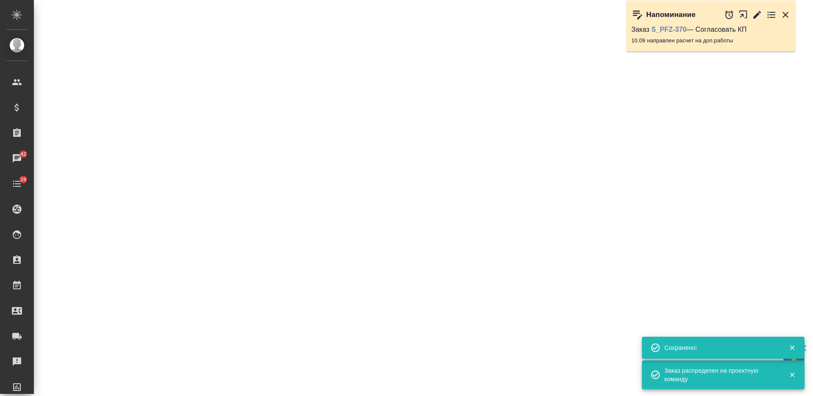
select select "RU"
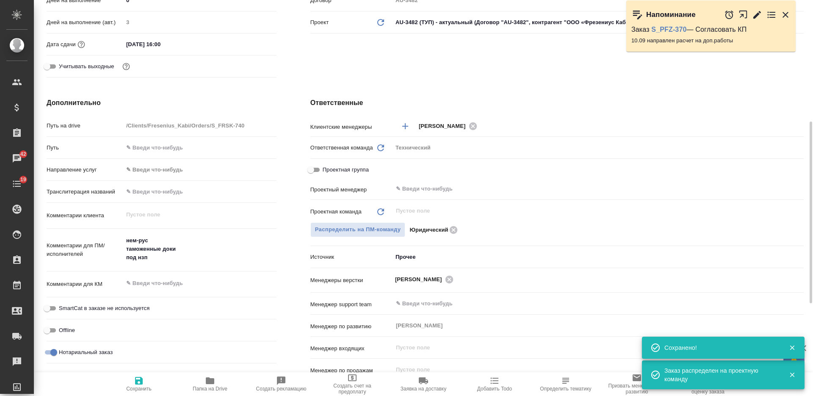
type textarea "x"
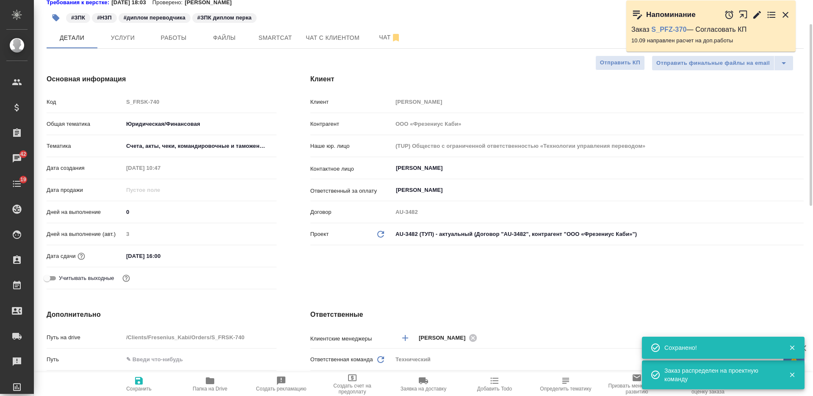
scroll to position [0, 0]
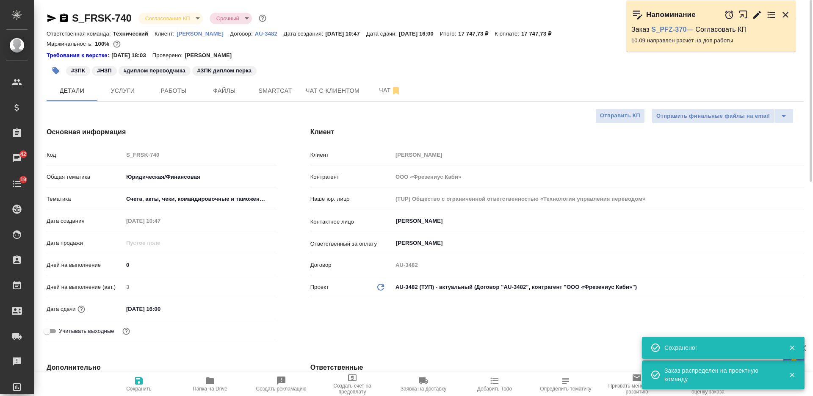
click at [172, 14] on body "🙏 .cls-1 fill:#fff; AWATERA Nikiforova Valeria Клиенты Спецификации Заказы 42 Ч…" at bounding box center [406, 198] width 813 height 396
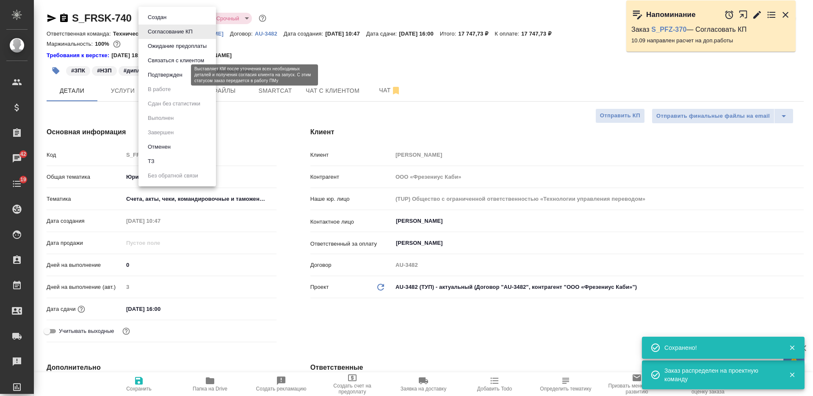
click at [166, 75] on button "Подтвержден" at bounding box center [165, 74] width 40 height 9
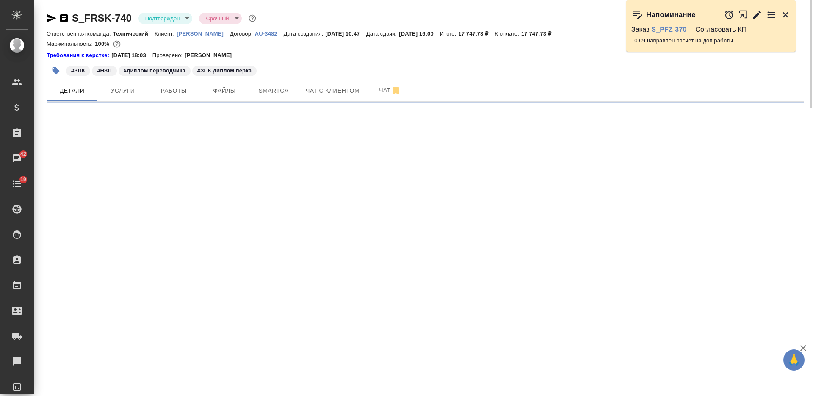
select select "RU"
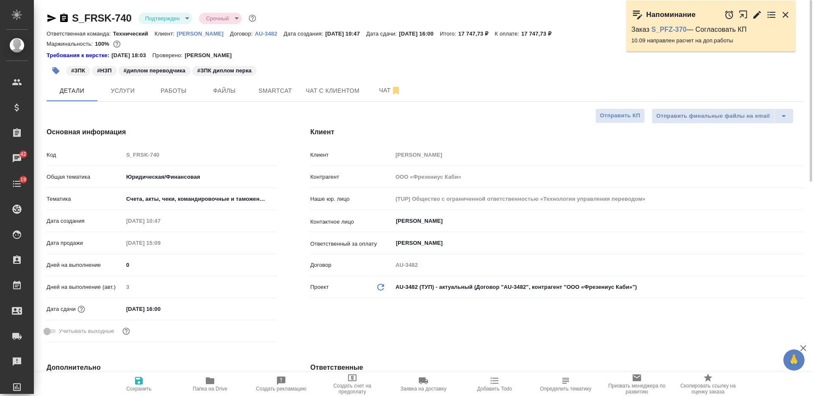
type textarea "x"
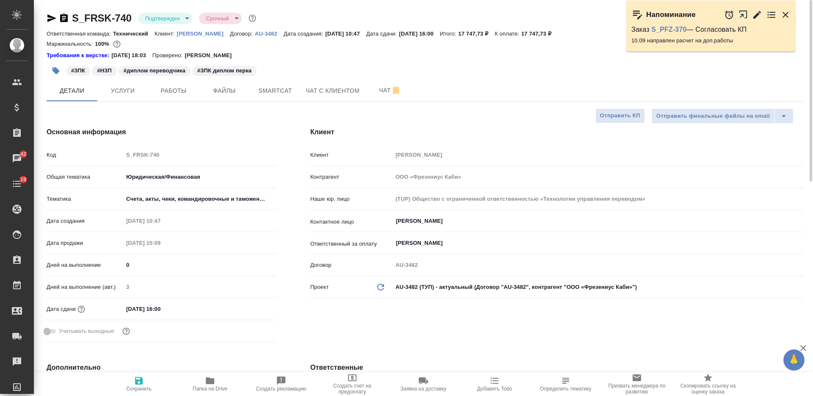
type textarea "x"
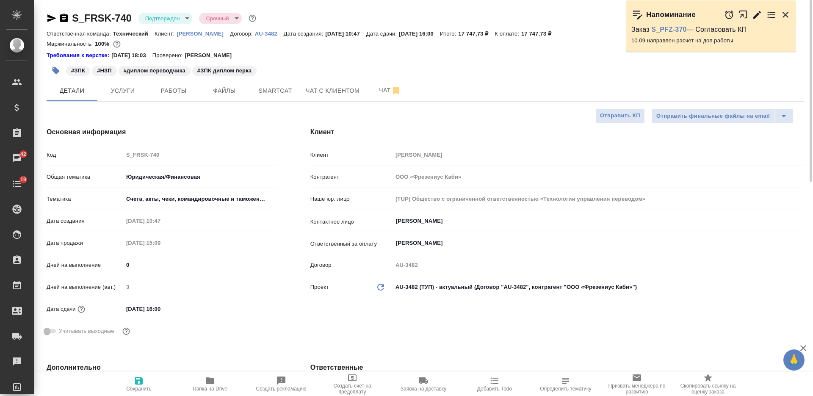
type textarea "x"
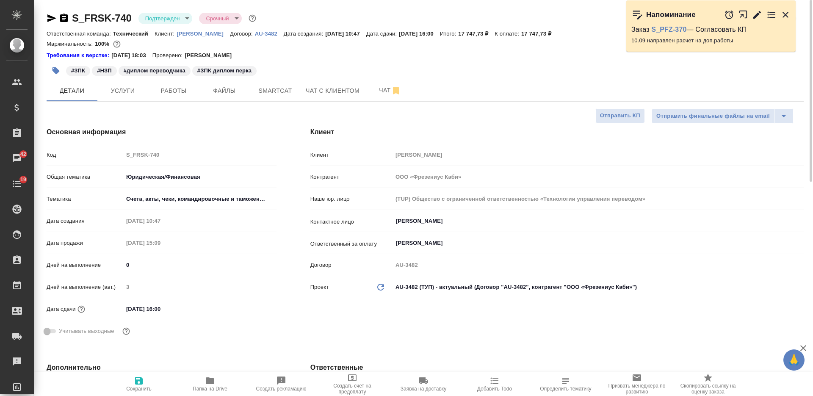
type textarea "x"
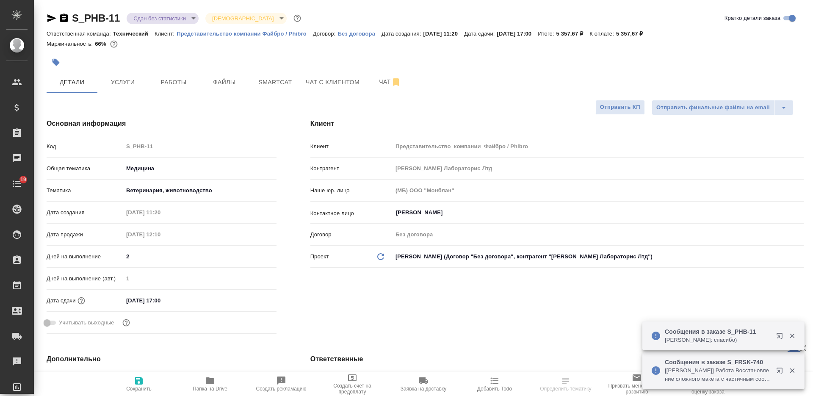
select select "RU"
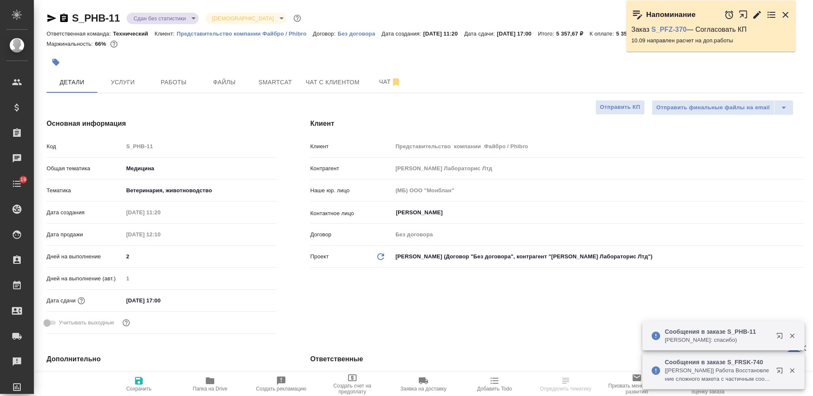
click at [62, 17] on icon "button" at bounding box center [64, 18] width 8 height 8
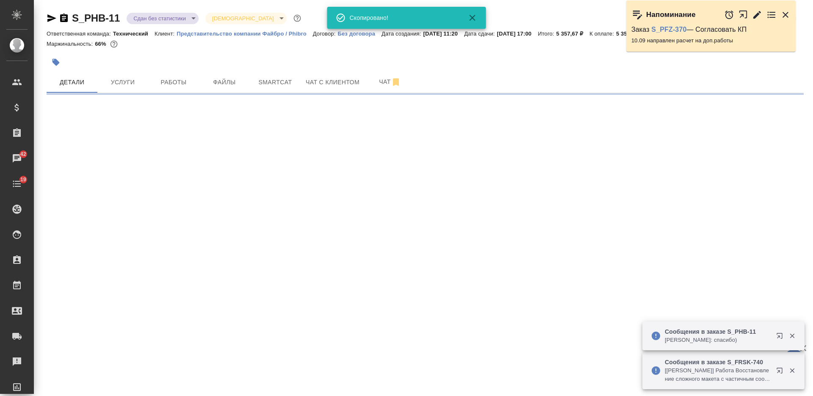
select select "RU"
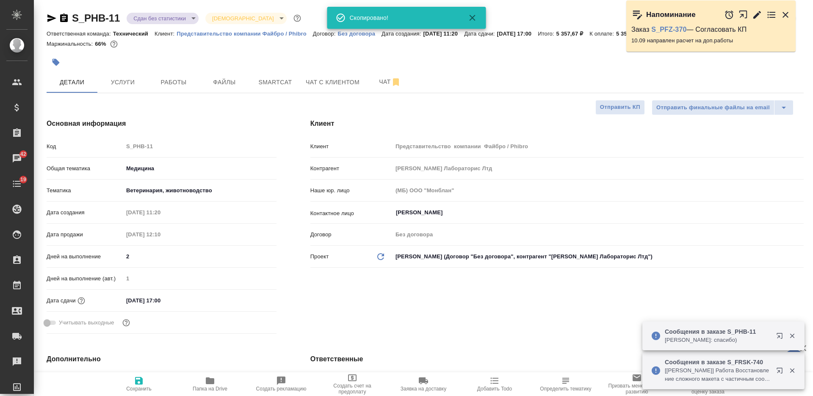
type textarea "x"
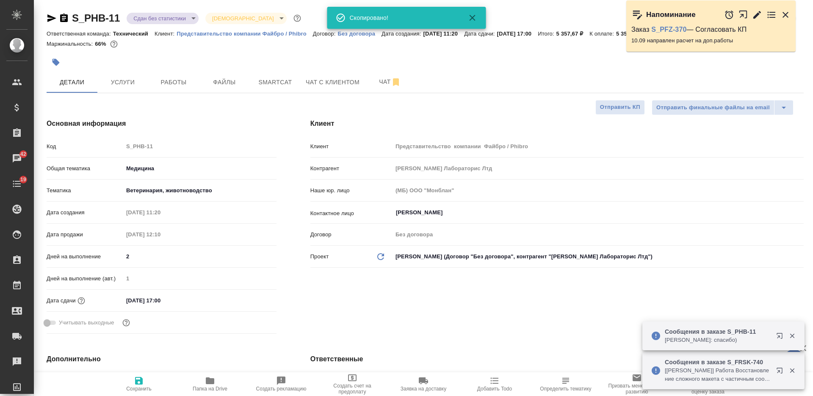
type textarea "x"
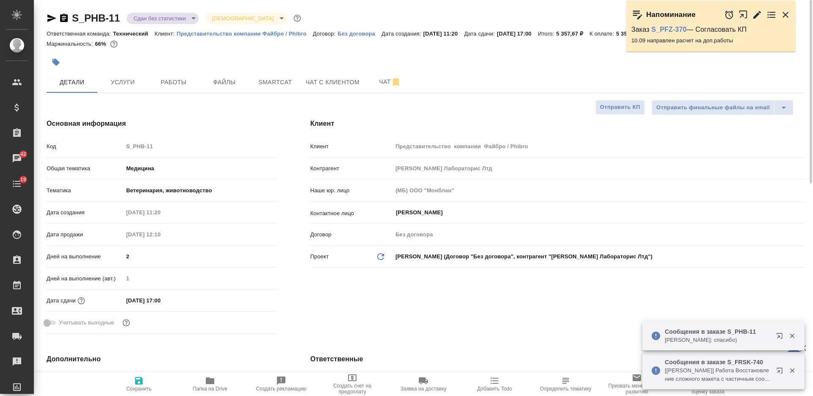
type textarea "x"
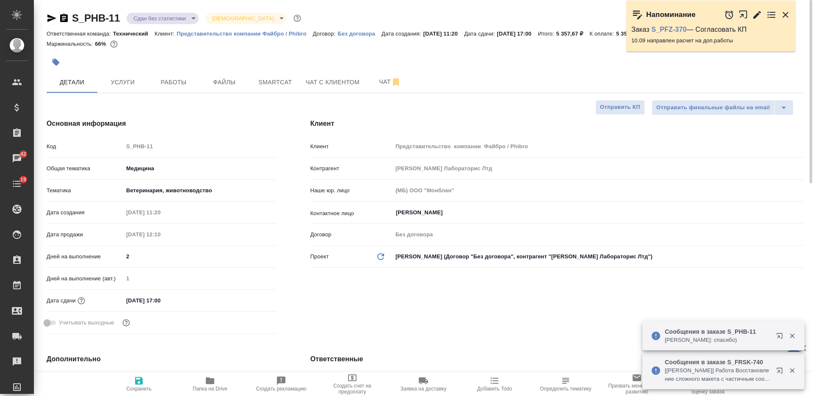
type textarea "x"
click at [56, 63] on icon "button" at bounding box center [56, 62] width 7 height 7
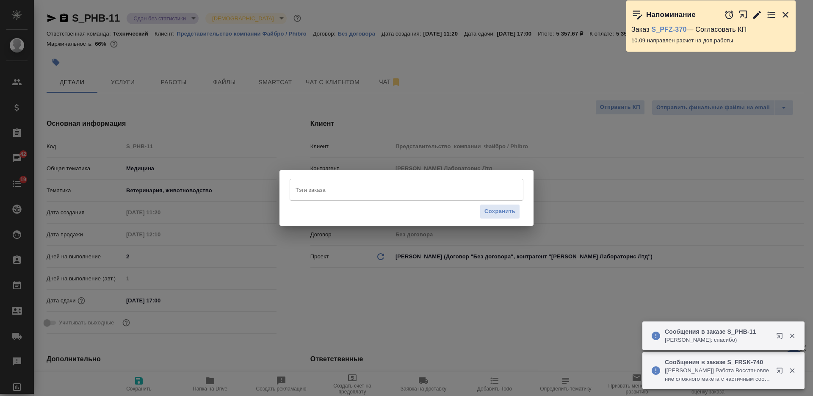
click at [325, 192] on input "Тэги заказа" at bounding box center [398, 189] width 210 height 14
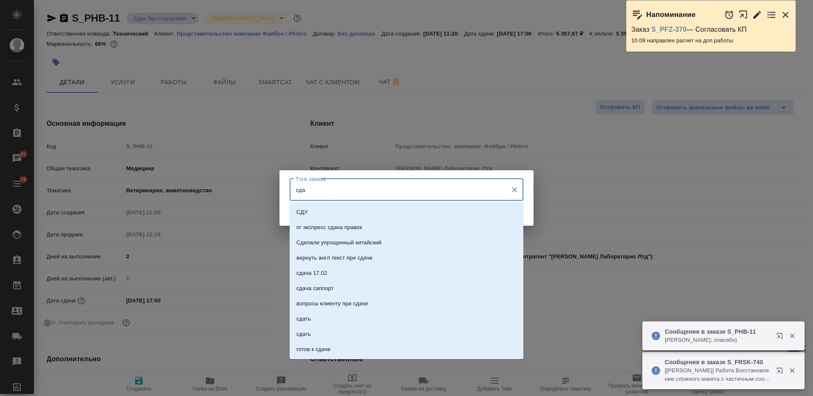
type input "сдан"
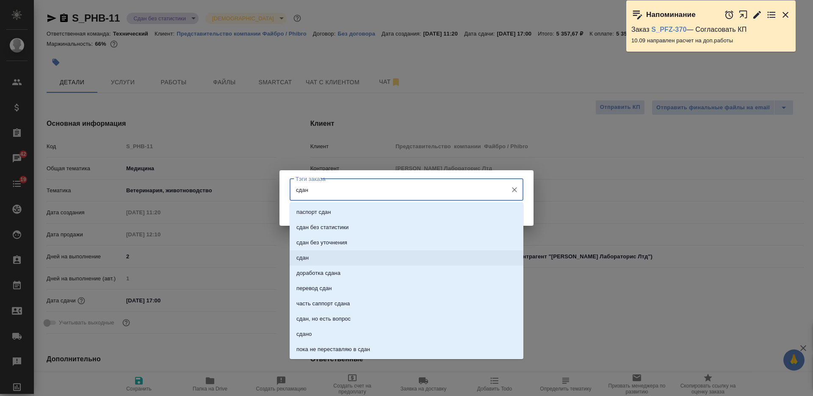
click at [363, 256] on li "сдан" at bounding box center [407, 257] width 234 height 15
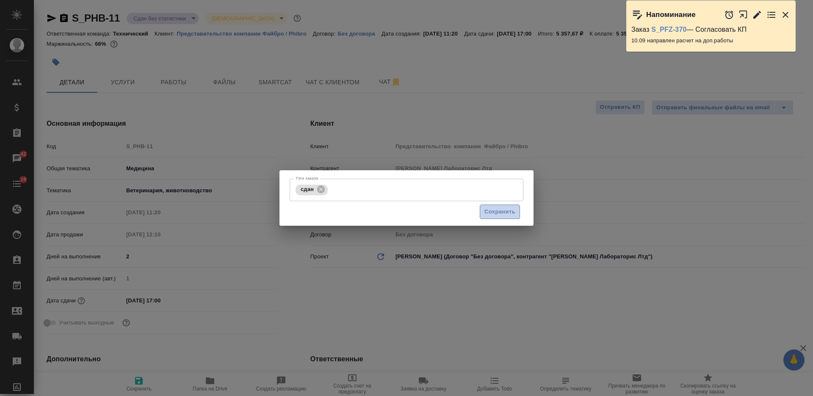
click at [500, 211] on span "Сохранить" at bounding box center [499, 212] width 31 height 10
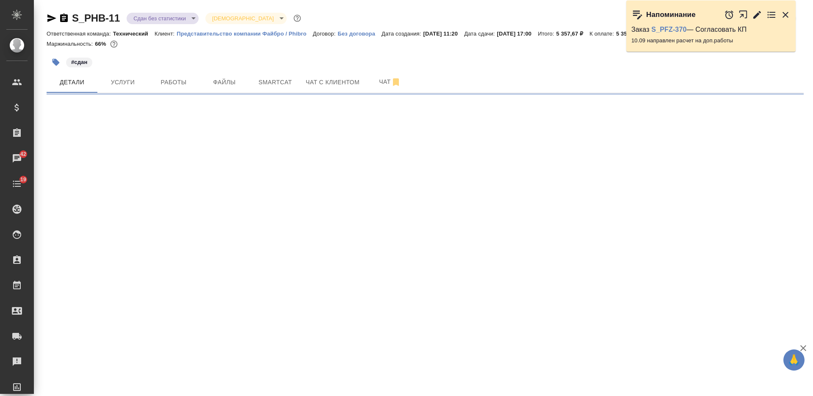
select select "RU"
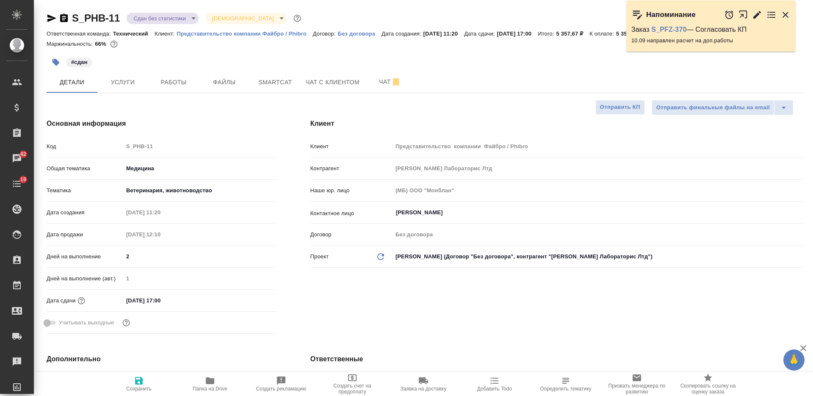
type textarea "x"
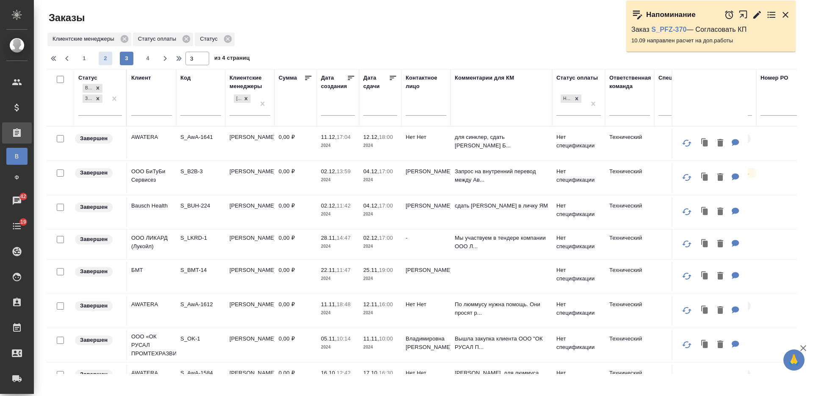
scroll to position [53, 0]
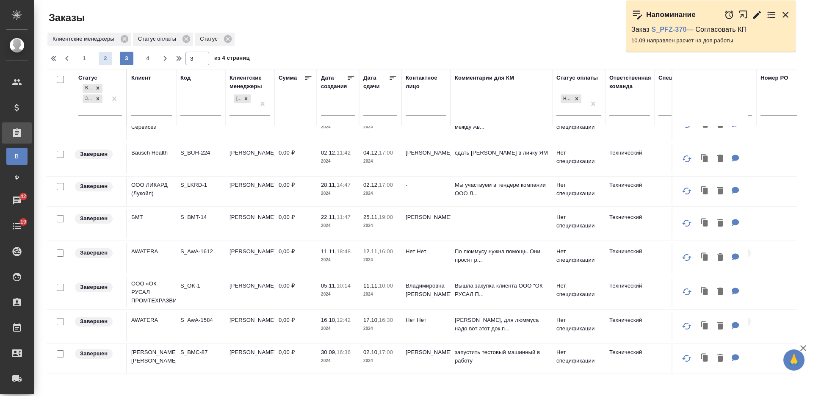
click at [108, 60] on span "2" at bounding box center [106, 58] width 14 height 8
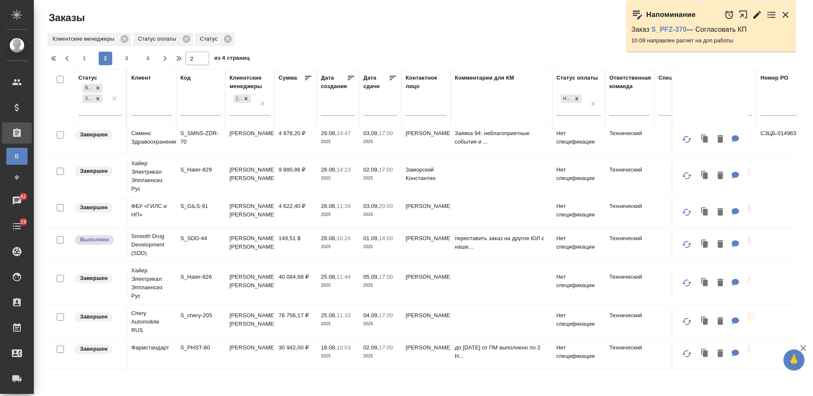
scroll to position [0, 0]
click at [83, 57] on span "1" at bounding box center [84, 58] width 14 height 8
type input "1"
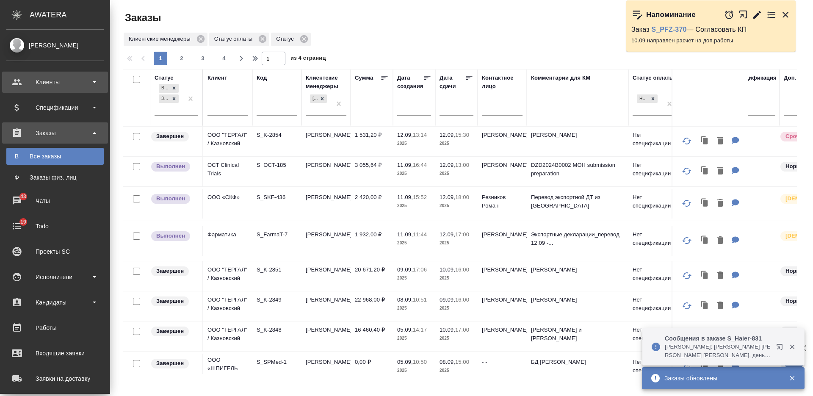
click at [17, 81] on icon at bounding box center [17, 82] width 10 height 10
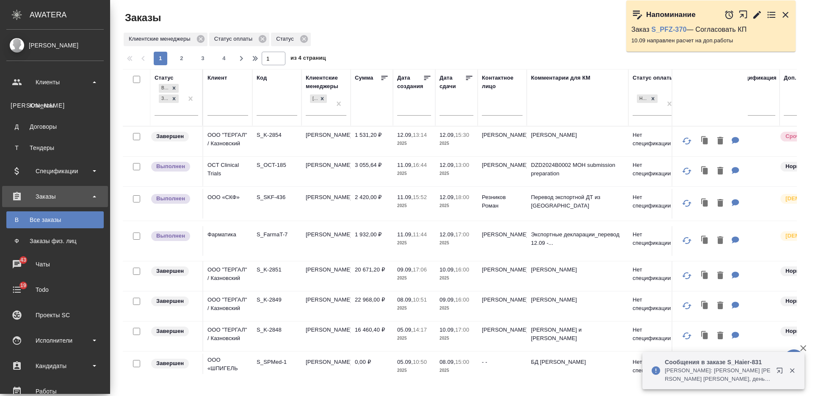
click at [32, 104] on div "Клиенты" at bounding box center [55, 105] width 89 height 8
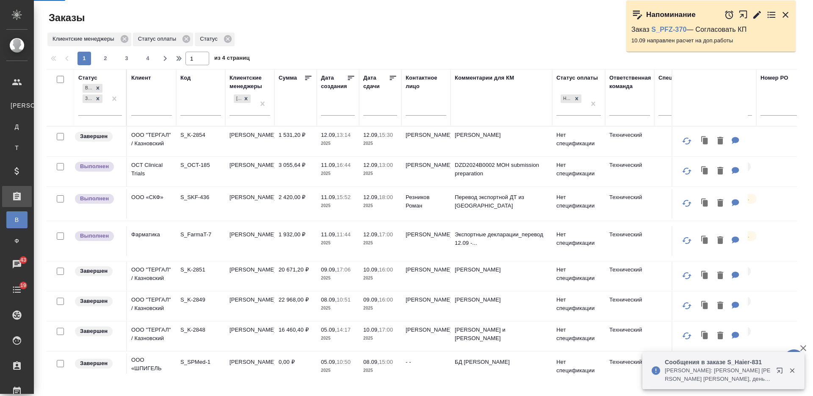
select select "RU"
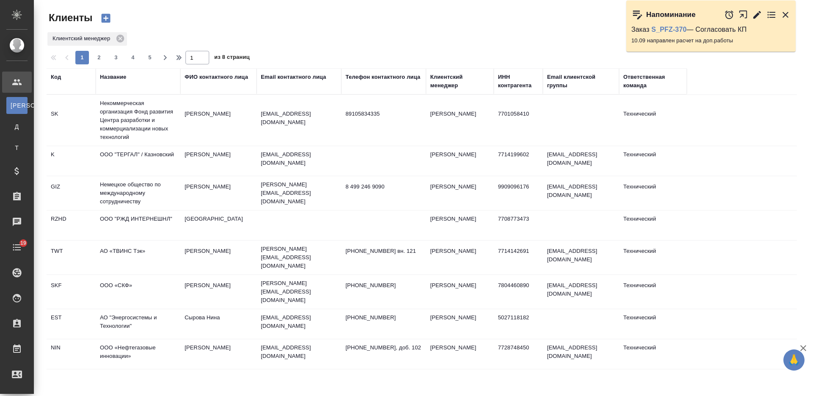
click at [106, 77] on div "Название" at bounding box center [113, 77] width 26 height 8
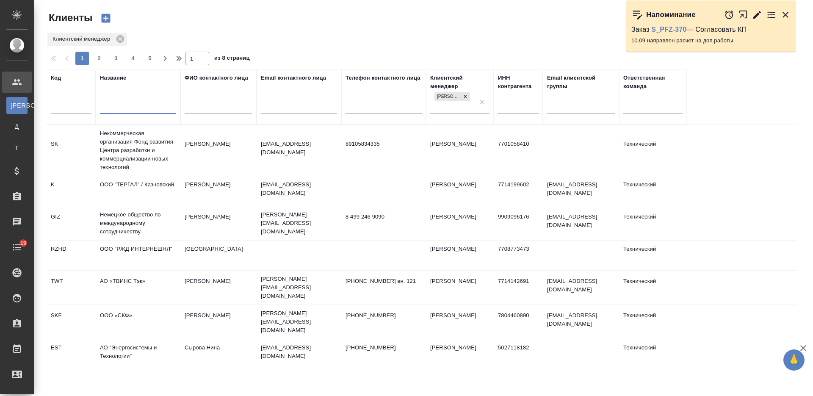
click at [123, 112] on input "text" at bounding box center [138, 108] width 76 height 11
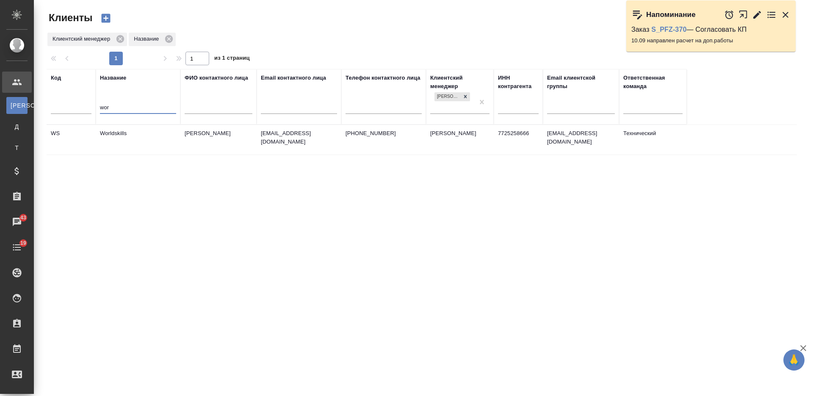
type input "wor"
click at [141, 146] on td "Worldskills" at bounding box center [138, 140] width 85 height 30
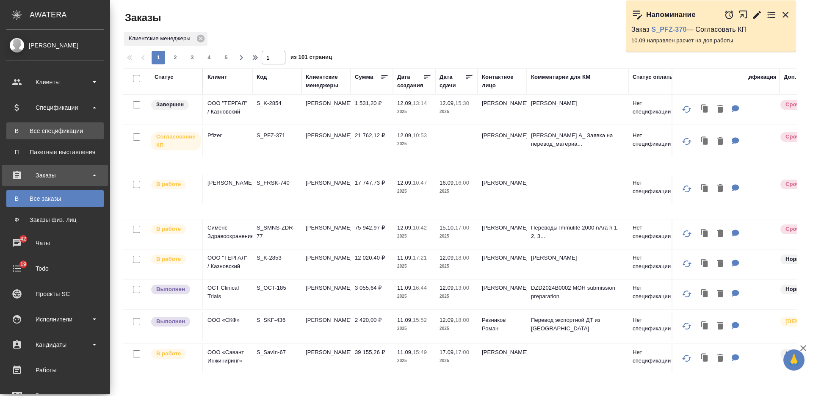
click at [74, 126] on link "В Все спецификации" at bounding box center [54, 130] width 97 height 17
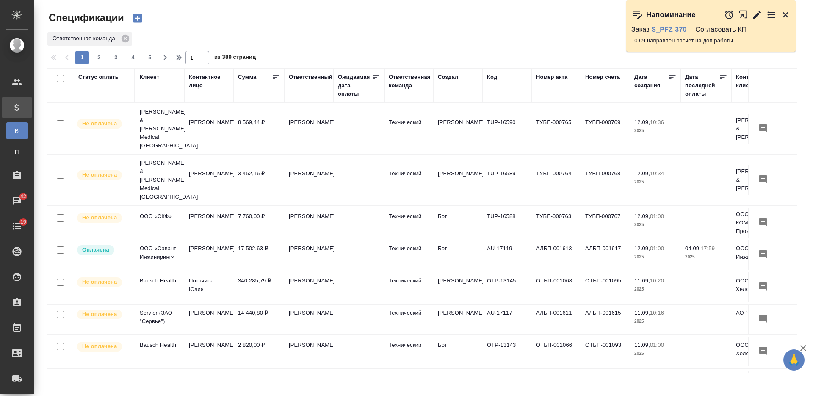
click at [141, 18] on icon "button" at bounding box center [137, 18] width 9 height 9
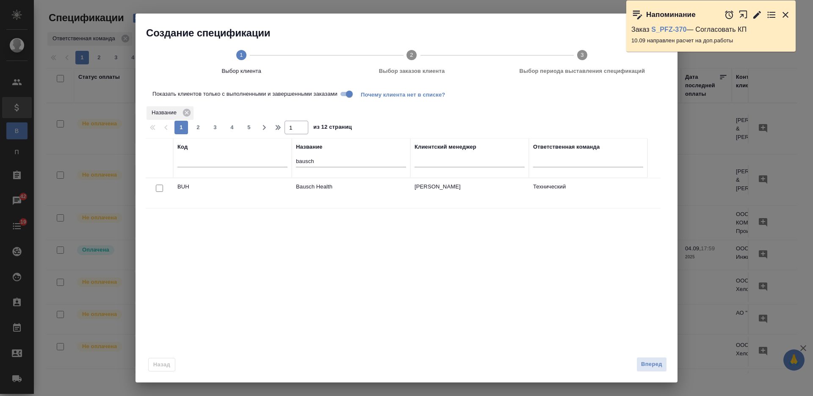
click at [160, 190] on input "checkbox" at bounding box center [159, 188] width 7 height 7
checkbox input "true"
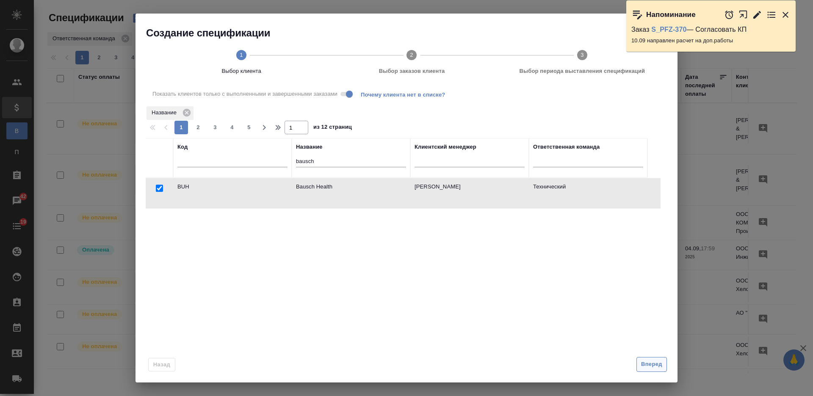
click at [647, 360] on span "Вперед" at bounding box center [651, 364] width 21 height 10
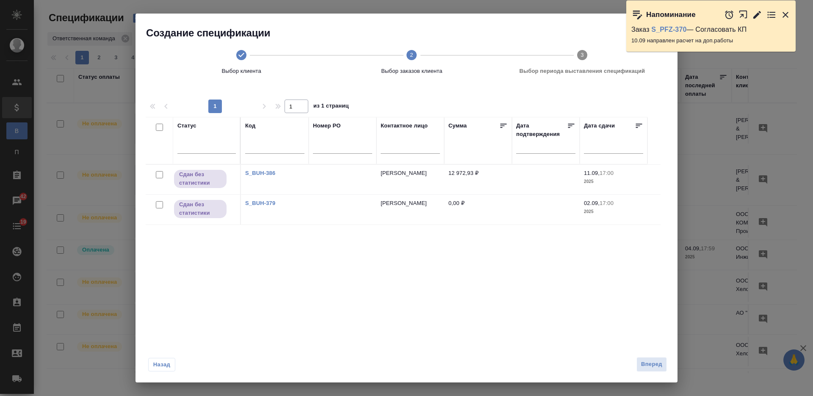
click at [163, 107] on div "1 1 из 1 страниц" at bounding box center [407, 106] width 522 height 14
click at [230, 55] on span "Выбор клиента" at bounding box center [241, 62] width 163 height 25
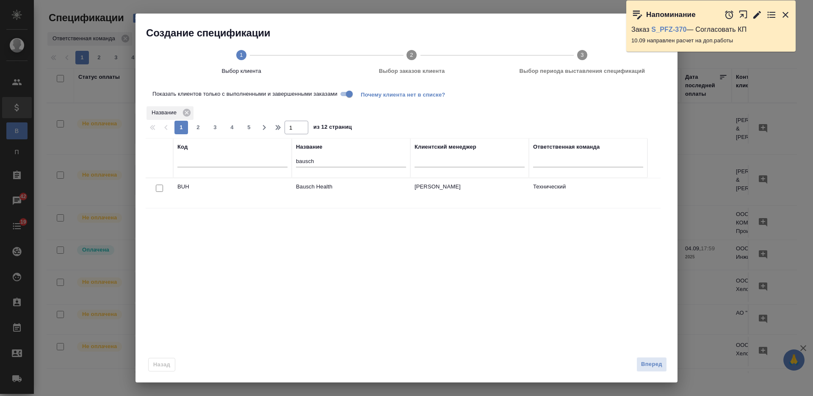
click at [306, 161] on input "bausch" at bounding box center [351, 162] width 110 height 11
type input "pfizer"
click at [160, 190] on input "checkbox" at bounding box center [159, 188] width 7 height 7
checkbox input "true"
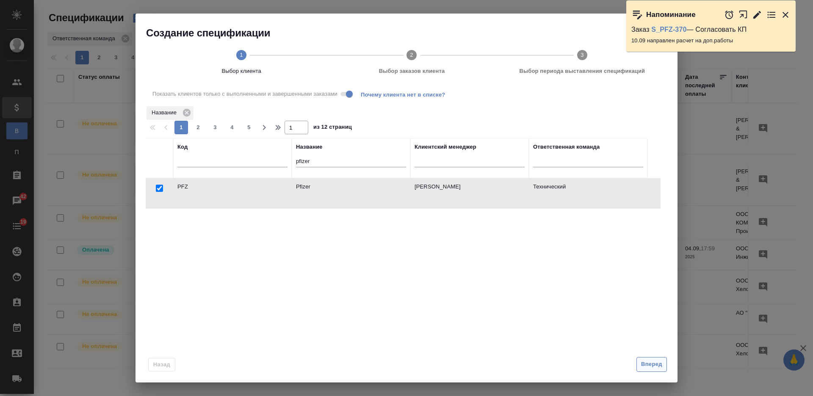
click at [655, 363] on span "Вперед" at bounding box center [651, 364] width 21 height 10
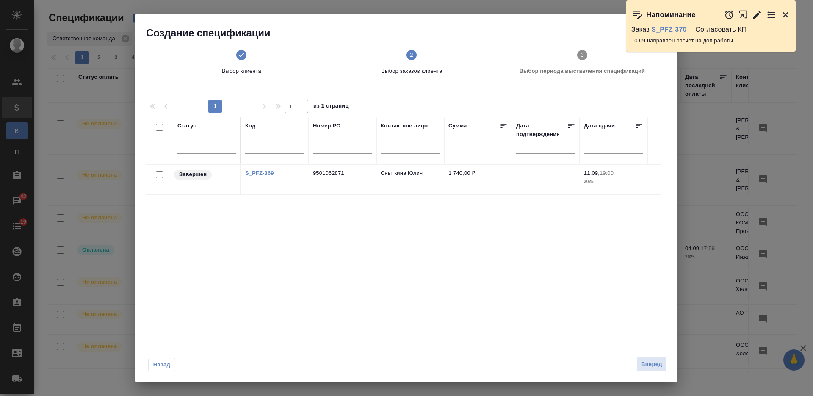
click at [160, 174] on input "checkbox" at bounding box center [159, 174] width 7 height 7
checkbox input "true"
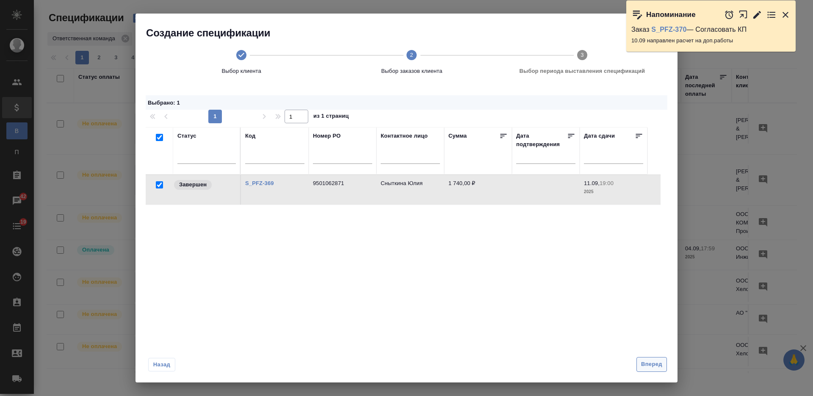
click at [653, 365] on span "Вперед" at bounding box center [651, 364] width 21 height 10
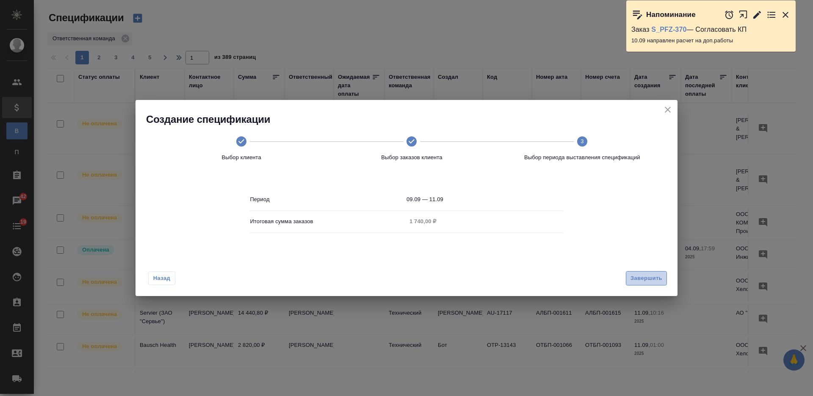
click at [637, 276] on span "Завершить" at bounding box center [646, 279] width 32 height 10
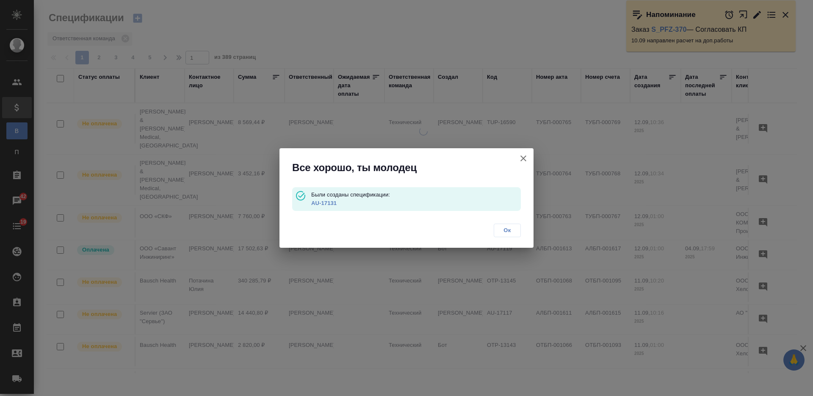
click at [327, 205] on link "AU-17131" at bounding box center [323, 203] width 25 height 6
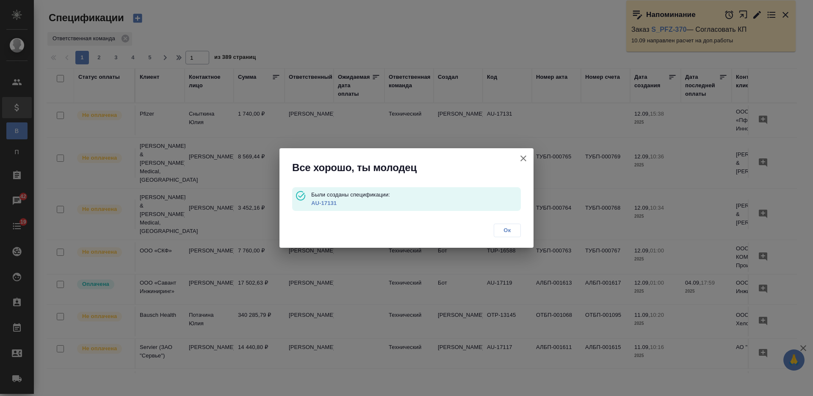
click at [330, 201] on link "AU-17131" at bounding box center [323, 203] width 25 height 6
click at [525, 156] on icon "button" at bounding box center [523, 158] width 6 height 6
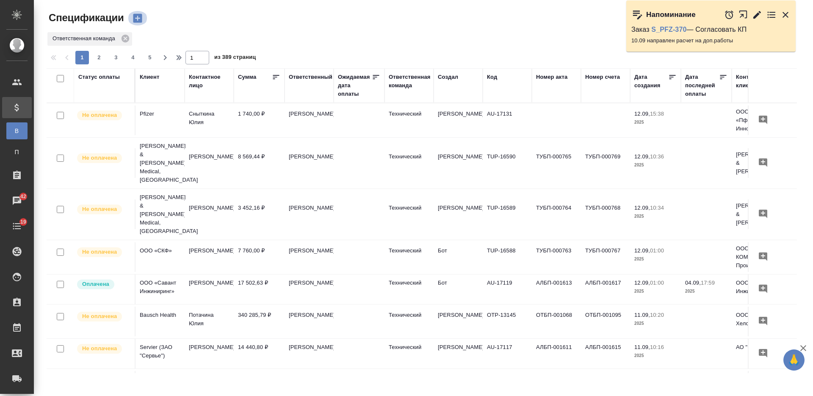
click at [138, 17] on icon "button" at bounding box center [138, 18] width 12 height 12
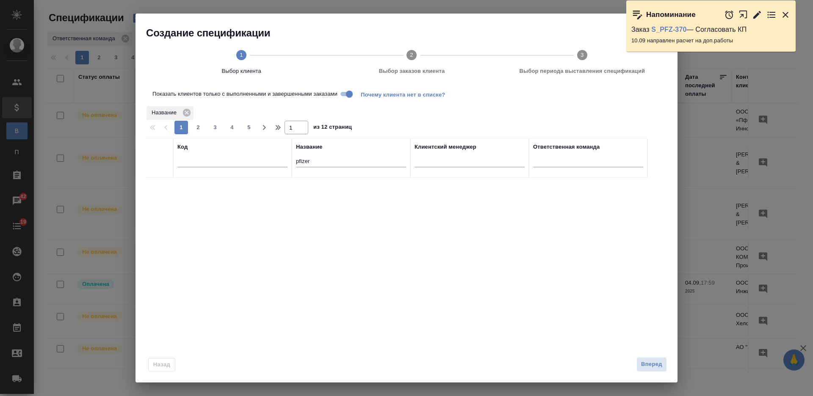
click at [307, 157] on input "pfizer" at bounding box center [351, 162] width 110 height 11
type input "chem"
click input "checkbox"
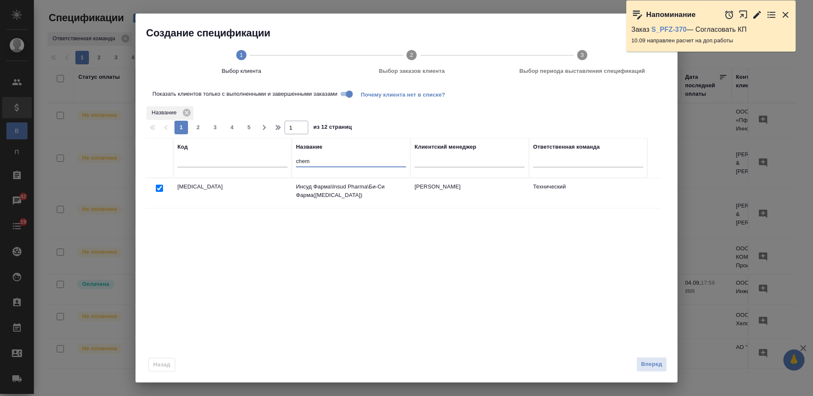
checkbox input "true"
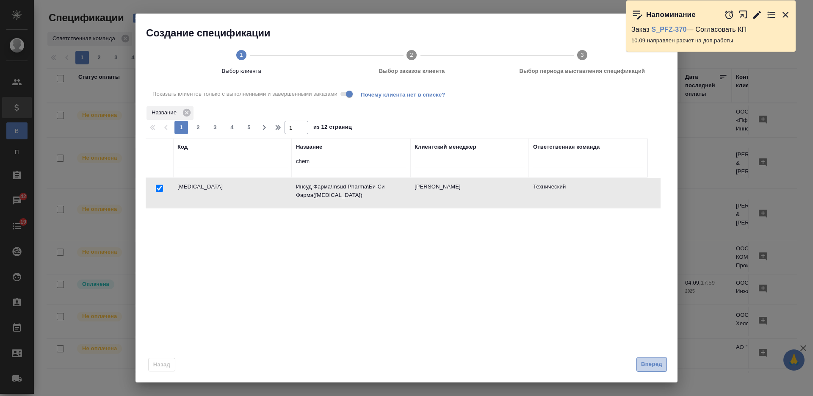
click span "Вперед"
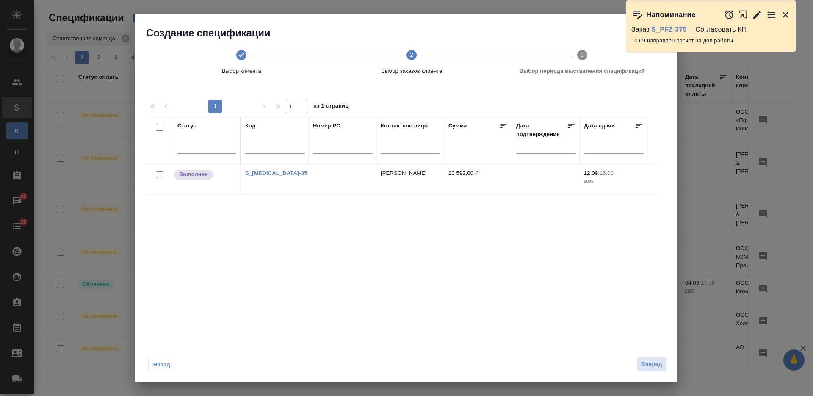
click link "S_Chemo-35"
click input "checkbox"
checkbox input "true"
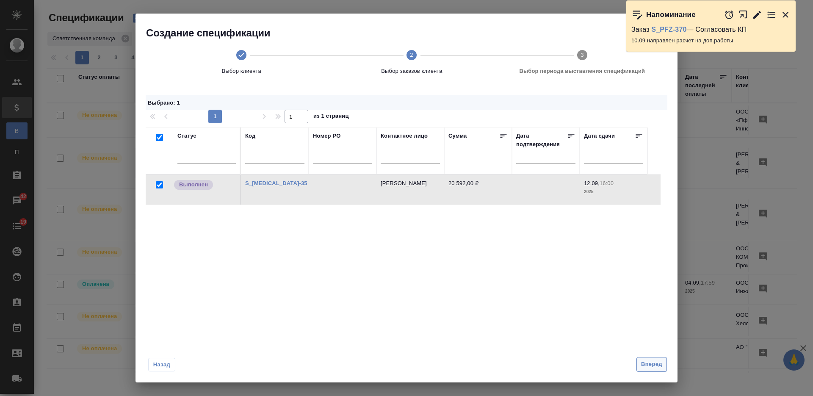
click span "Вперед"
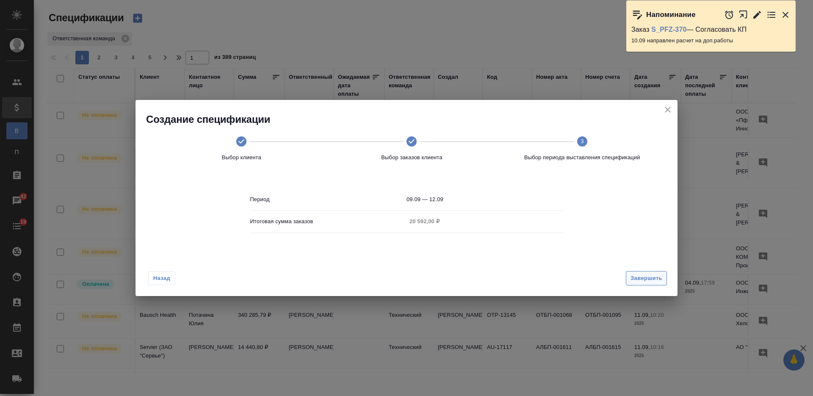
click span "Завершить"
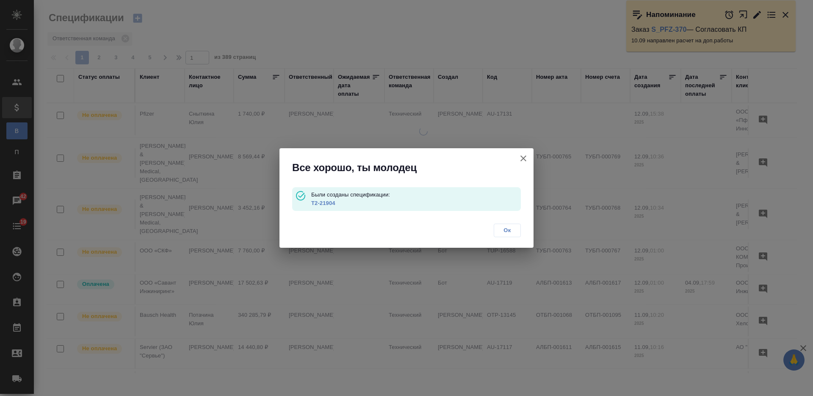
click link "Т2-21904"
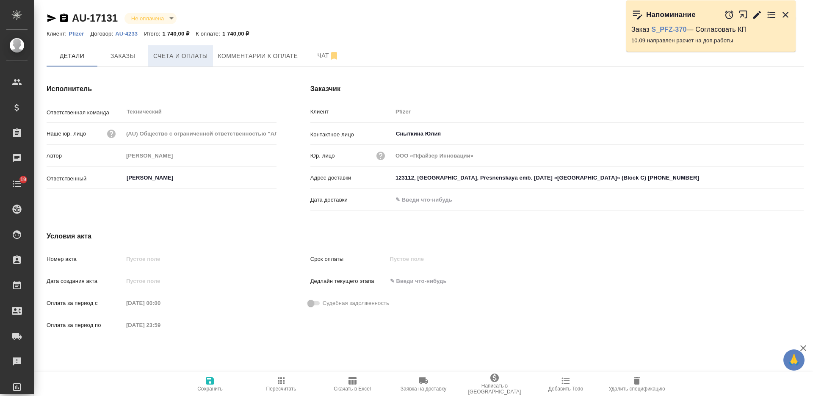
click at [189, 62] on button "Счета и оплаты" at bounding box center [180, 55] width 65 height 21
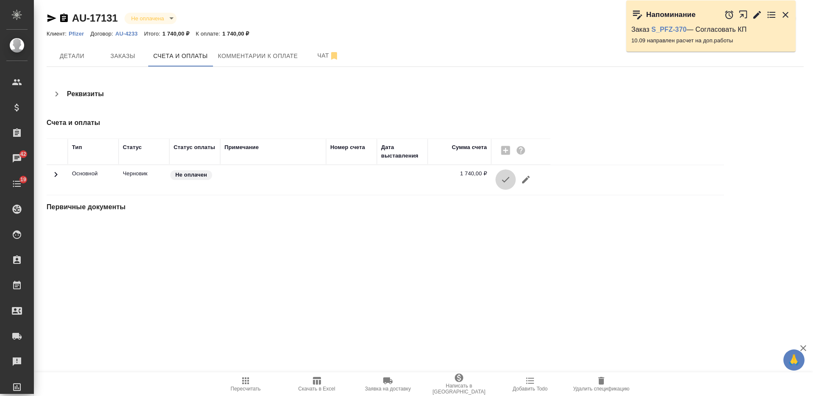
click at [506, 177] on icon "button" at bounding box center [505, 179] width 10 height 10
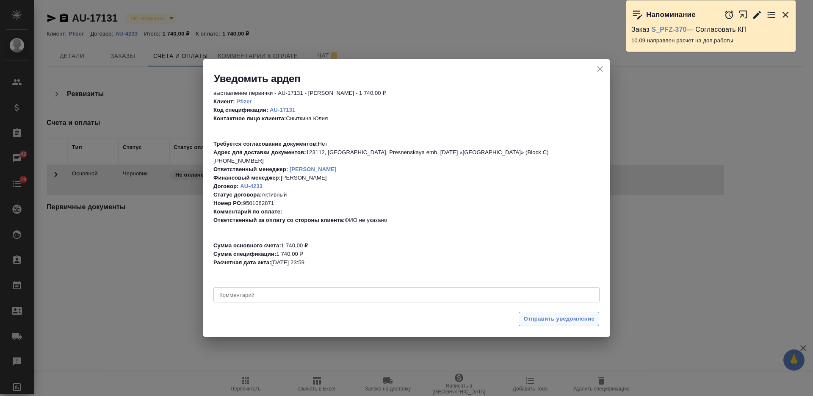
click at [555, 314] on span "Отправить уведомление" at bounding box center [558, 319] width 71 height 10
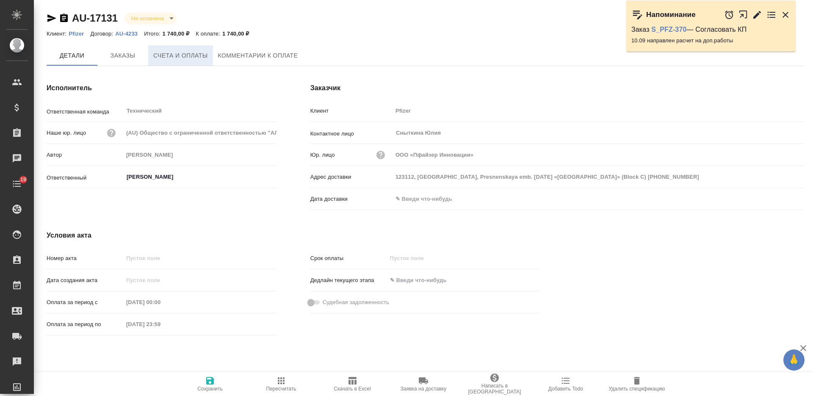
click at [171, 53] on span "Счета и оплаты" at bounding box center [180, 55] width 55 height 11
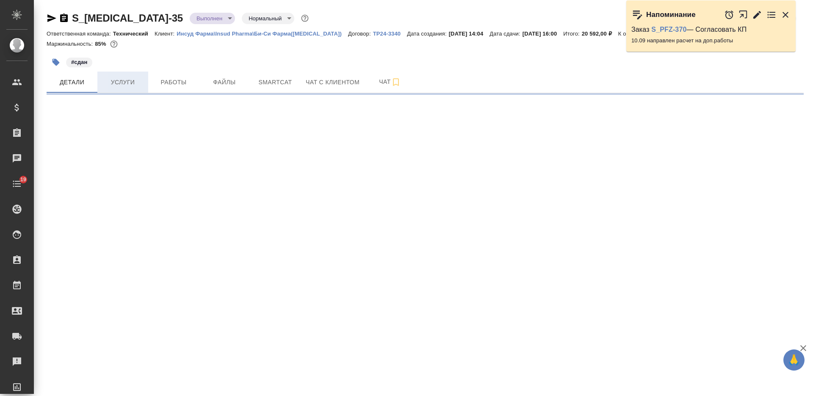
click at [127, 84] on span "Услуги" at bounding box center [122, 82] width 41 height 11
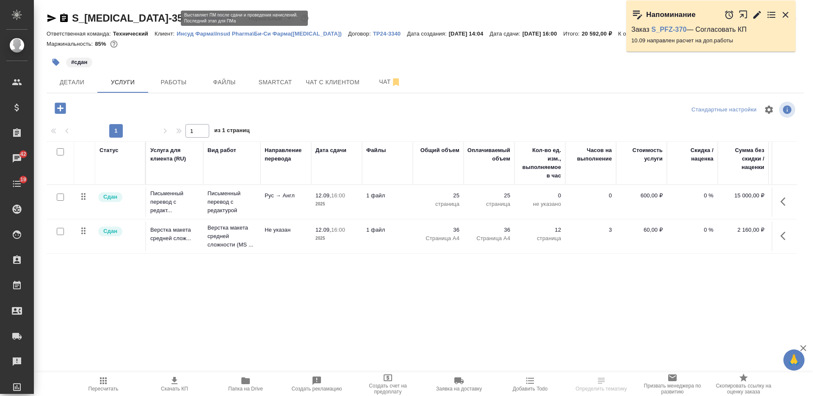
click at [158, 16] on body "🙏 .cls-1 fill:#fff; AWATERA [PERSON_NAME] Спецификации Заказы 42 Чаты 19 Todo П…" at bounding box center [406, 198] width 813 height 396
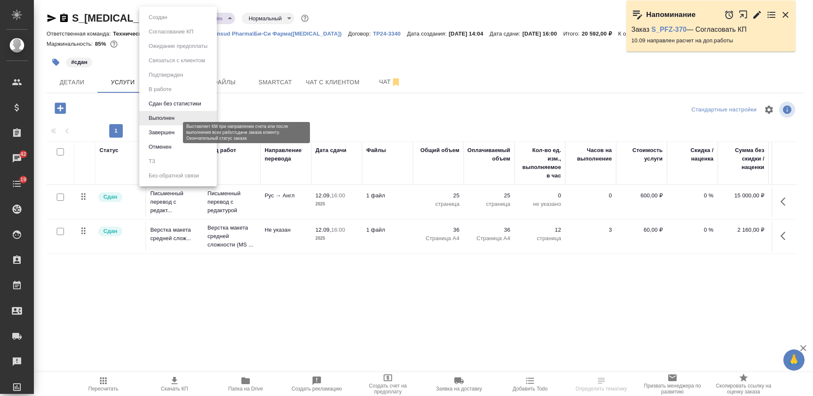
click at [172, 131] on button "Завершен" at bounding box center [161, 132] width 31 height 9
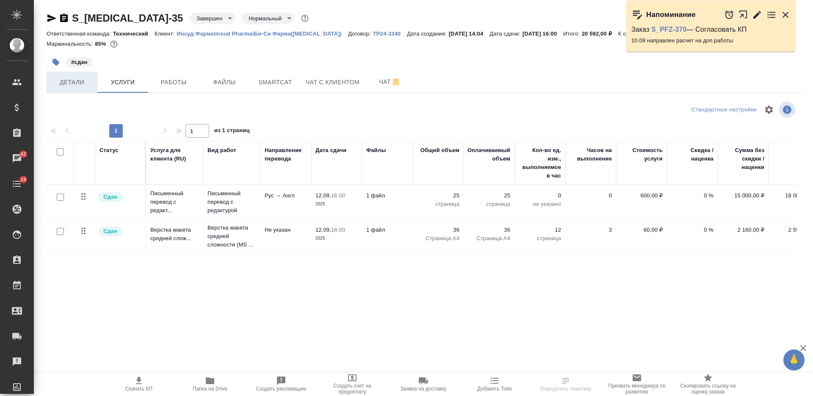
click at [78, 89] on button "Детали" at bounding box center [72, 82] width 51 height 21
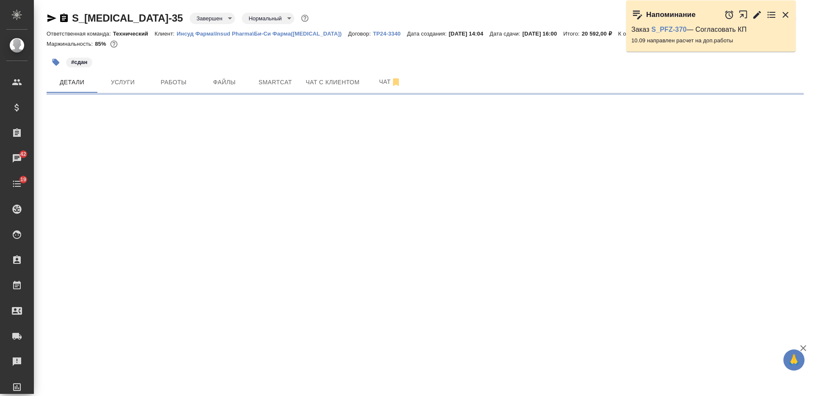
select select "RU"
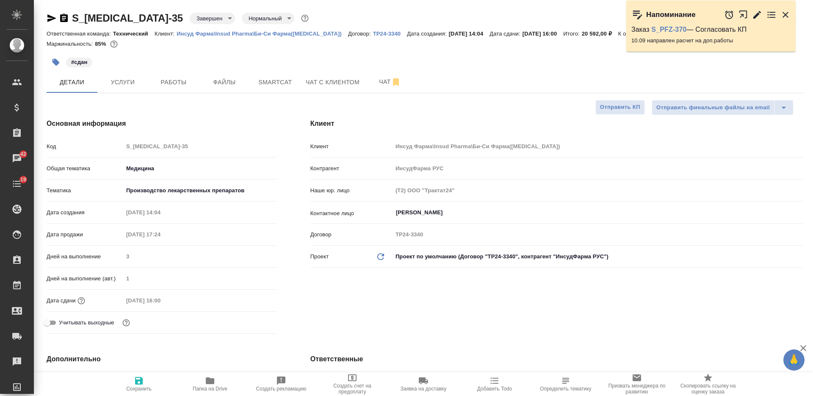
type textarea "x"
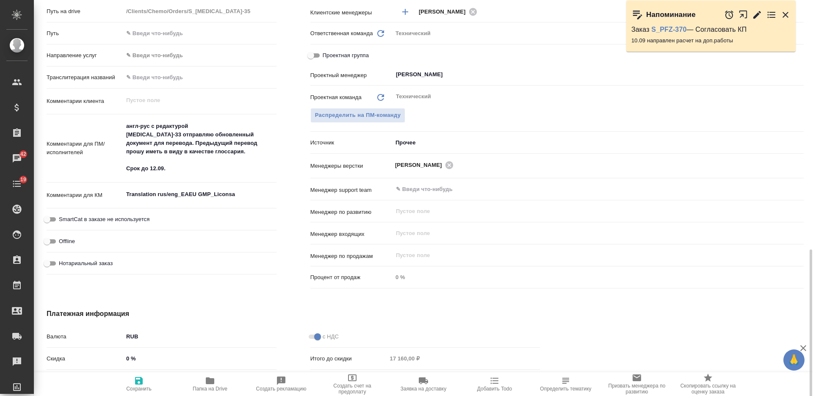
scroll to position [423, 0]
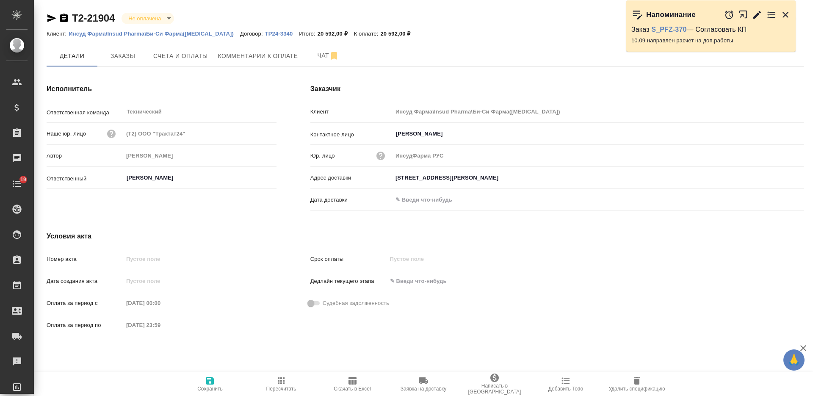
click at [180, 72] on div "Исполнитель Ответственная команда Технический ​ Наше юр. лицо (Т2) ООО "Трактат…" at bounding box center [162, 149] width 264 height 164
click at [177, 63] on button "Счета и оплаты" at bounding box center [180, 55] width 65 height 21
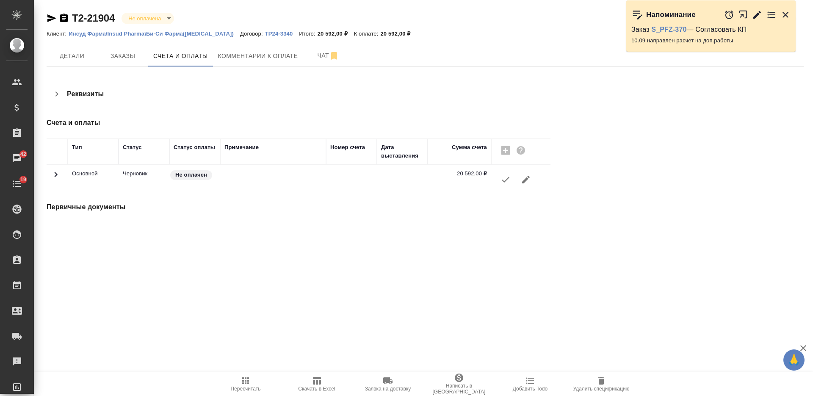
click at [503, 186] on button "button" at bounding box center [505, 179] width 20 height 20
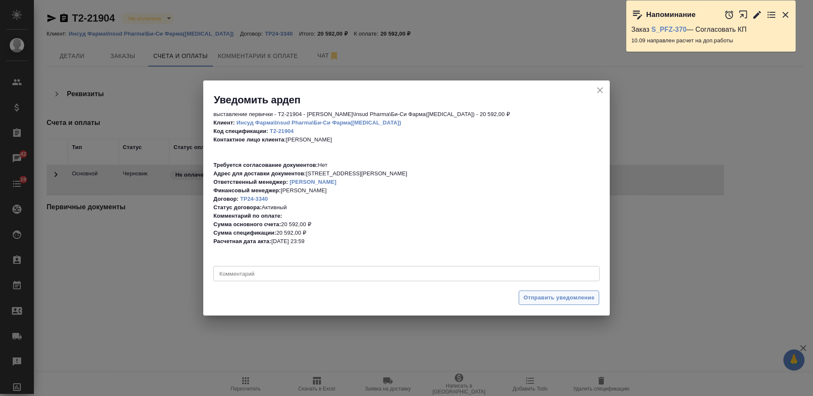
click at [533, 298] on span "Отправить уведомление" at bounding box center [558, 298] width 71 height 10
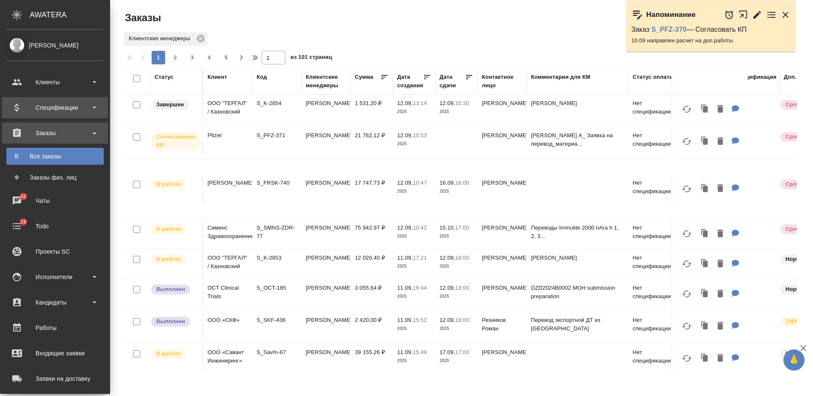
click at [61, 108] on div "Спецификации" at bounding box center [54, 107] width 97 height 13
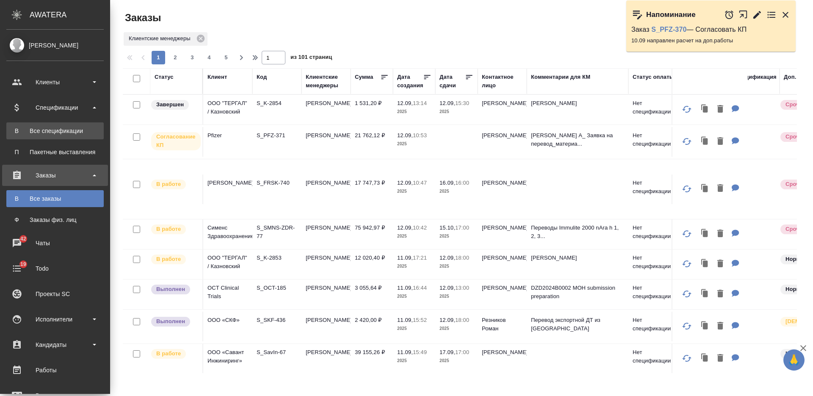
click at [63, 132] on div "Все спецификации" at bounding box center [55, 131] width 89 height 8
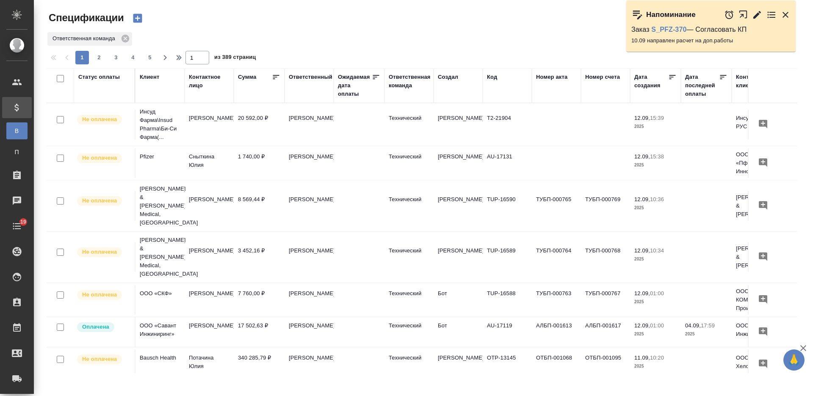
click at [138, 19] on icon "button" at bounding box center [138, 18] width 12 height 12
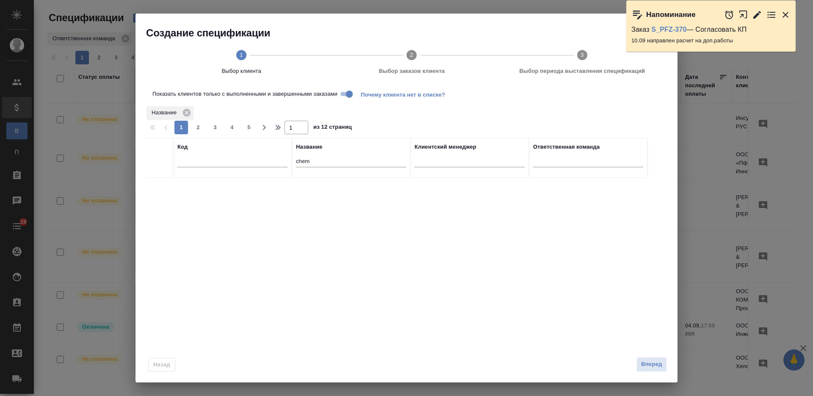
click at [302, 161] on input "chem" at bounding box center [351, 162] width 110 height 11
type input "fres"
click at [159, 185] on input "checkbox" at bounding box center [159, 188] width 7 height 7
checkbox input "true"
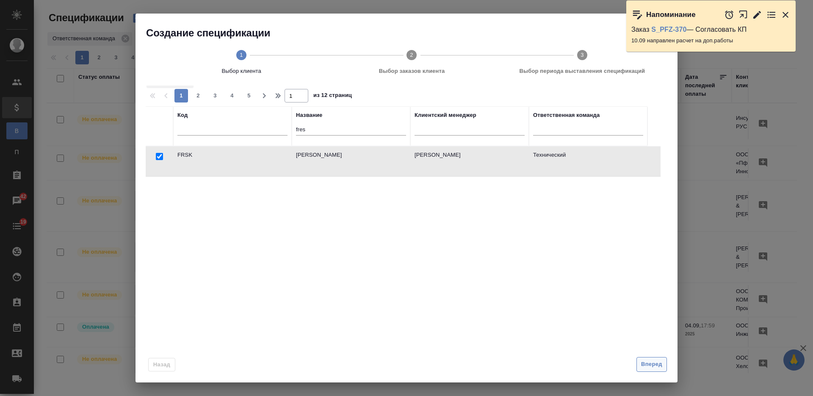
click at [664, 364] on button "Вперед" at bounding box center [651, 364] width 30 height 15
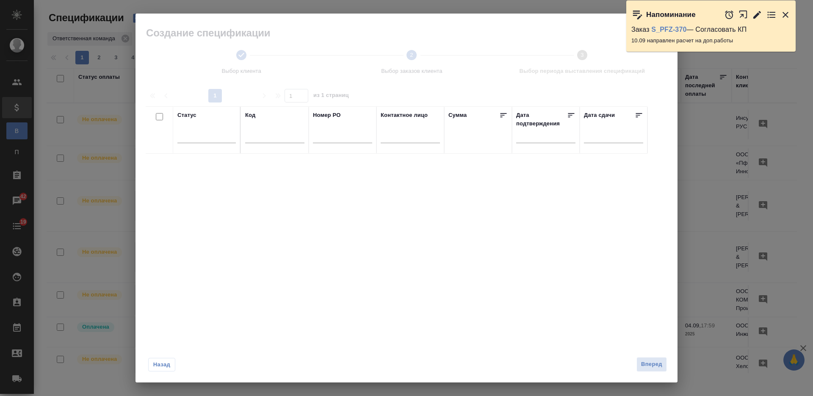
scroll to position [11, 0]
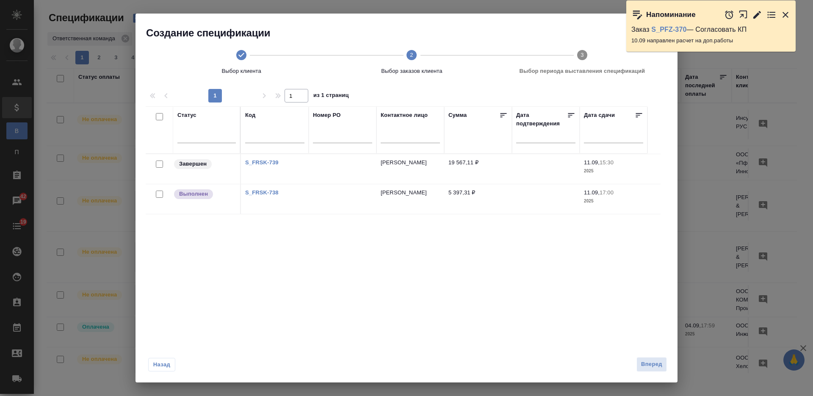
click at [255, 194] on link "S_FRSK-738" at bounding box center [261, 192] width 33 height 6
click at [161, 192] on input "checkbox" at bounding box center [159, 194] width 7 height 7
checkbox input "true"
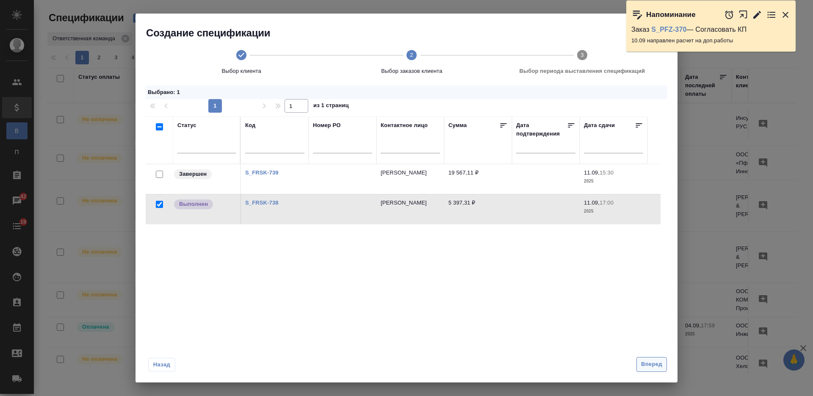
click at [641, 359] on button "Вперед" at bounding box center [651, 364] width 30 height 15
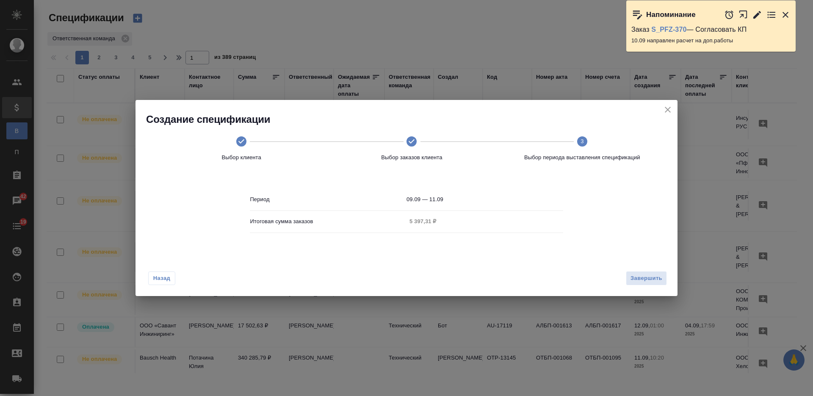
scroll to position [0, 0]
click at [657, 280] on span "Завершить" at bounding box center [646, 279] width 32 height 10
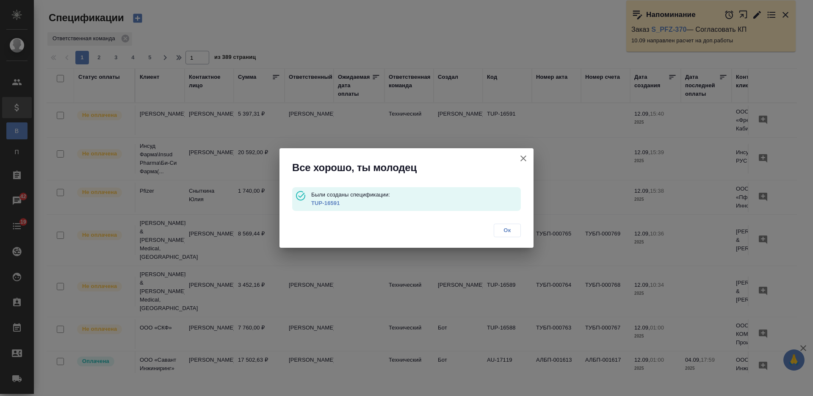
click at [317, 203] on link "TUP-16591" at bounding box center [325, 203] width 29 height 6
click at [508, 231] on span "Ок" at bounding box center [507, 230] width 18 height 8
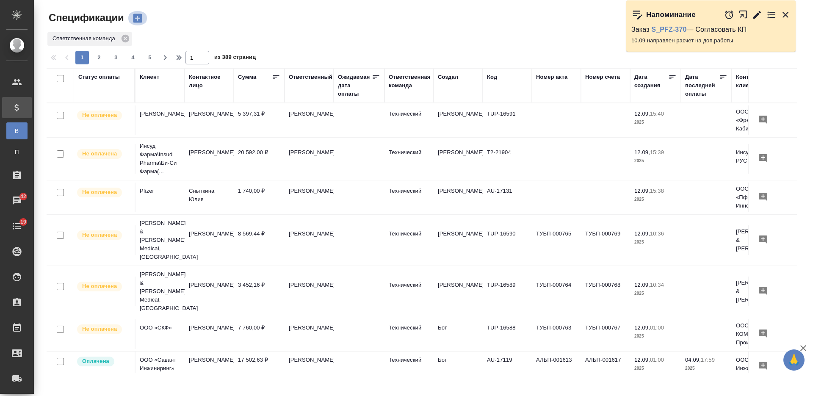
click at [138, 20] on icon "button" at bounding box center [137, 18] width 9 height 9
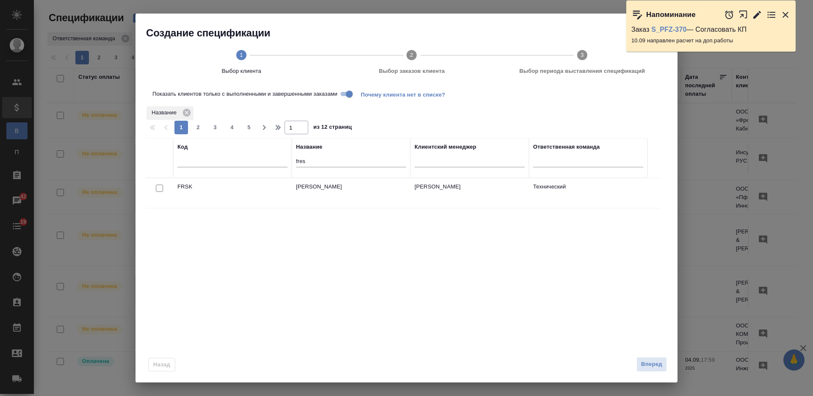
click at [155, 191] on div at bounding box center [159, 188] width 19 height 12
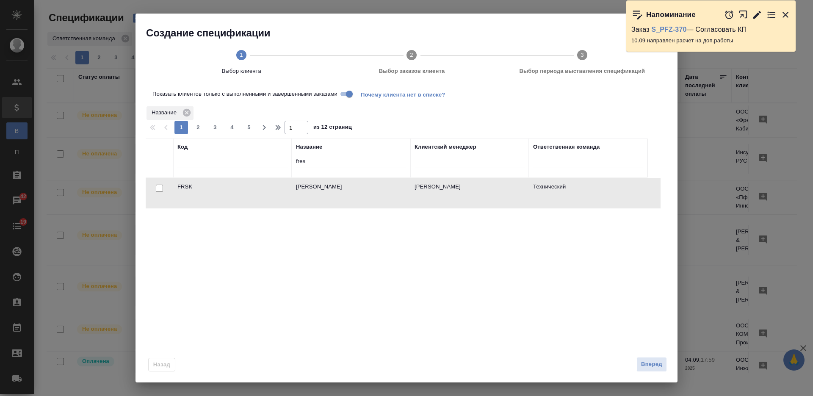
click at [161, 188] on input "checkbox" at bounding box center [159, 188] width 7 height 7
checkbox input "true"
click at [649, 361] on span "Вперед" at bounding box center [651, 364] width 21 height 10
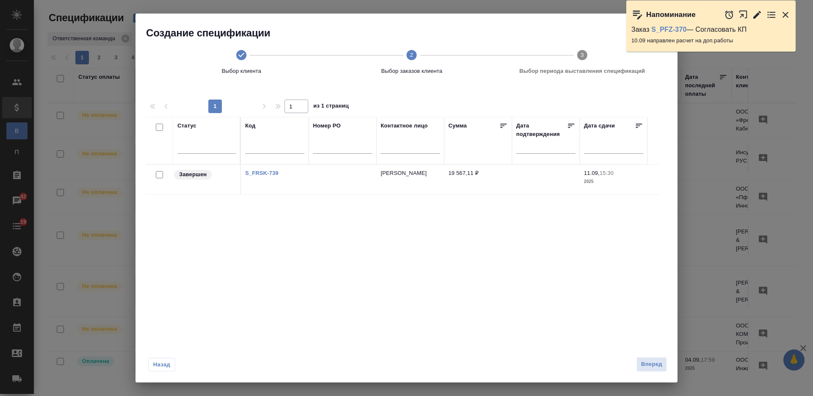
click at [162, 174] on input "checkbox" at bounding box center [159, 174] width 7 height 7
checkbox input "true"
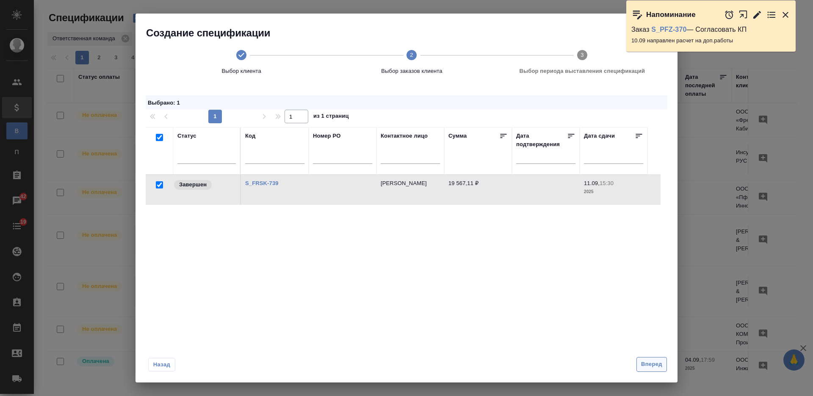
click at [643, 357] on button "Вперед" at bounding box center [651, 364] width 30 height 15
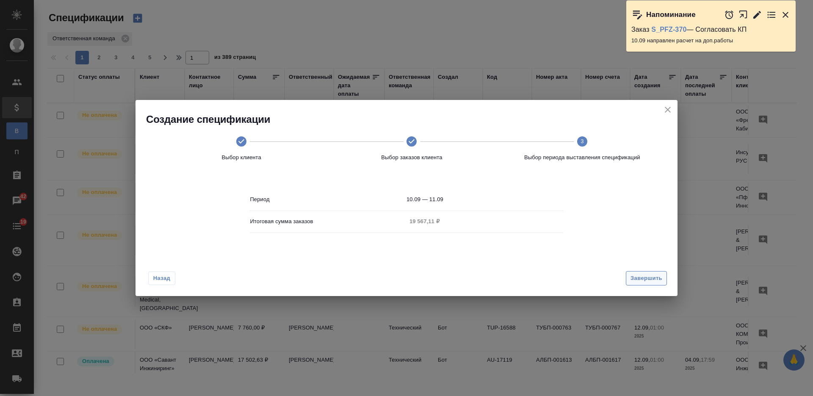
click at [639, 278] on span "Завершить" at bounding box center [646, 279] width 32 height 10
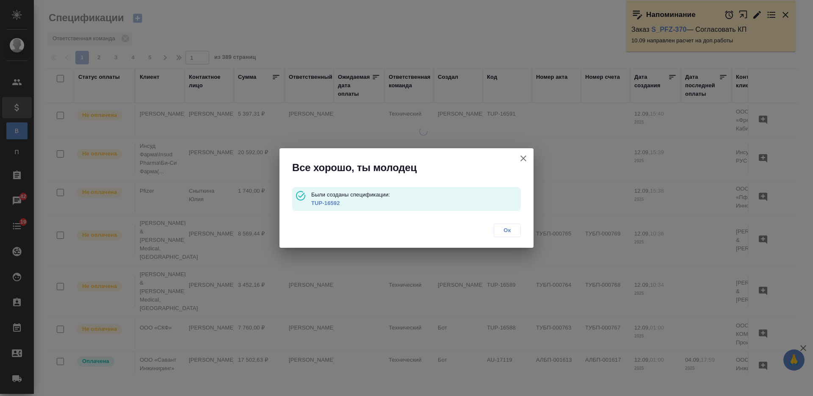
click at [330, 204] on link "TUP-16592" at bounding box center [325, 203] width 29 height 6
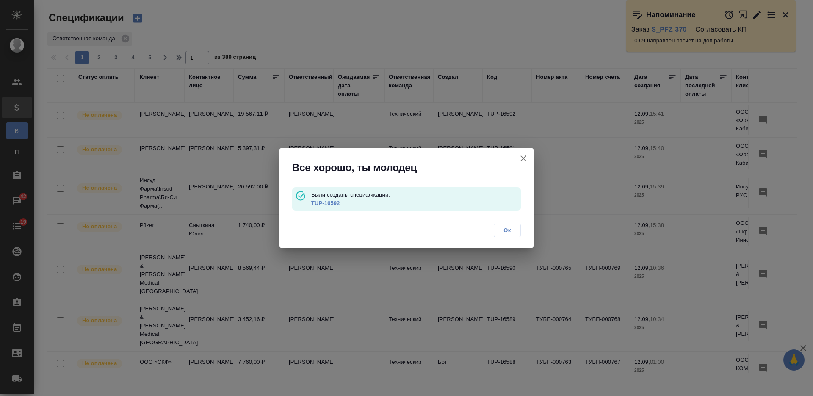
click at [504, 229] on span "Ок" at bounding box center [507, 230] width 18 height 8
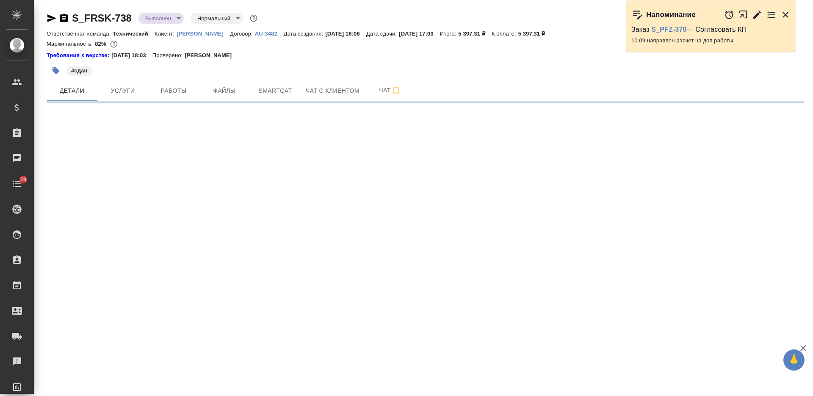
click at [153, 13] on body "🙏 .cls-1 fill:#fff; AWATERA [PERSON_NAME] Спецификации Заказы Чаты 19 Todo Прое…" at bounding box center [406, 198] width 813 height 396
select select "RU"
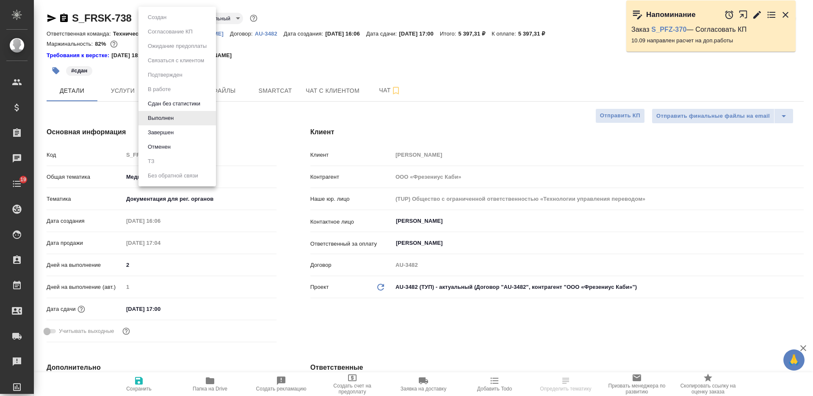
type textarea "x"
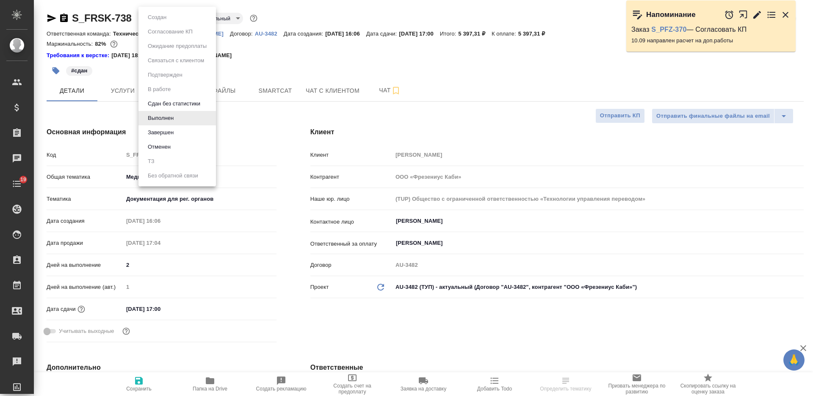
type textarea "x"
click at [281, 50] on div at bounding box center [406, 198] width 813 height 396
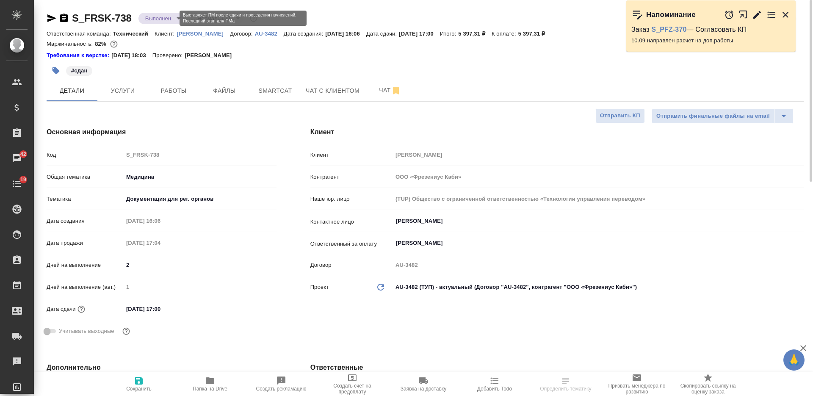
click at [155, 17] on body "🙏 .cls-1 fill:#fff; AWATERA Nikiforova Valeria Клиенты Спецификации Заказы 42 Ч…" at bounding box center [406, 198] width 813 height 396
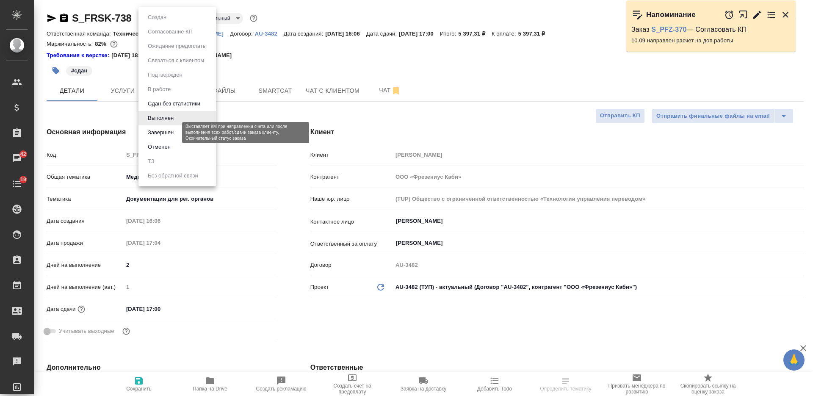
click at [161, 133] on button "Завершен" at bounding box center [160, 132] width 31 height 9
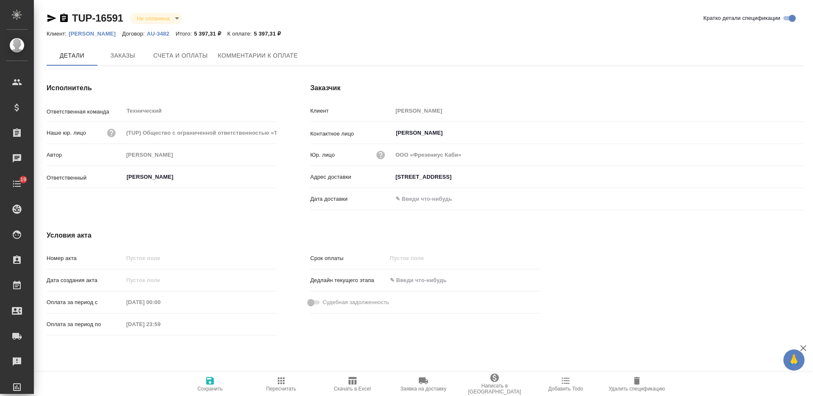
type input "[STREET_ADDRESS]"
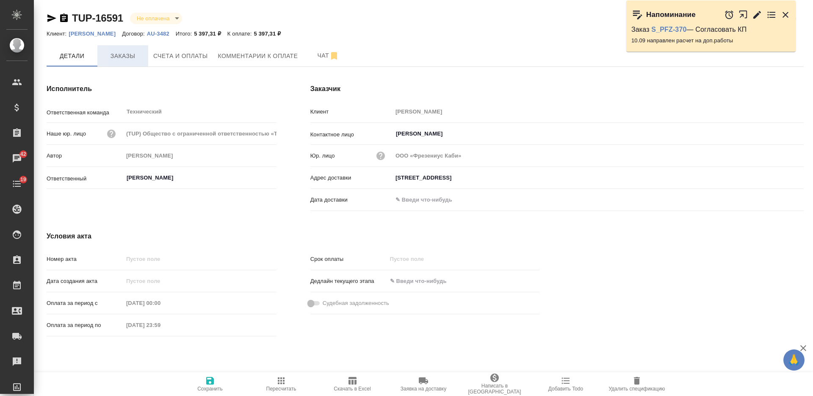
click at [135, 55] on span "Заказы" at bounding box center [122, 56] width 41 height 11
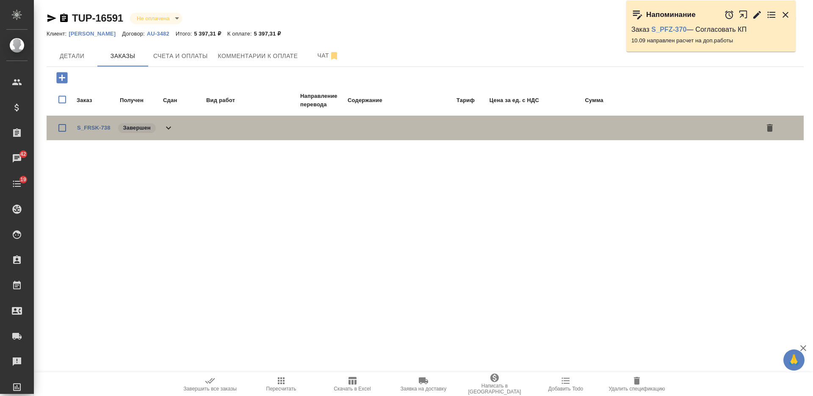
click at [171, 129] on icon at bounding box center [168, 128] width 10 height 10
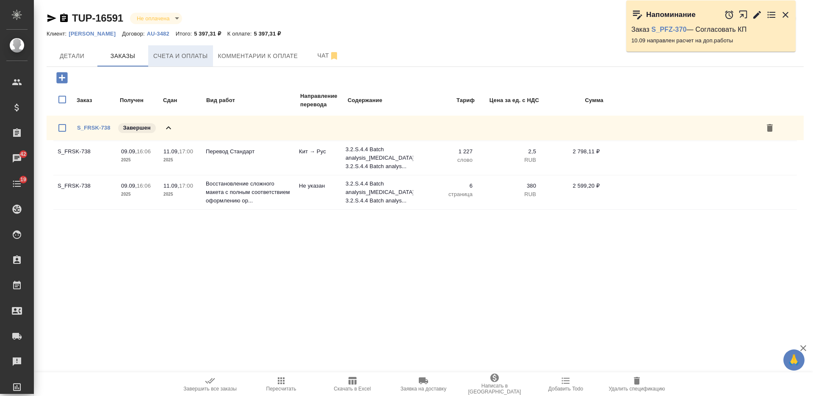
click at [201, 58] on span "Счета и оплаты" at bounding box center [180, 56] width 55 height 11
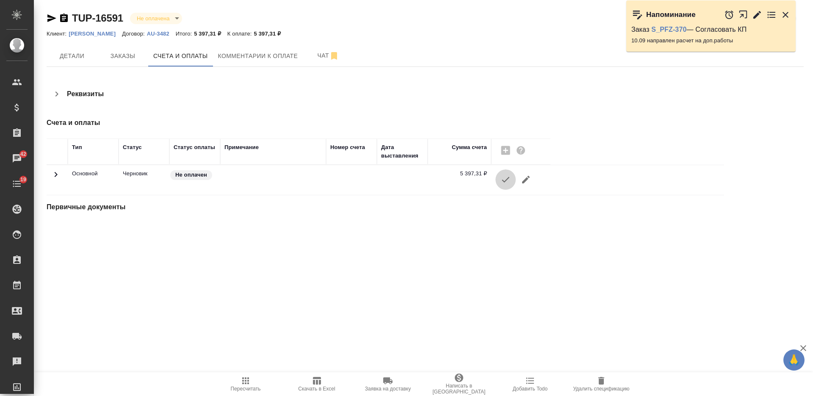
click at [506, 177] on icon "button" at bounding box center [505, 179] width 10 height 10
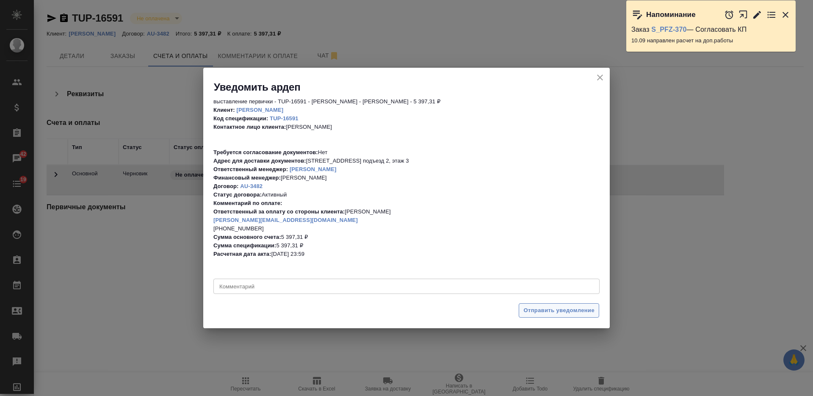
click at [539, 310] on span "Отправить уведомление" at bounding box center [558, 311] width 71 height 10
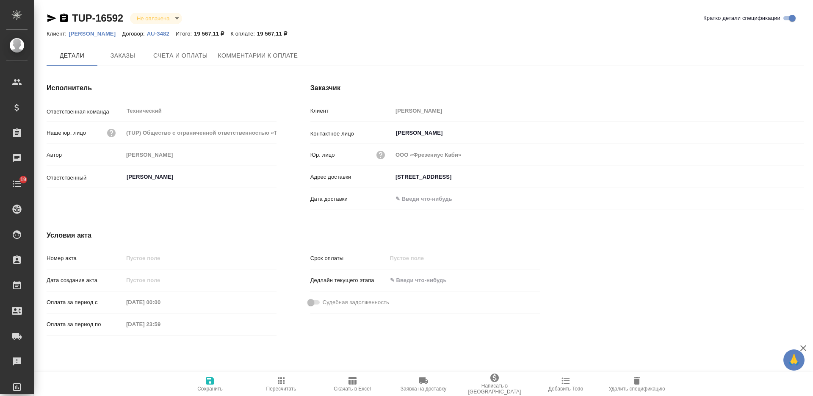
type input "[STREET_ADDRESS]"
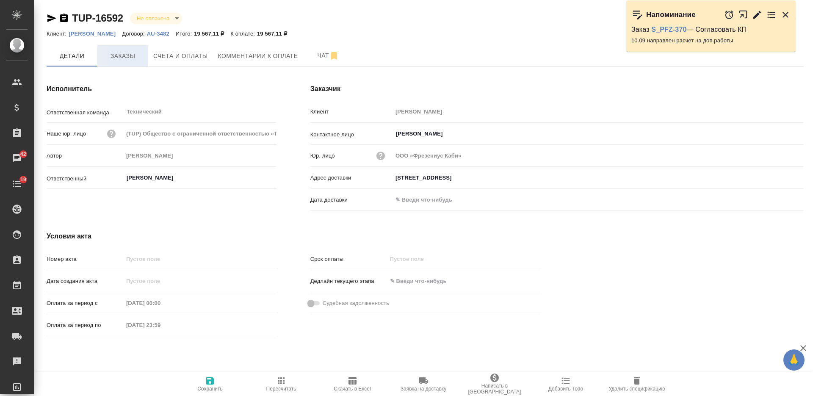
click at [137, 54] on span "Заказы" at bounding box center [122, 56] width 41 height 11
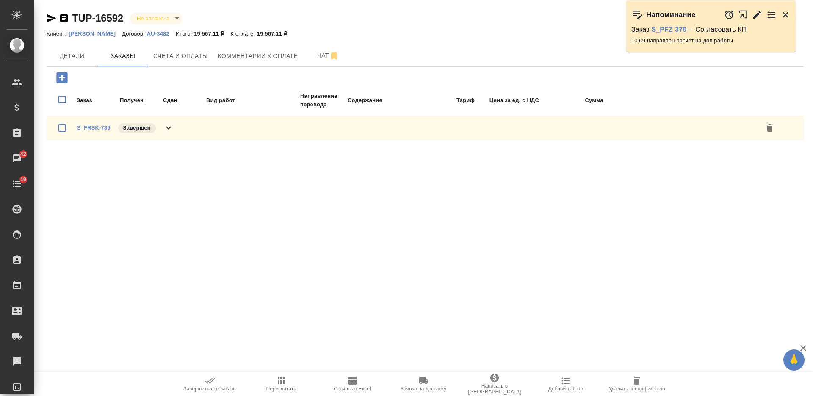
click at [168, 128] on icon at bounding box center [168, 128] width 5 height 3
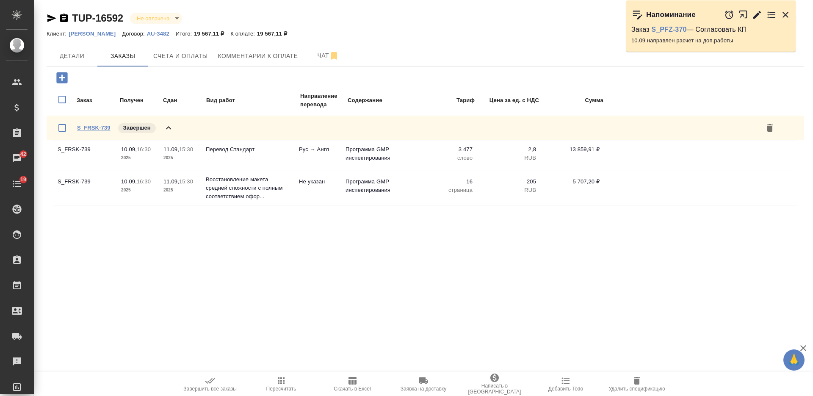
click at [92, 127] on link "S_FRSK-739" at bounding box center [93, 127] width 33 height 6
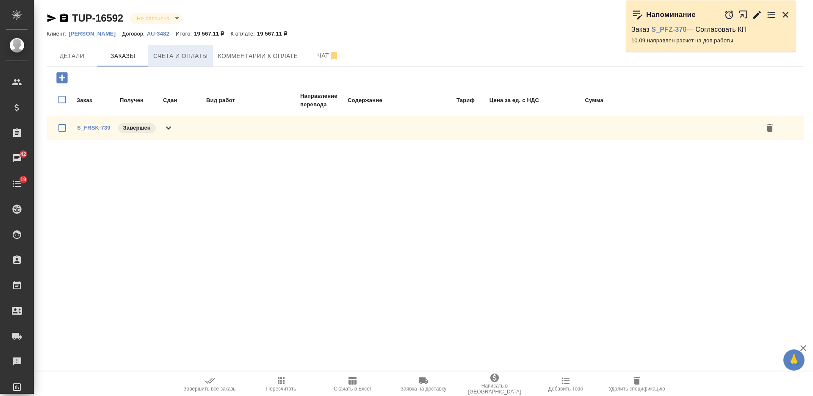
click at [171, 53] on span "Счета и оплаты" at bounding box center [180, 56] width 55 height 11
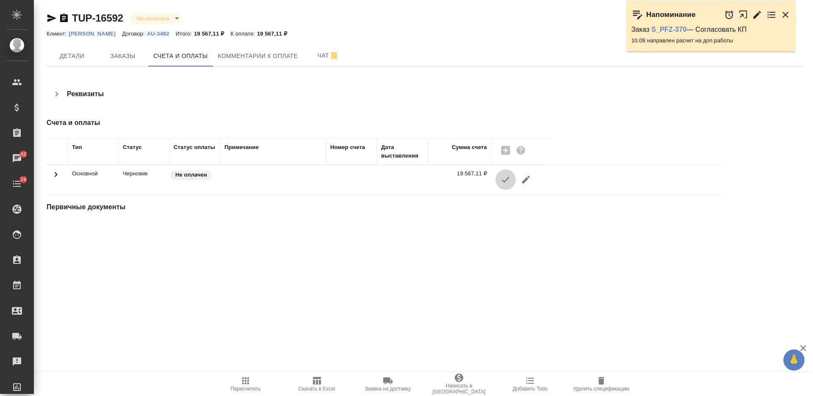
click at [510, 182] on icon "button" at bounding box center [505, 179] width 10 height 10
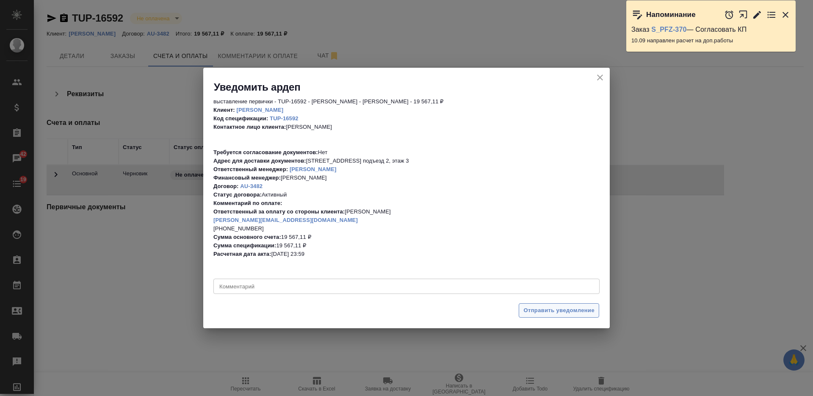
click at [540, 307] on span "Отправить уведомление" at bounding box center [558, 311] width 71 height 10
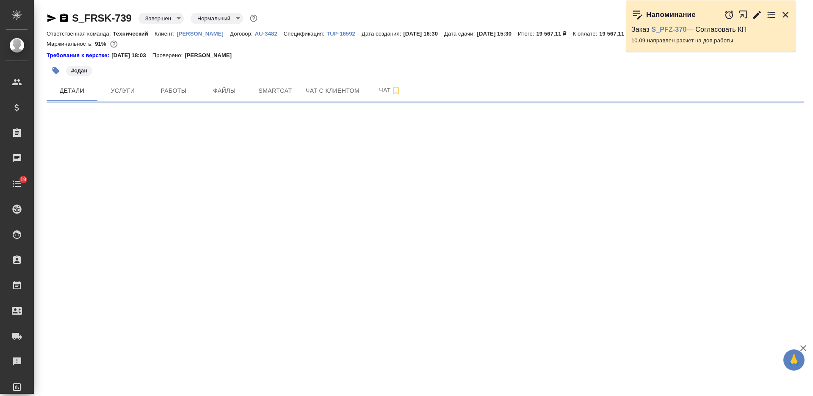
select select "RU"
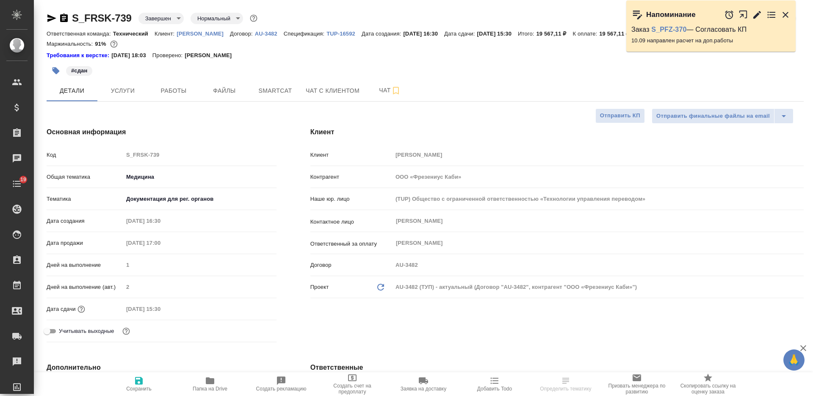
type textarea "x"
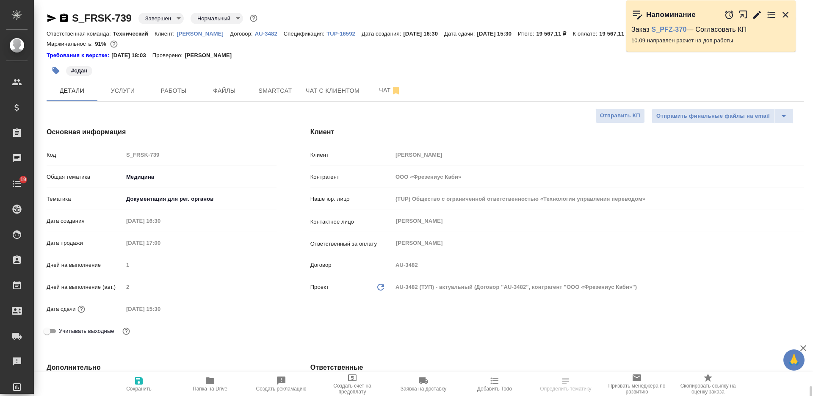
type textarea "x"
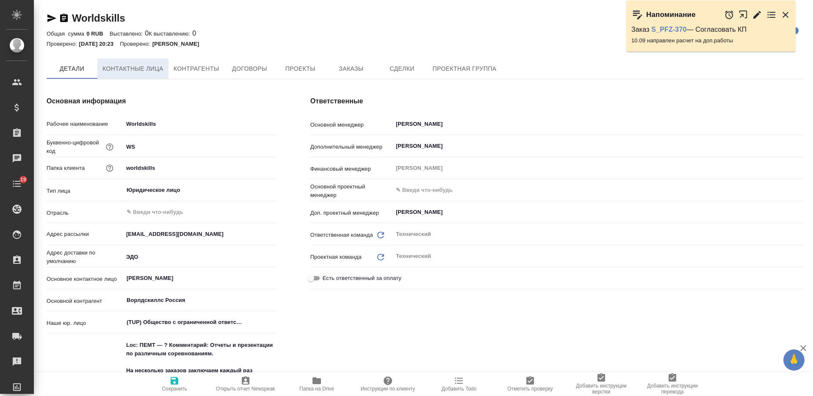
type textarea "x"
click at [137, 75] on button "Контактные лица" at bounding box center [132, 68] width 71 height 21
type textarea "x"
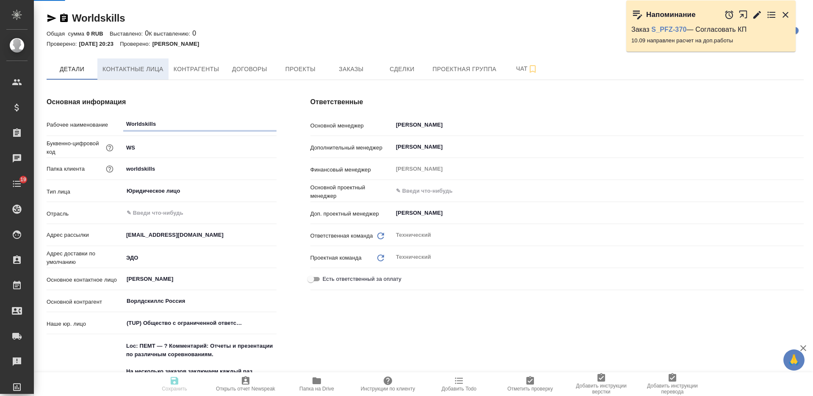
type textarea "x"
select select "RU"
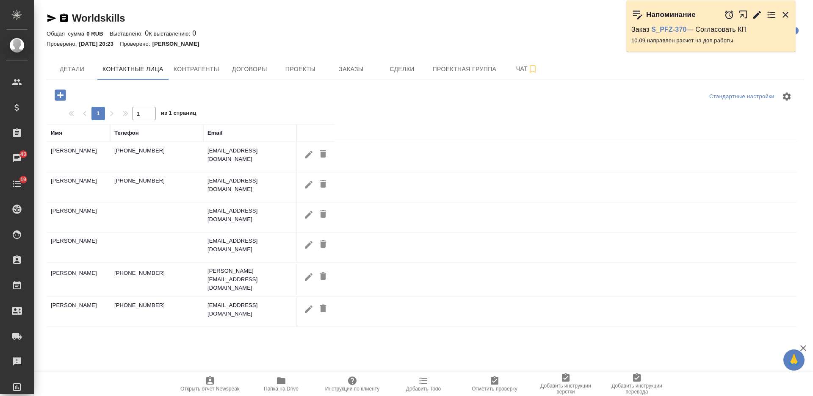
click at [306, 155] on icon "button" at bounding box center [309, 154] width 8 height 8
type input "[PERSON_NAME]"
type input "Пользователь"
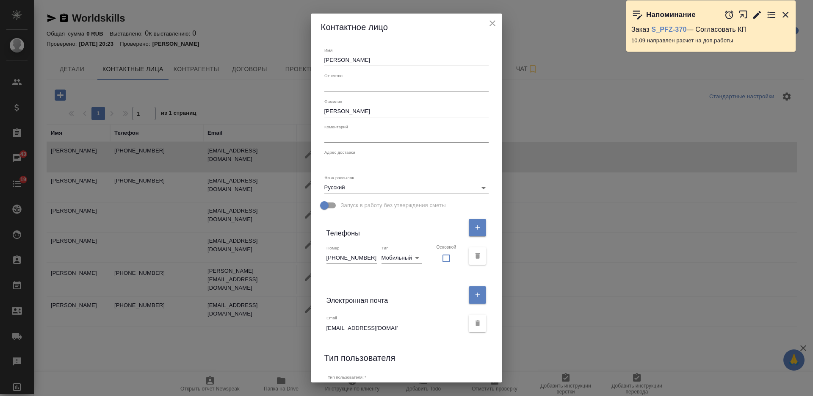
click at [358, 261] on input "[PHONE_NUMBER]" at bounding box center [351, 258] width 51 height 12
click at [345, 112] on input "[PERSON_NAME]" at bounding box center [406, 111] width 165 height 12
